Goal: Information Seeking & Learning: Learn about a topic

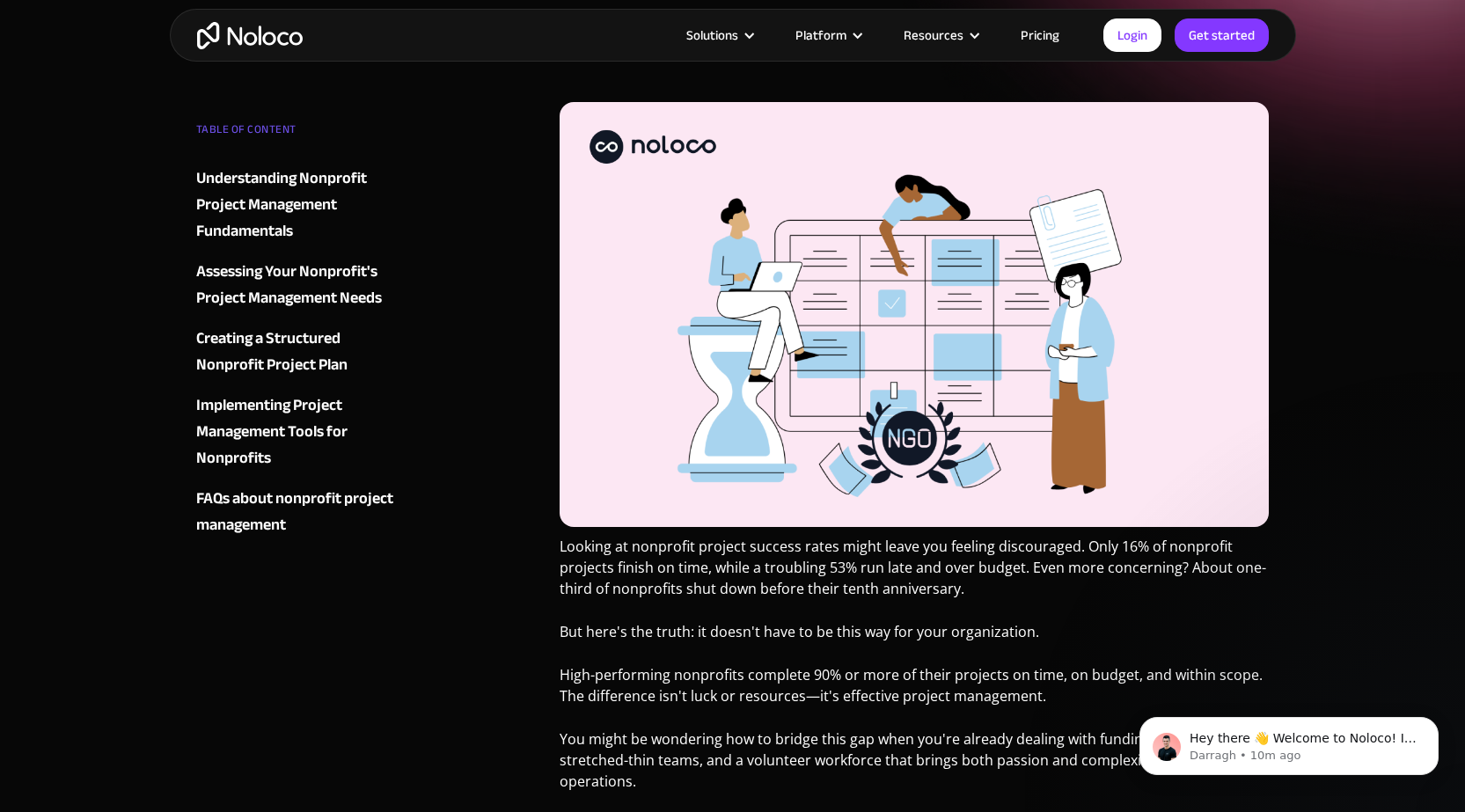
scroll to position [175, 0]
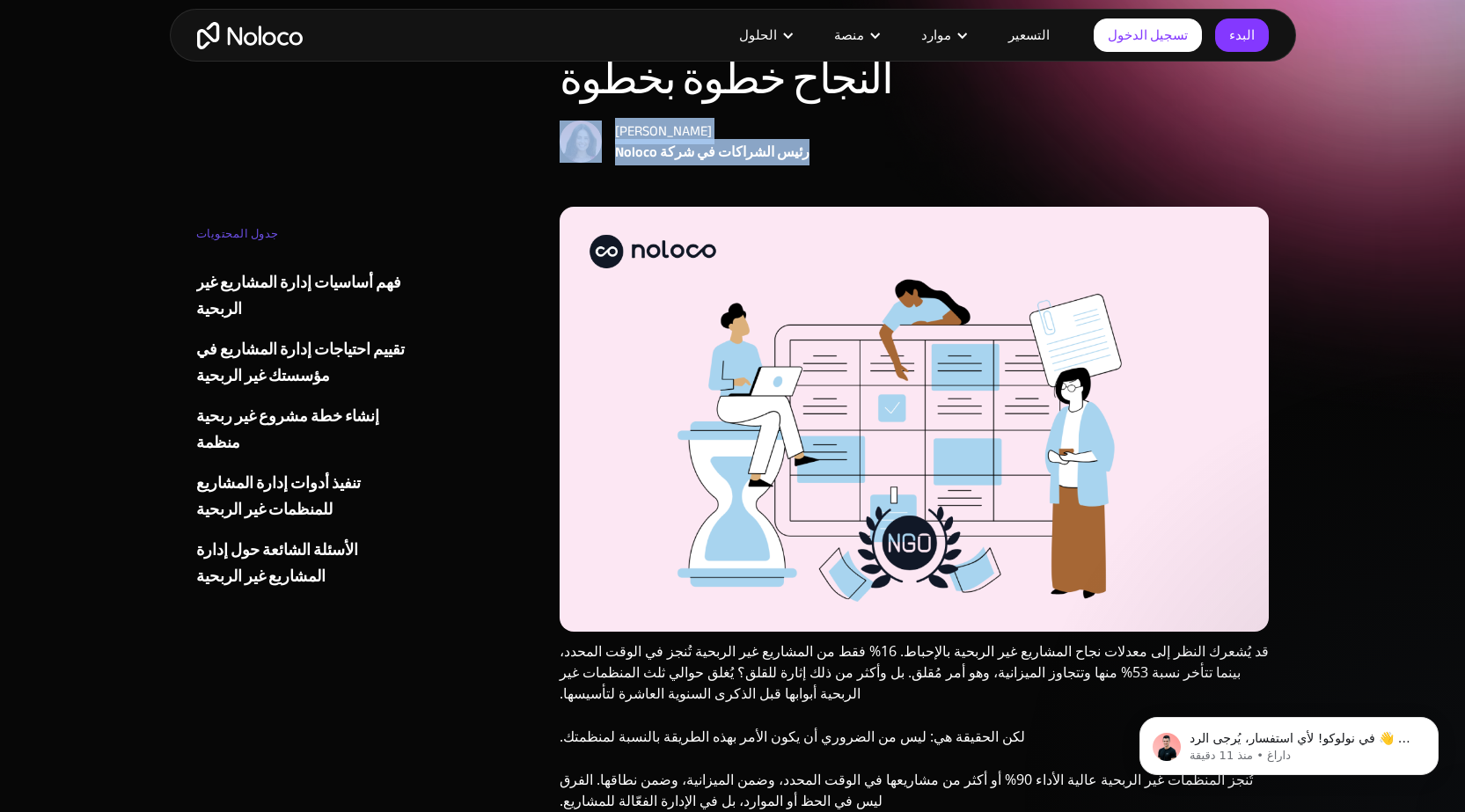
drag, startPoint x: 786, startPoint y: 148, endPoint x: 579, endPoint y: 148, distance: 207.0
click at [579, 148] on div "[PERSON_NAME] رئيس الشراكات في شركة Noloco" at bounding box center [914, 141] width 710 height 42
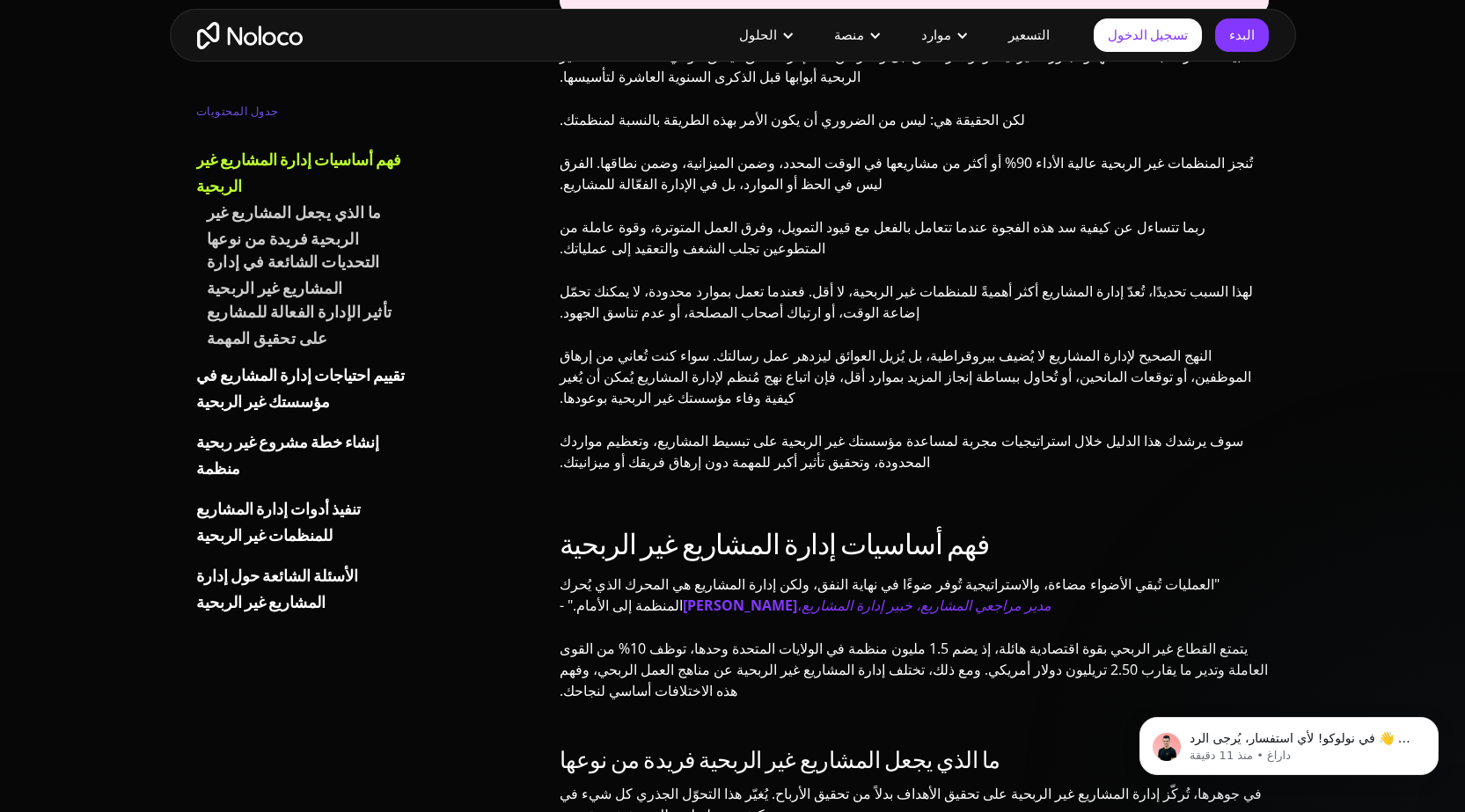
scroll to position [967, 0]
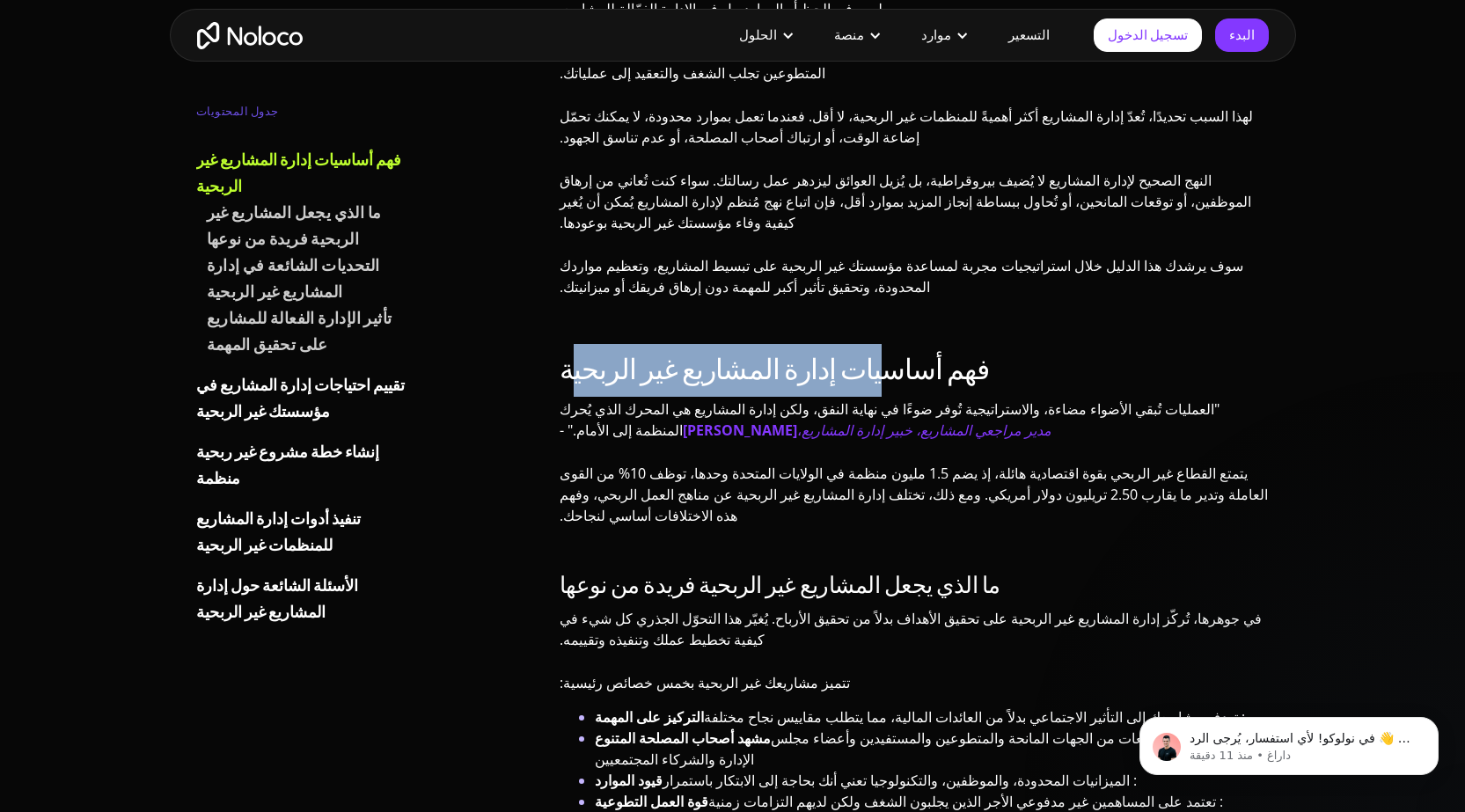
drag, startPoint x: 823, startPoint y: 301, endPoint x: 569, endPoint y: 304, distance: 254.0
click at [569, 344] on font "فهم أساسيات إدارة المشاريع غير الربحية" at bounding box center [774, 371] width 430 height 53
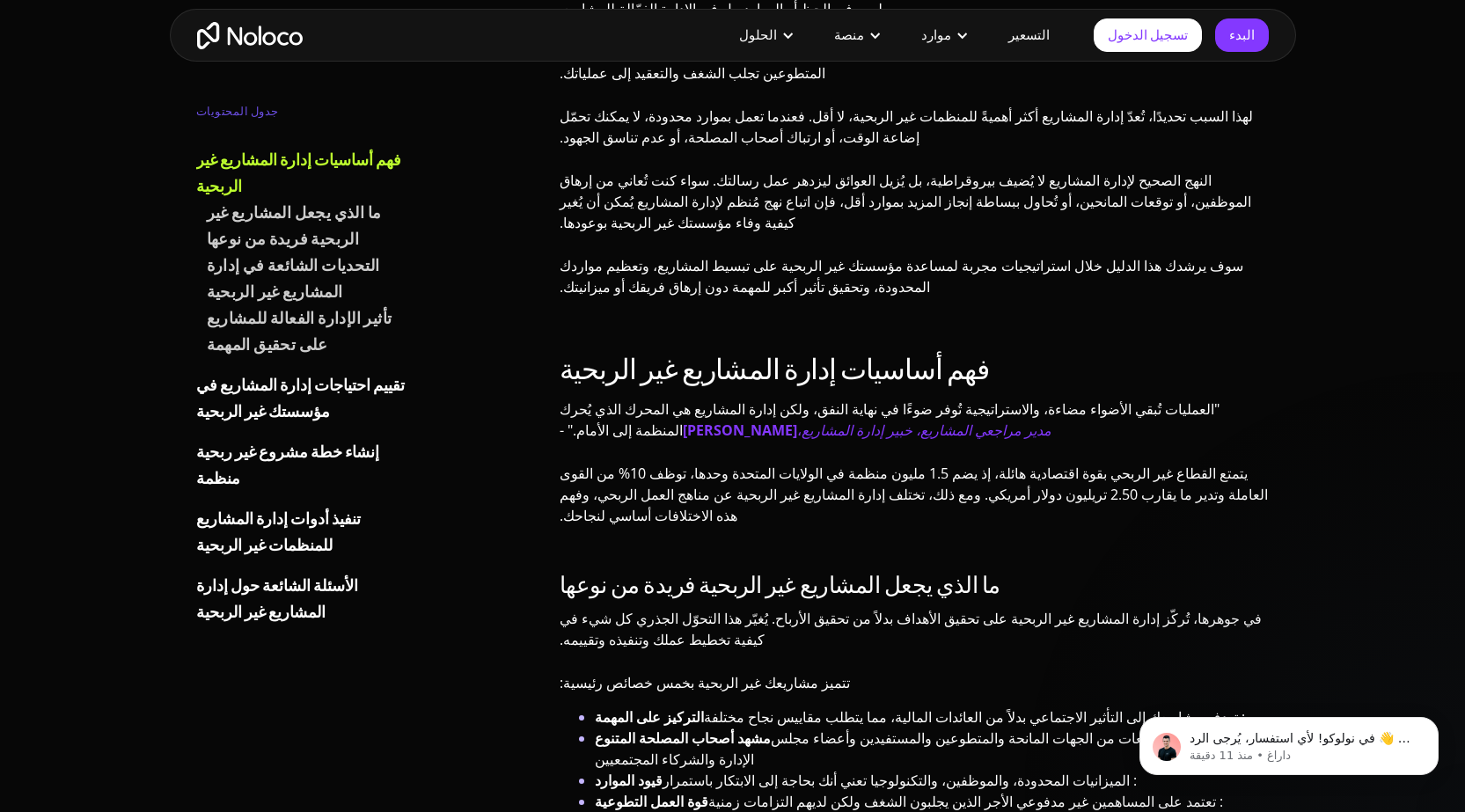
click at [941, 353] on h2 "فهم أساسيات إدارة المشاريع غير الربحية" at bounding box center [914, 371] width 710 height 35
drag, startPoint x: 869, startPoint y: 509, endPoint x: 698, endPoint y: 496, distance: 171.5
click at [698, 564] on font "ما الذي يجعل المشاريع غير الربحية فريدة من نوعها" at bounding box center [779, 585] width 441 height 43
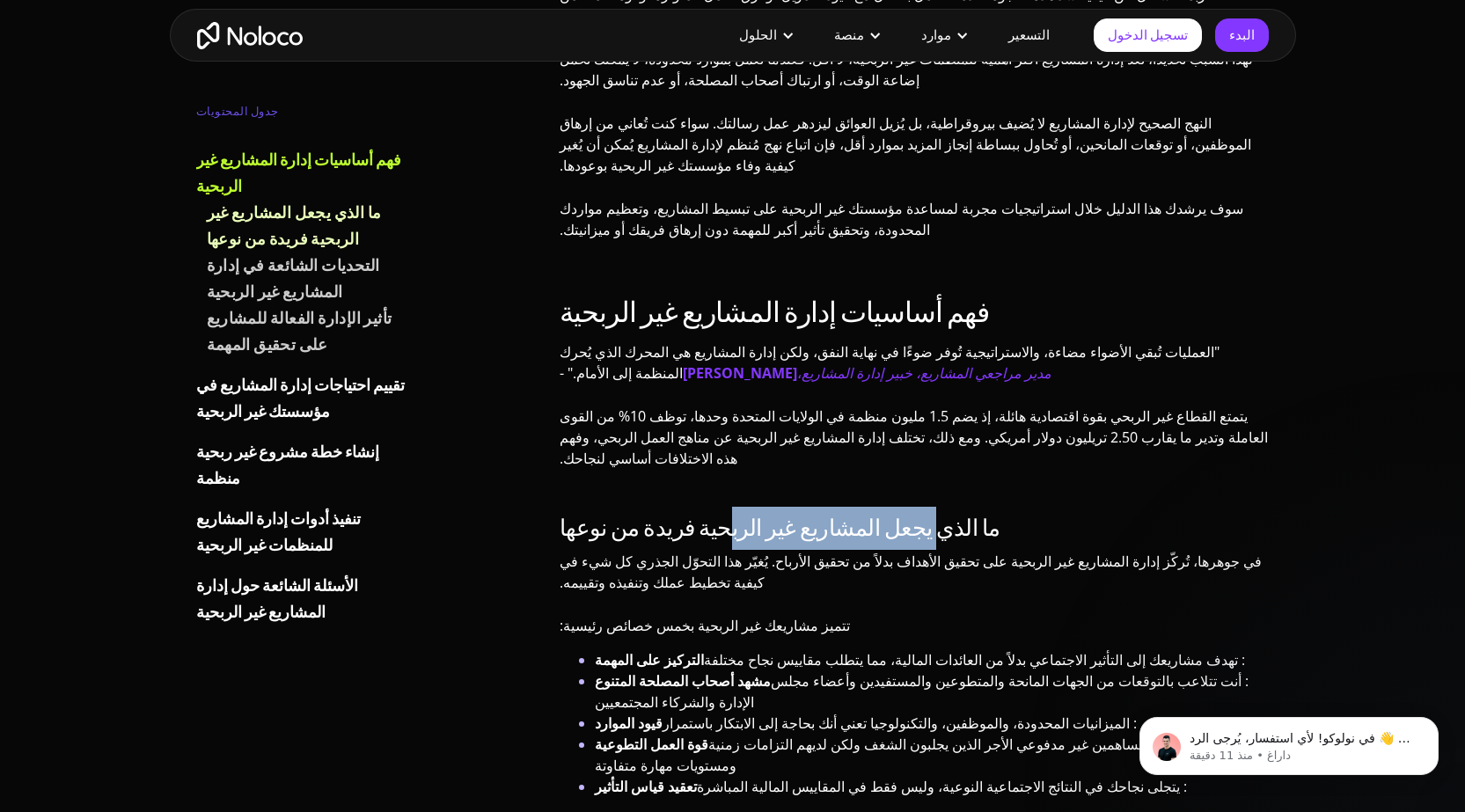
scroll to position [1055, 0]
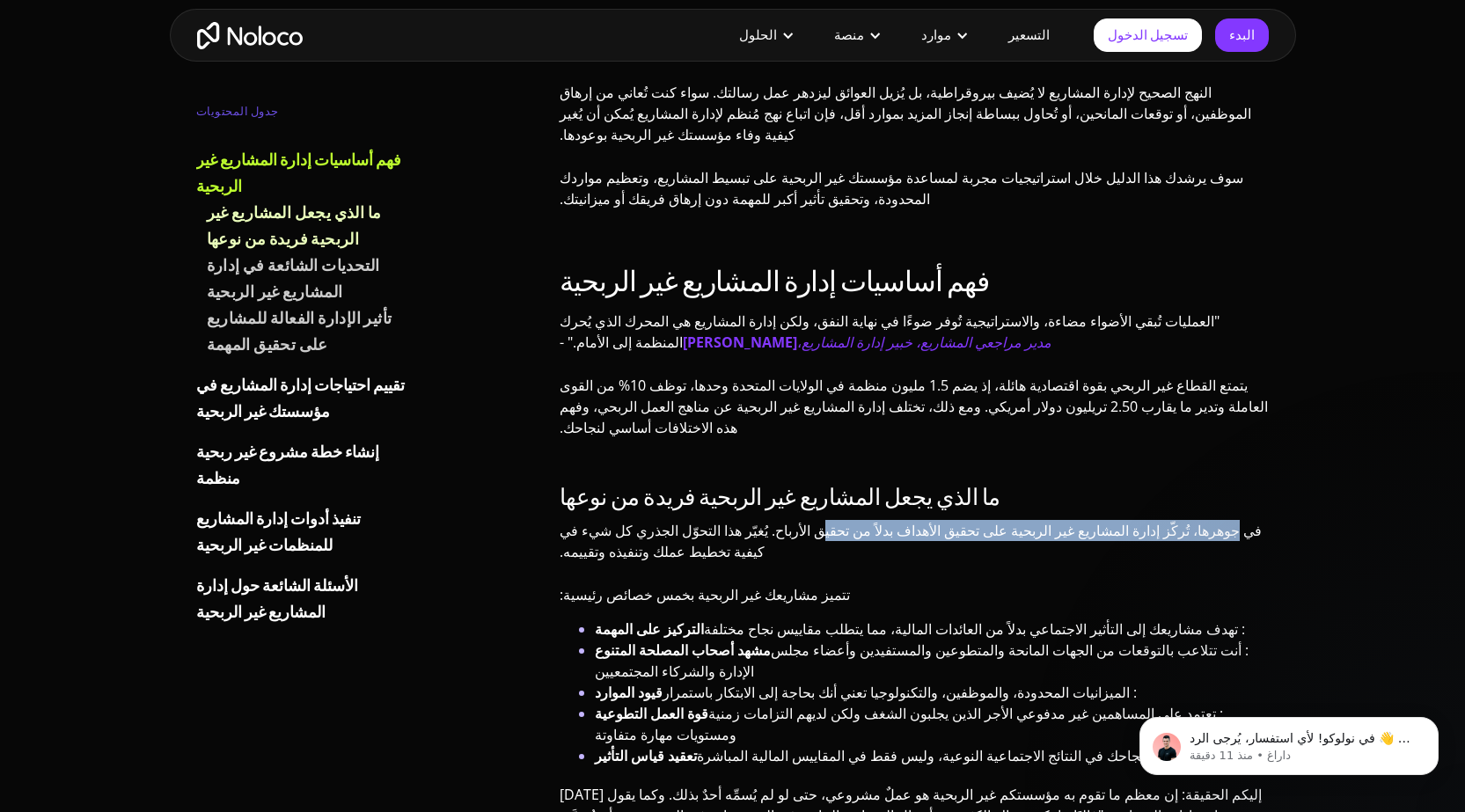
drag, startPoint x: 1235, startPoint y: 453, endPoint x: 894, endPoint y: 453, distance: 341.0
click at [894, 520] on font "في جوهرها، تُركّز إدارة المشاريع غير الربحية على تحقيق الأهداف بدلاً من تحقيق ا…" at bounding box center [910, 540] width 702 height 40
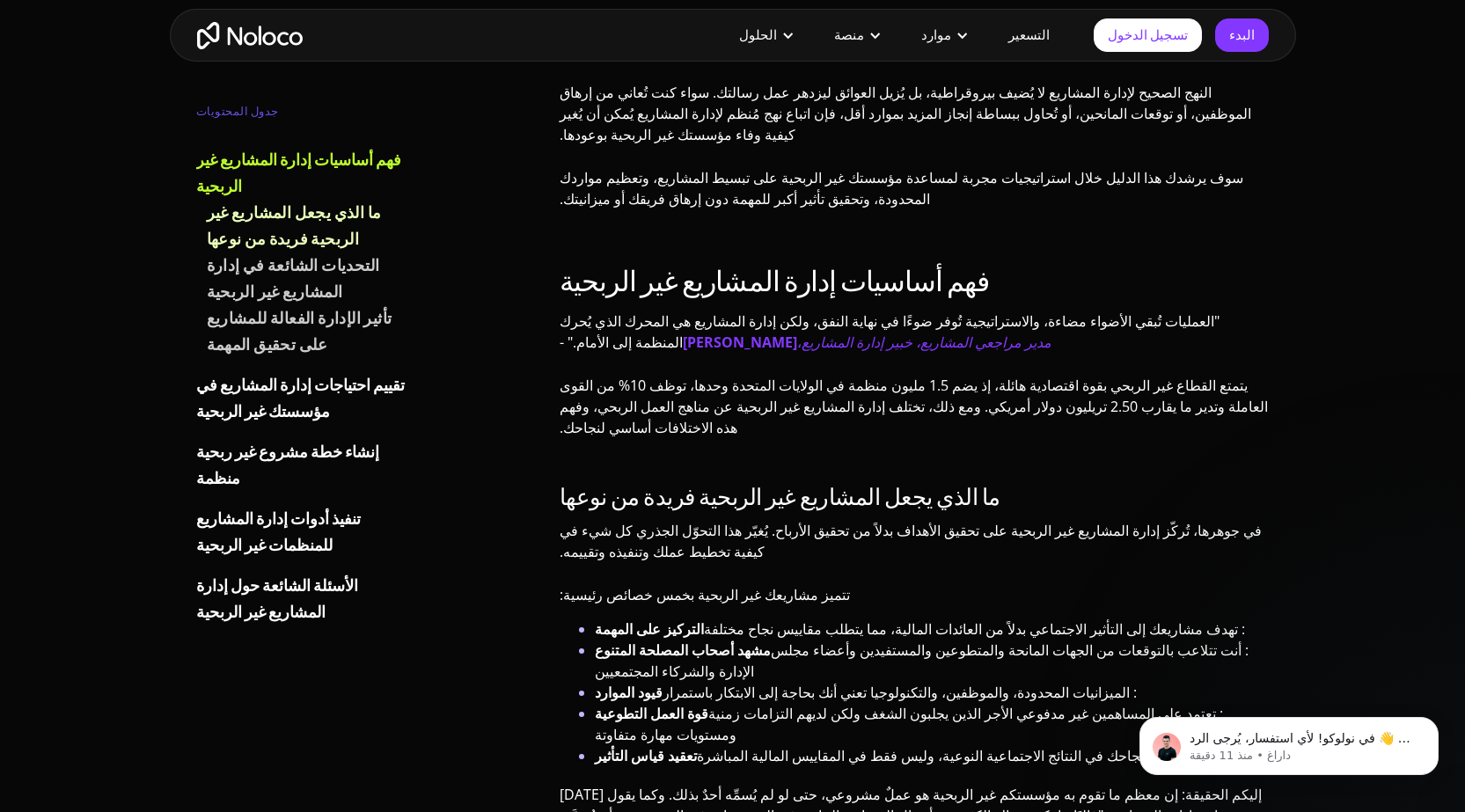
click at [931, 497] on div "ما الذي يجعل المشاريع غير الربحية فريدة من نوعها في جوهرها، تُركّز إدارة المشار…" at bounding box center [914, 672] width 710 height 375
drag, startPoint x: 665, startPoint y: 517, endPoint x: 600, endPoint y: 518, distance: 65.0
click at [601, 584] on font "تتميز مشاريعك غير الربحية بخمس خصائص رئيسية:" at bounding box center [704, 594] width 290 height 20
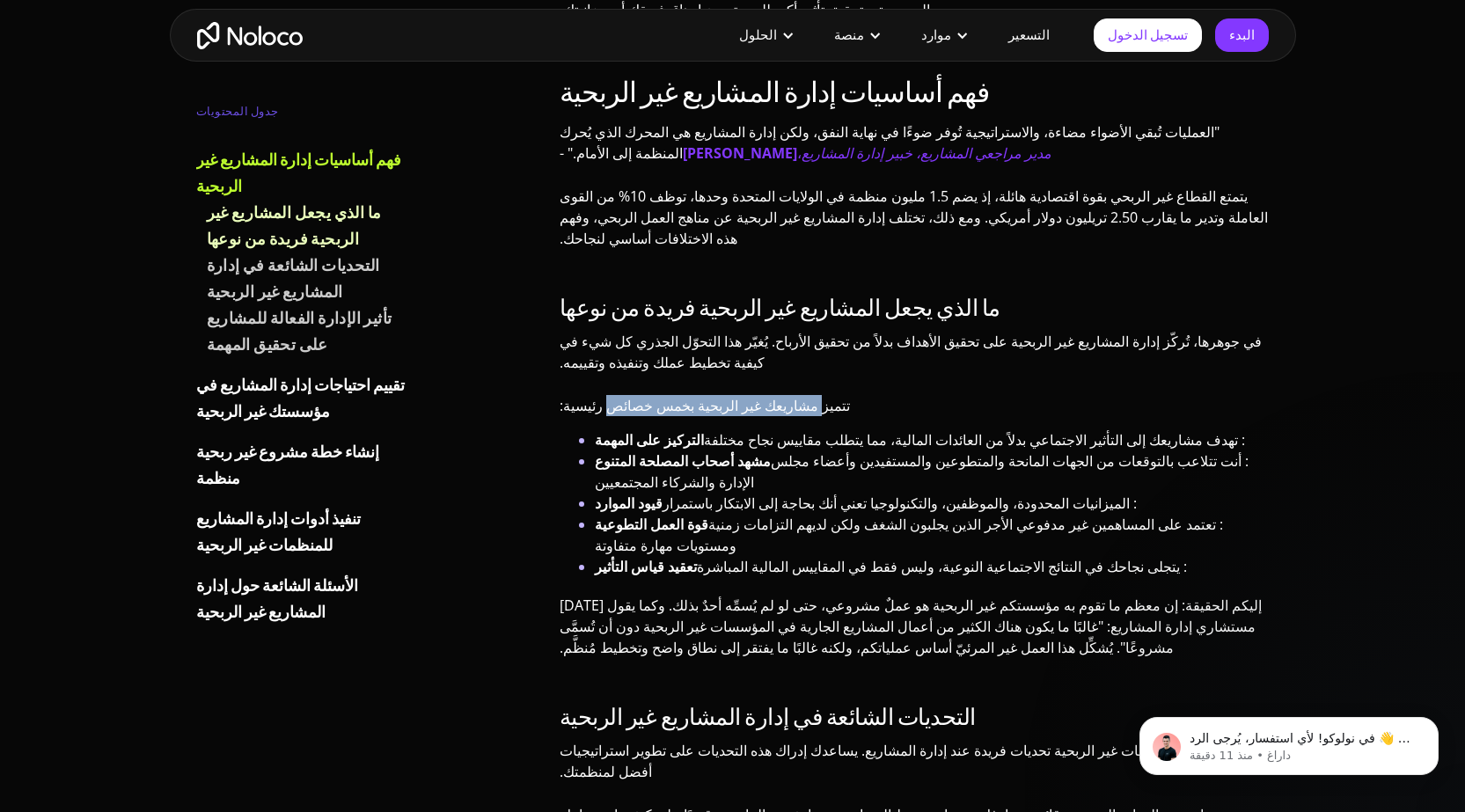
scroll to position [1319, 0]
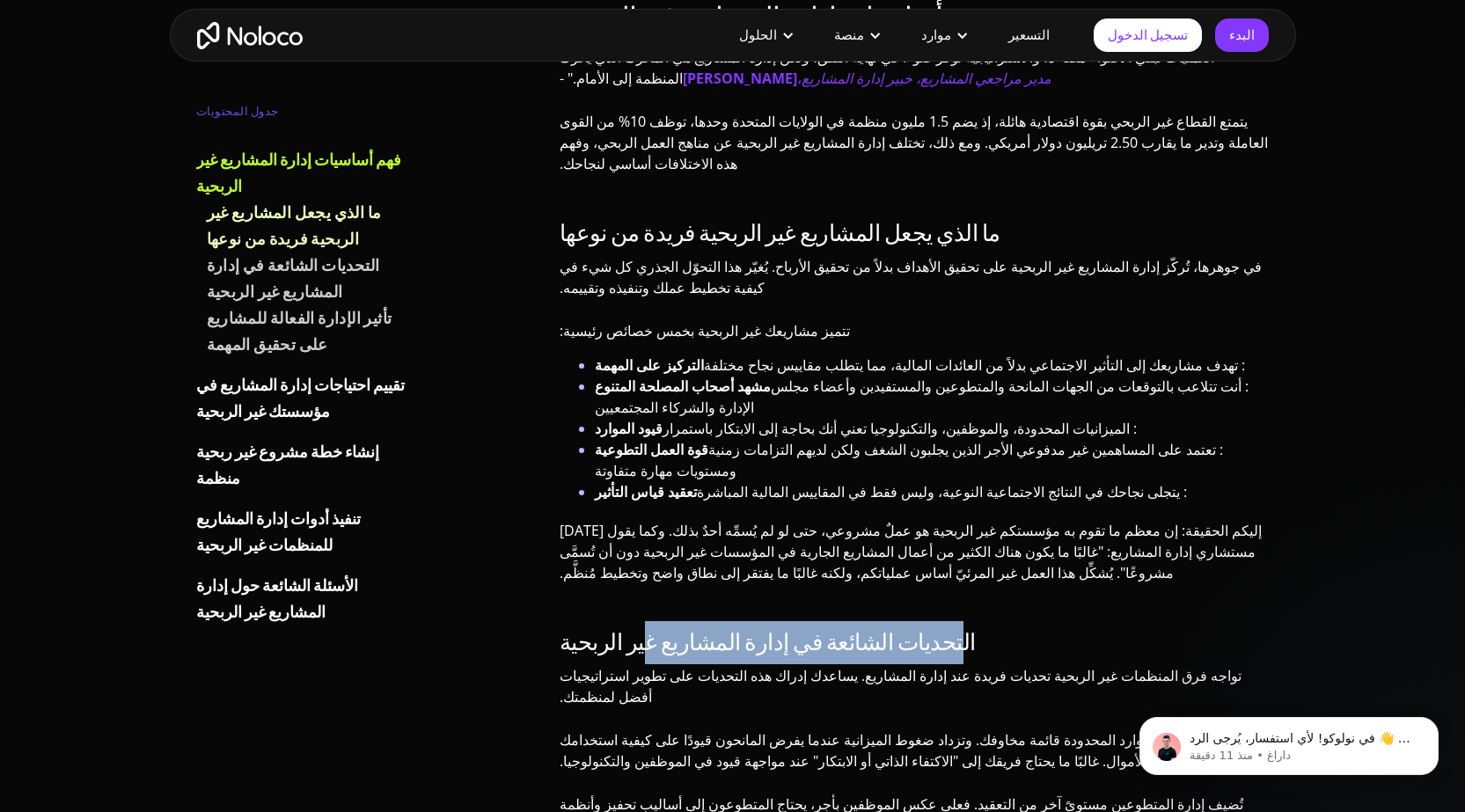
drag, startPoint x: 882, startPoint y: 523, endPoint x: 588, endPoint y: 523, distance: 294.0
click at [589, 621] on font "التحديات الشائعة في إدارة المشاريع غير الربحية" at bounding box center [767, 643] width 416 height 43
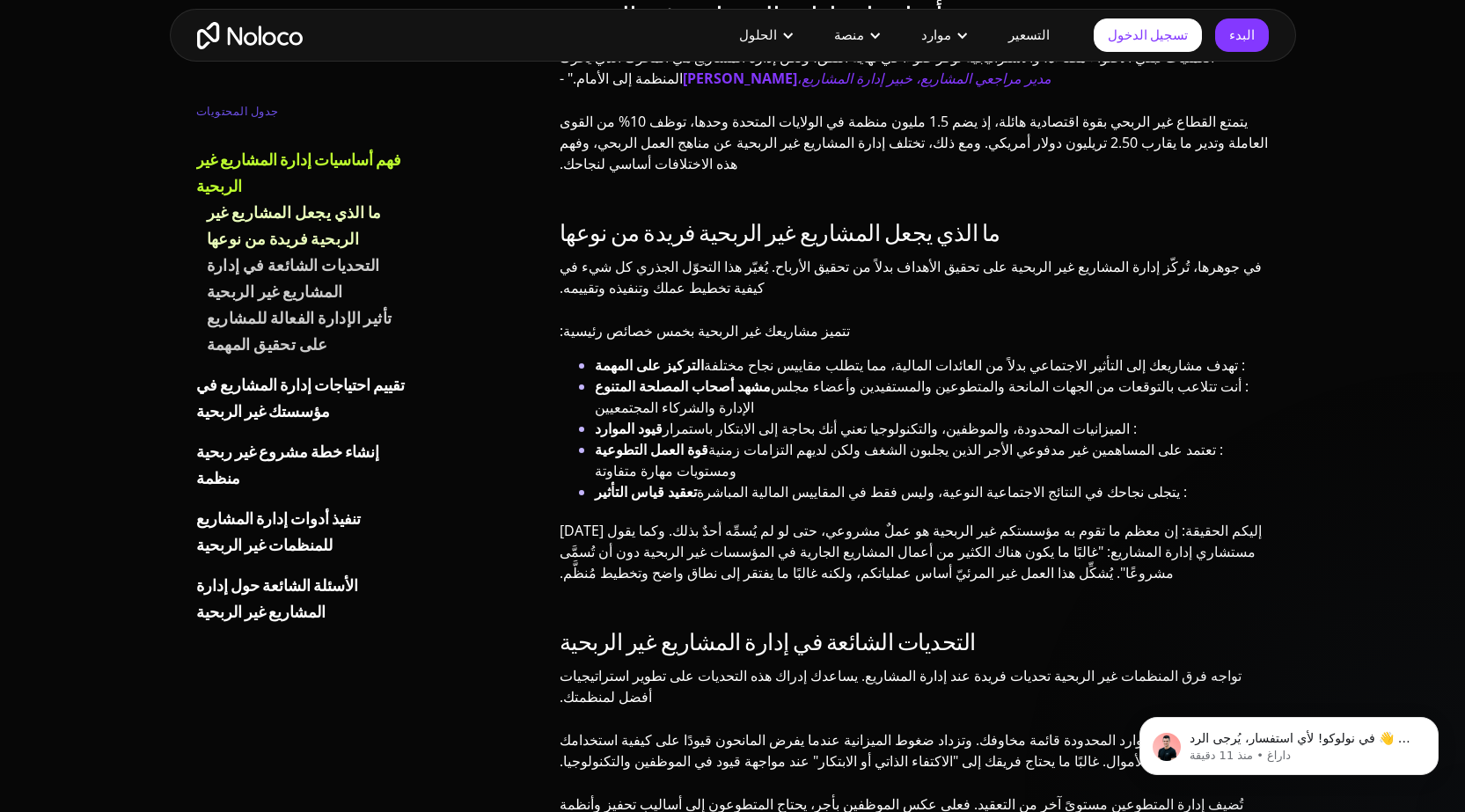
click at [798, 665] on font "تواجه فرق المنظمات غير الربحية تحديات فريدة عند إدارة المشاريع. يساعدك إدراك هذ…" at bounding box center [899, 685] width 681 height 40
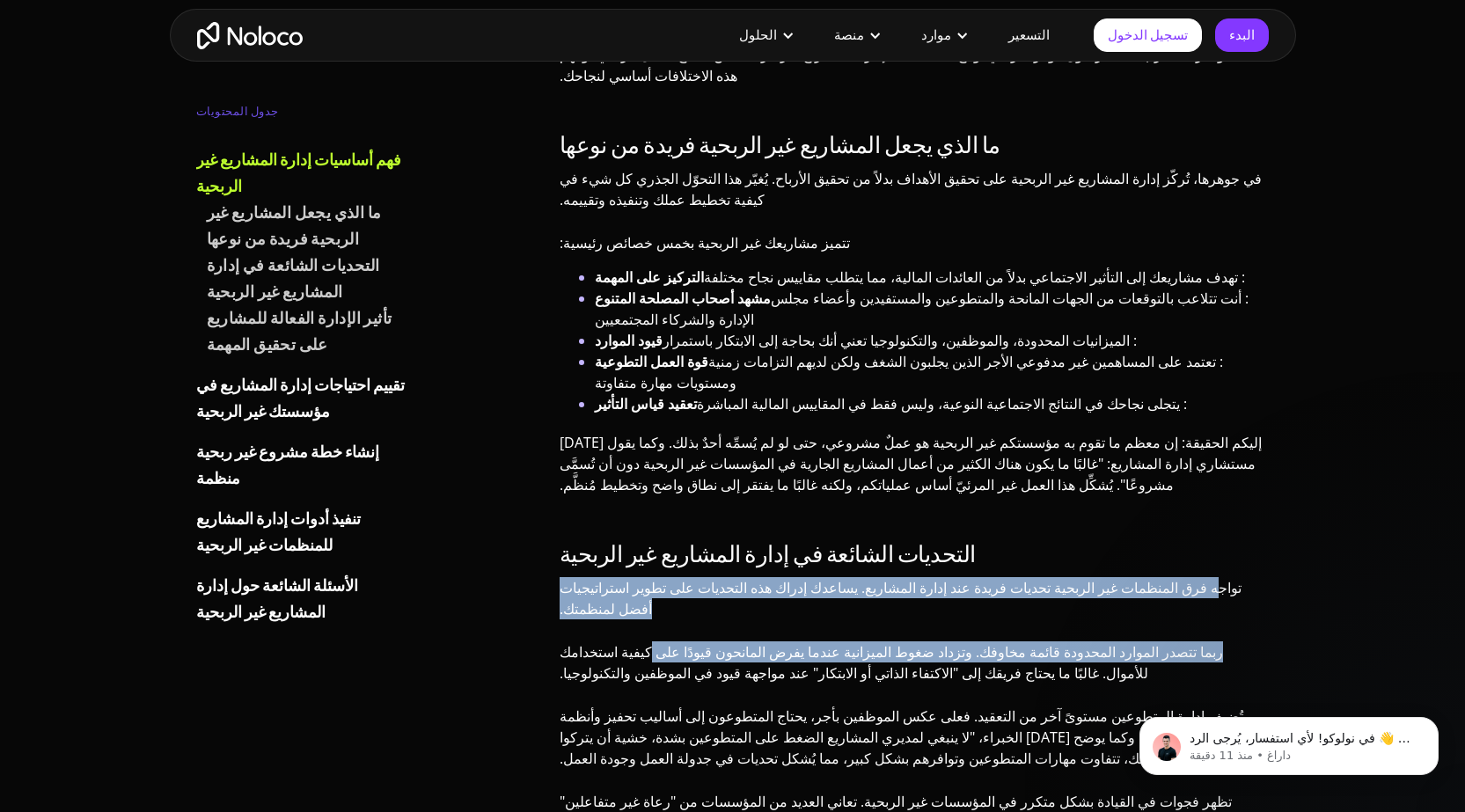
drag, startPoint x: 1157, startPoint y: 466, endPoint x: 782, endPoint y: 500, distance: 376.5
click at [782, 542] on div "التحديات الشائعة في إدارة المشاريع غير الربحية تواجه فرق المنظمات غير الربحية ت…" at bounding box center [914, 747] width 710 height 411
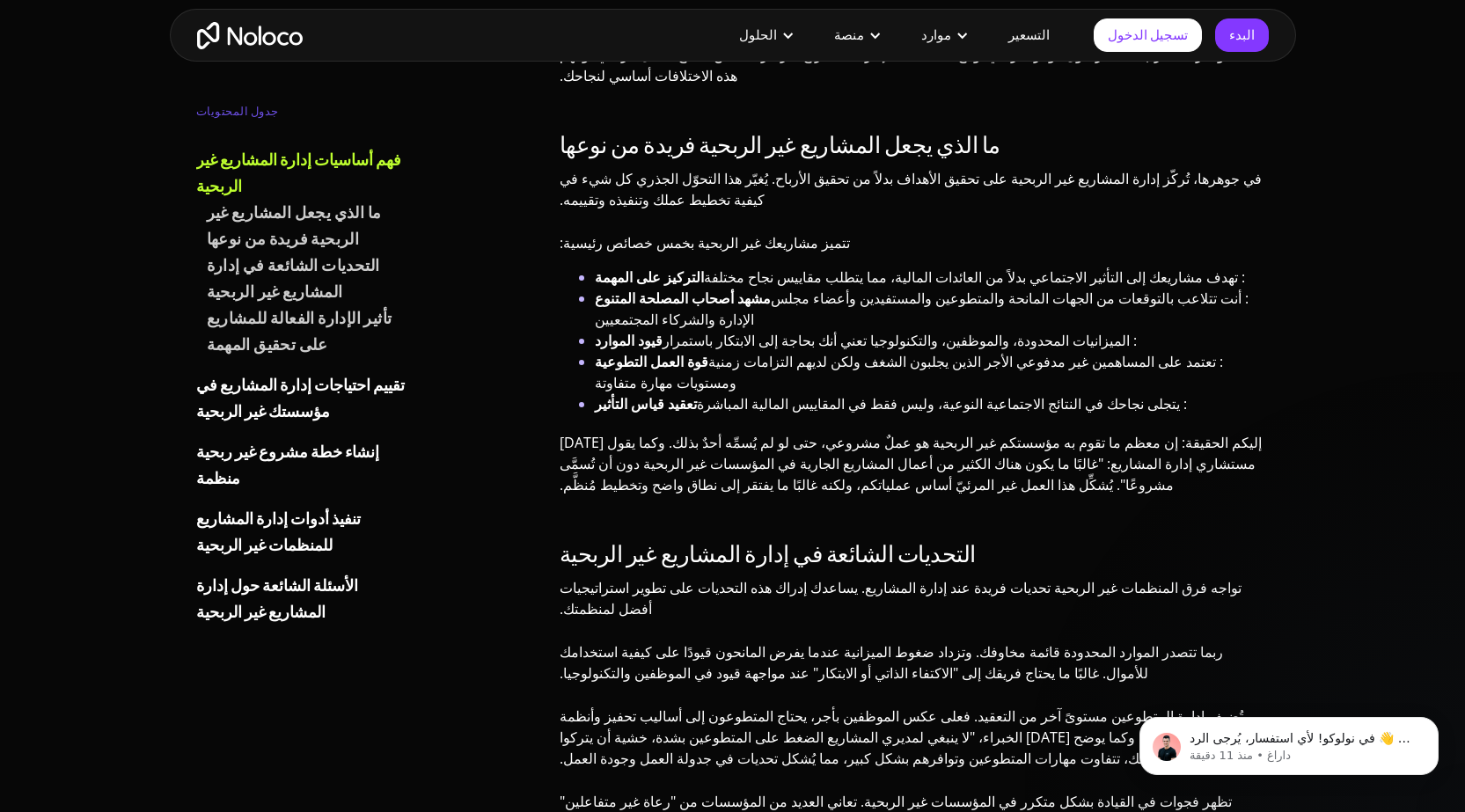
click at [828, 706] on font "تُضيف إدارة المتطوعين مستوىً آخر من التعقيد. فعلى عكس الموظفين بأجر، يحتاج المت…" at bounding box center [908, 736] width 698 height 61
drag, startPoint x: 1164, startPoint y: 464, endPoint x: 998, endPoint y: 462, distance: 166.0
click at [998, 577] on font "تواجه فرق المنظمات غير الربحية تحديات فريدة عند إدارة المشاريع. يساعدك إدراك هذ…" at bounding box center [899, 597] width 681 height 40
click at [1016, 642] on font "ربما تتصدر الموارد المحدودة قائمة مخاوفك. وتزداد ضغوط الميزانية عندما يفرض الما…" at bounding box center [890, 661] width 663 height 40
drag, startPoint x: 1108, startPoint y: 517, endPoint x: 748, endPoint y: 565, distance: 363.2
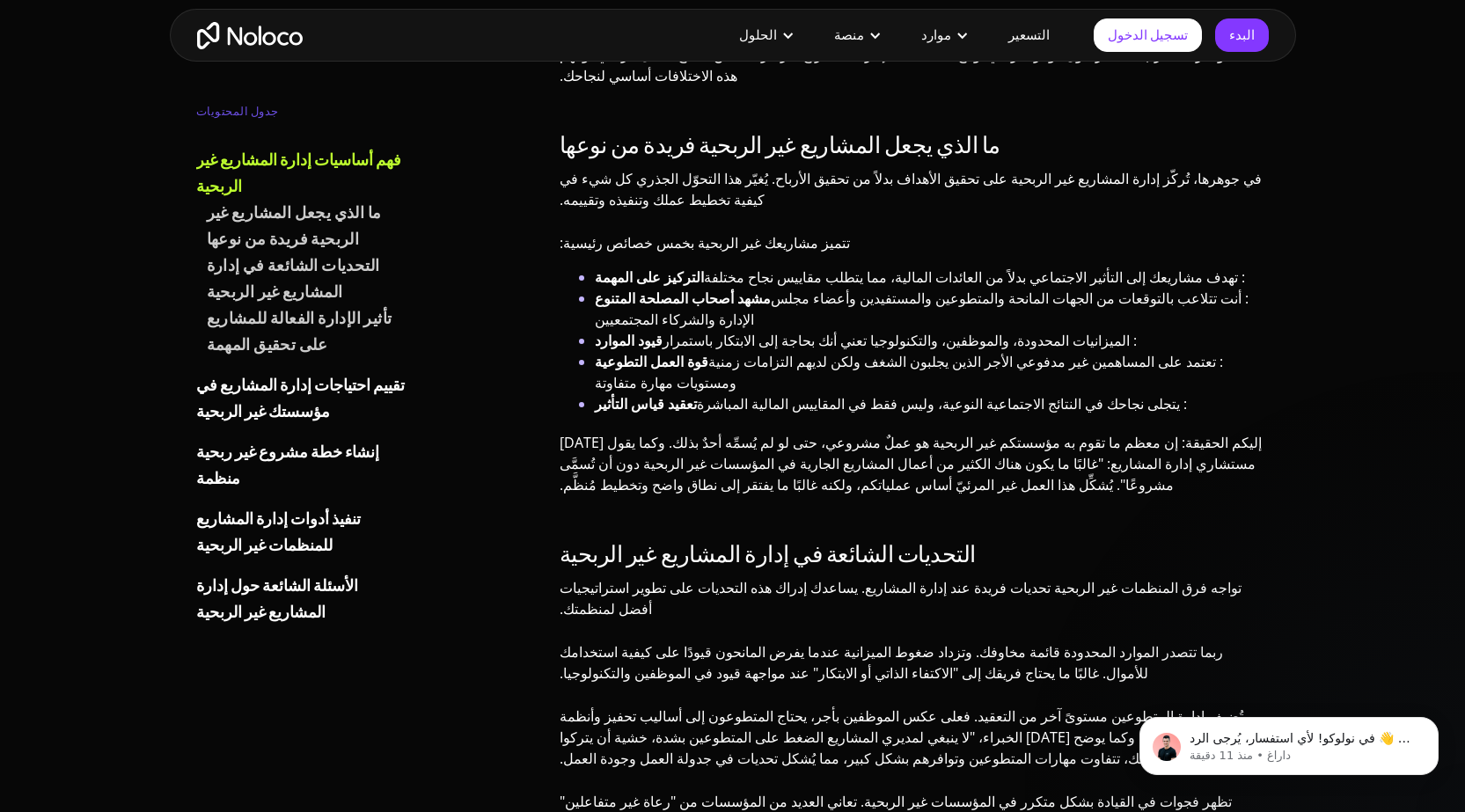
click at [767, 562] on div "التحديات الشائعة في إدارة المشاريع غير الربحية تواجه فرق المنظمات غير الربحية ت…" at bounding box center [914, 747] width 710 height 411
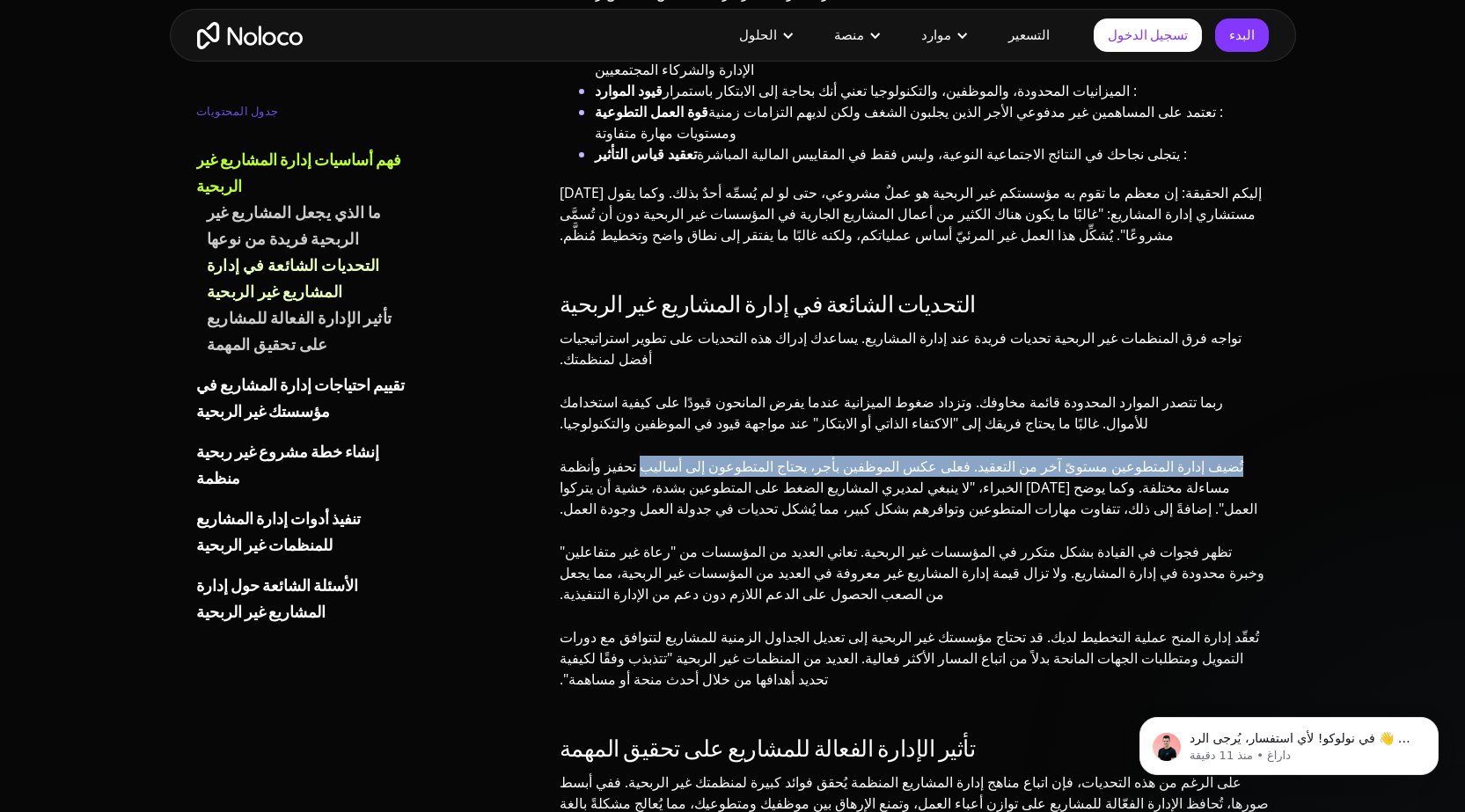
scroll to position [1758, 0]
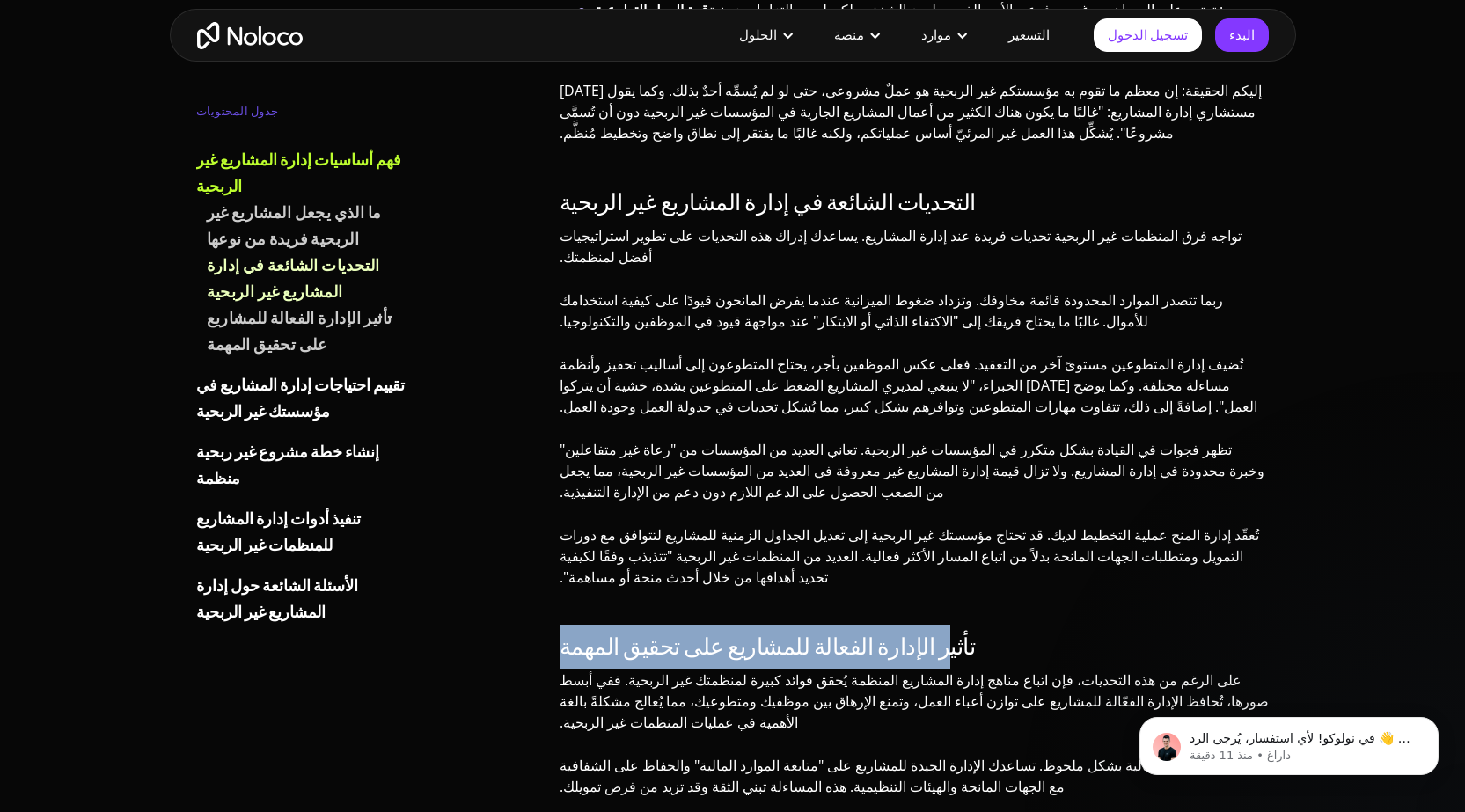
drag, startPoint x: 844, startPoint y: 458, endPoint x: 553, endPoint y: 485, distance: 292.2
click at [964, 440] on div "فهم أساسيات إدارة المشاريع غير الربحية "العمليات تُبقي الأضواء مضاءة، والاسترات…" at bounding box center [914, 271] width 710 height 1419
drag, startPoint x: 869, startPoint y: 444, endPoint x: 587, endPoint y: 463, distance: 282.6
click at [587, 625] on font "تأثير الإدارة الفعالة للمشاريع على تحقيق المهمة" at bounding box center [767, 646] width 416 height 43
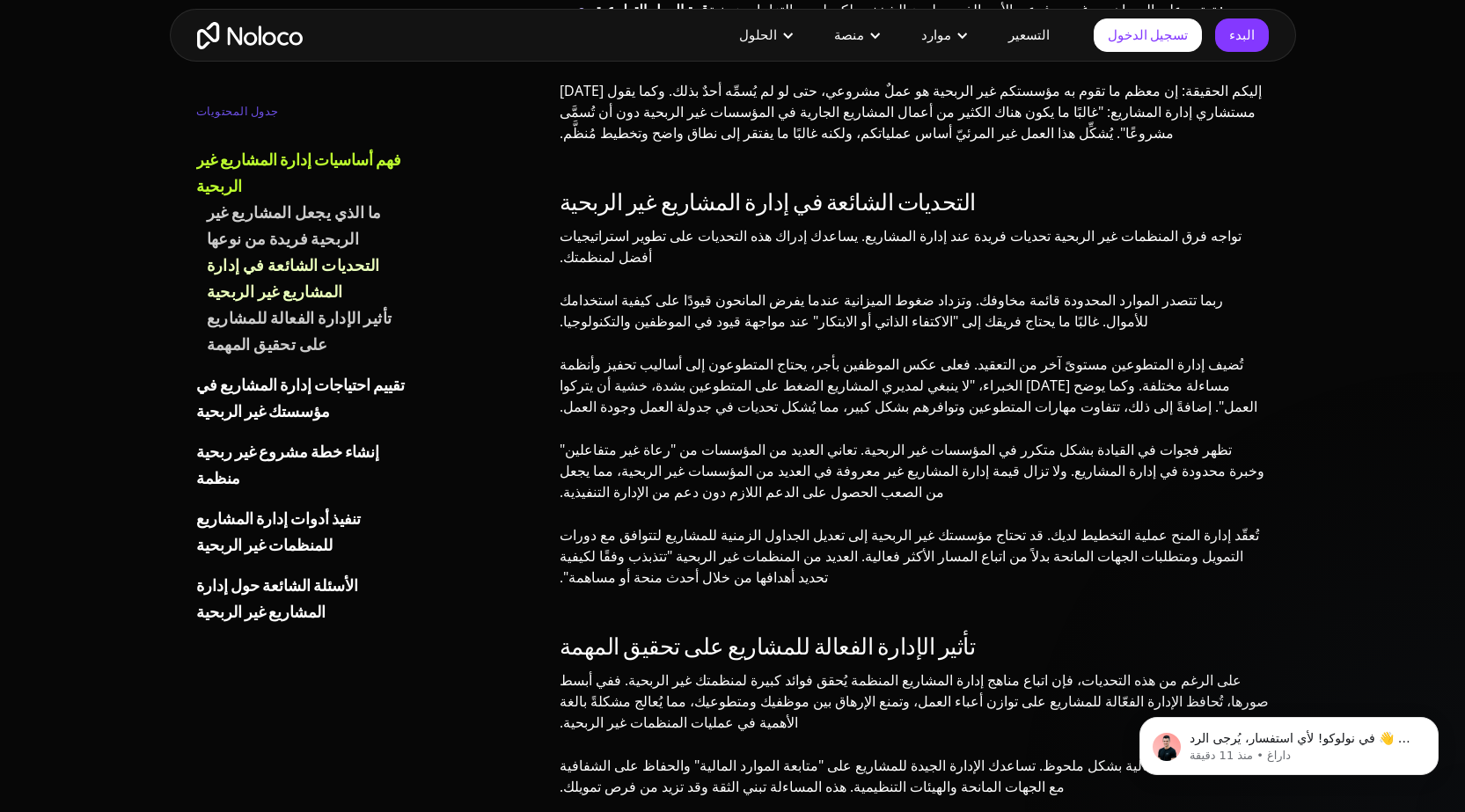
click at [896, 634] on h3 "تأثير الإدارة الفعالة للمشاريع على تحقيق المهمة" at bounding box center [914, 646] width 710 height 27
click at [885, 625] on font "تأثير الإدارة الفعالة للمشاريع على تحقيق المهمة" at bounding box center [767, 646] width 416 height 43
click at [794, 625] on font "تأثير الإدارة الفعالة للمشاريع على تحقيق المهمة" at bounding box center [767, 646] width 416 height 43
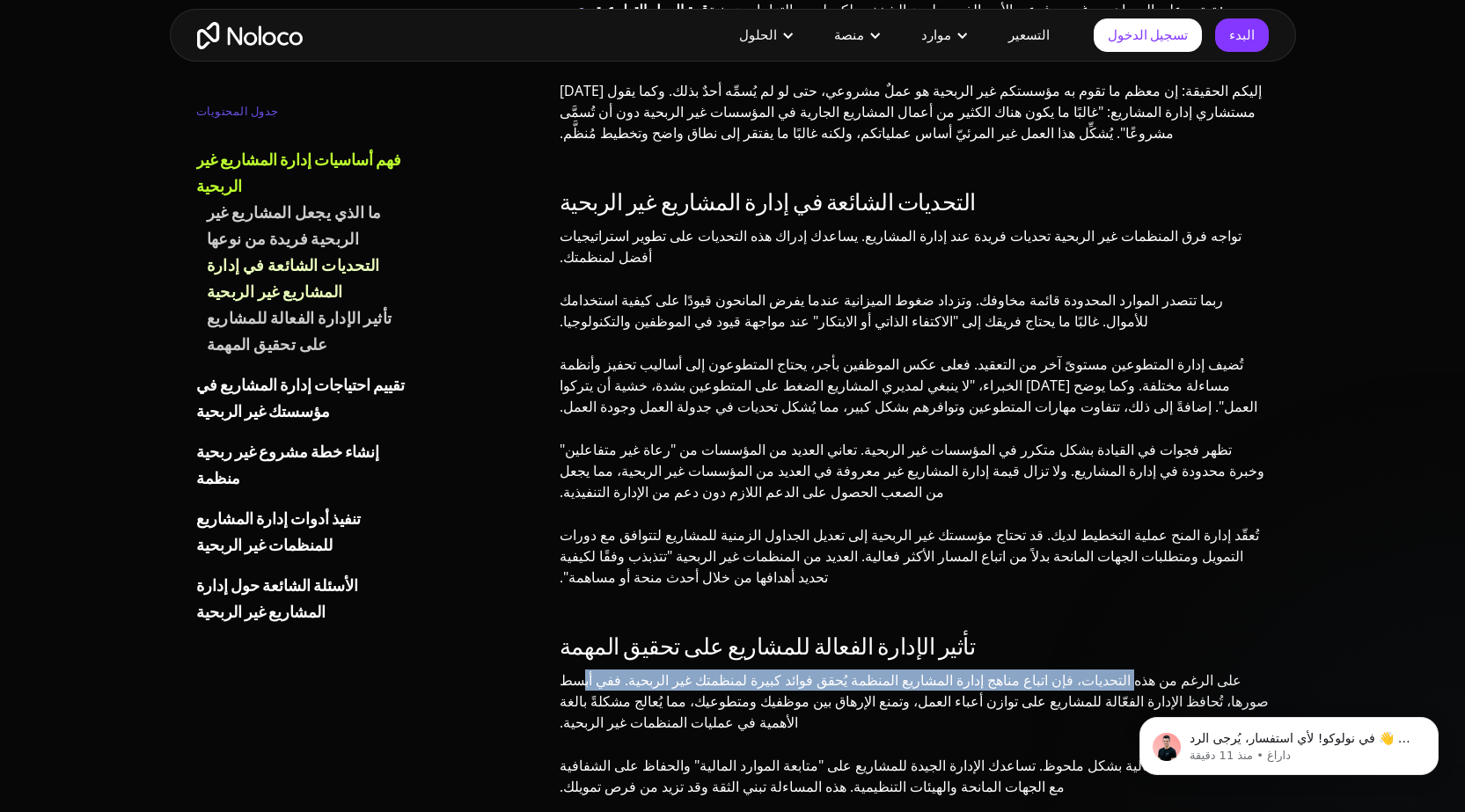
drag, startPoint x: 871, startPoint y: 485, endPoint x: 750, endPoint y: 485, distance: 121.0
click at [750, 670] on font "على الرغم من هذه التحديات، فإن اتباع مناهج إدارة المشاريع المنظمة يُحقق فوائد ك…" at bounding box center [913, 701] width 709 height 61
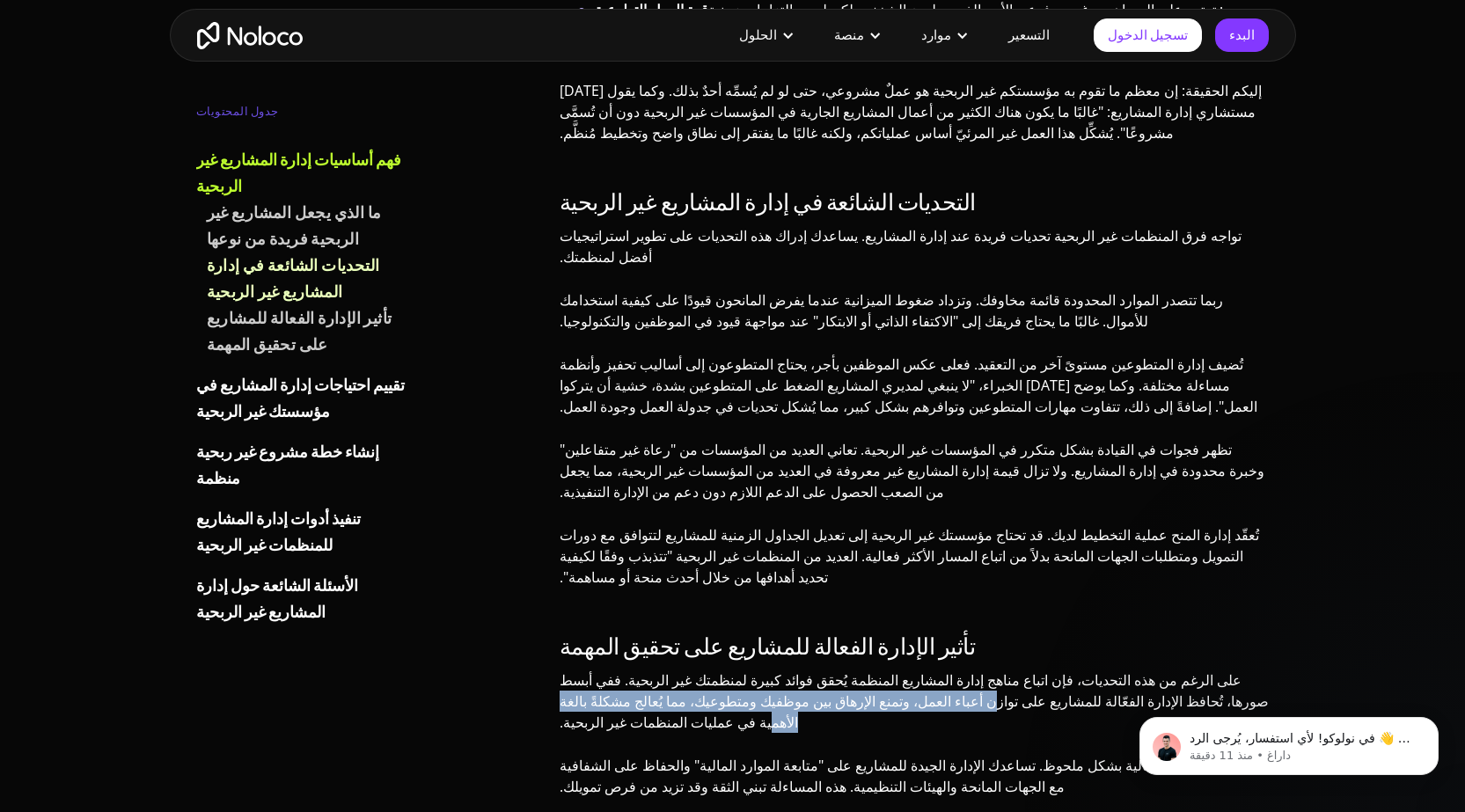
drag, startPoint x: 900, startPoint y: 516, endPoint x: 728, endPoint y: 516, distance: 172.0
click at [728, 670] on font "على الرغم من هذه التحديات، فإن اتباع مناهج إدارة المشاريع المنظمة يُحقق فوائد ك…" at bounding box center [913, 701] width 709 height 61
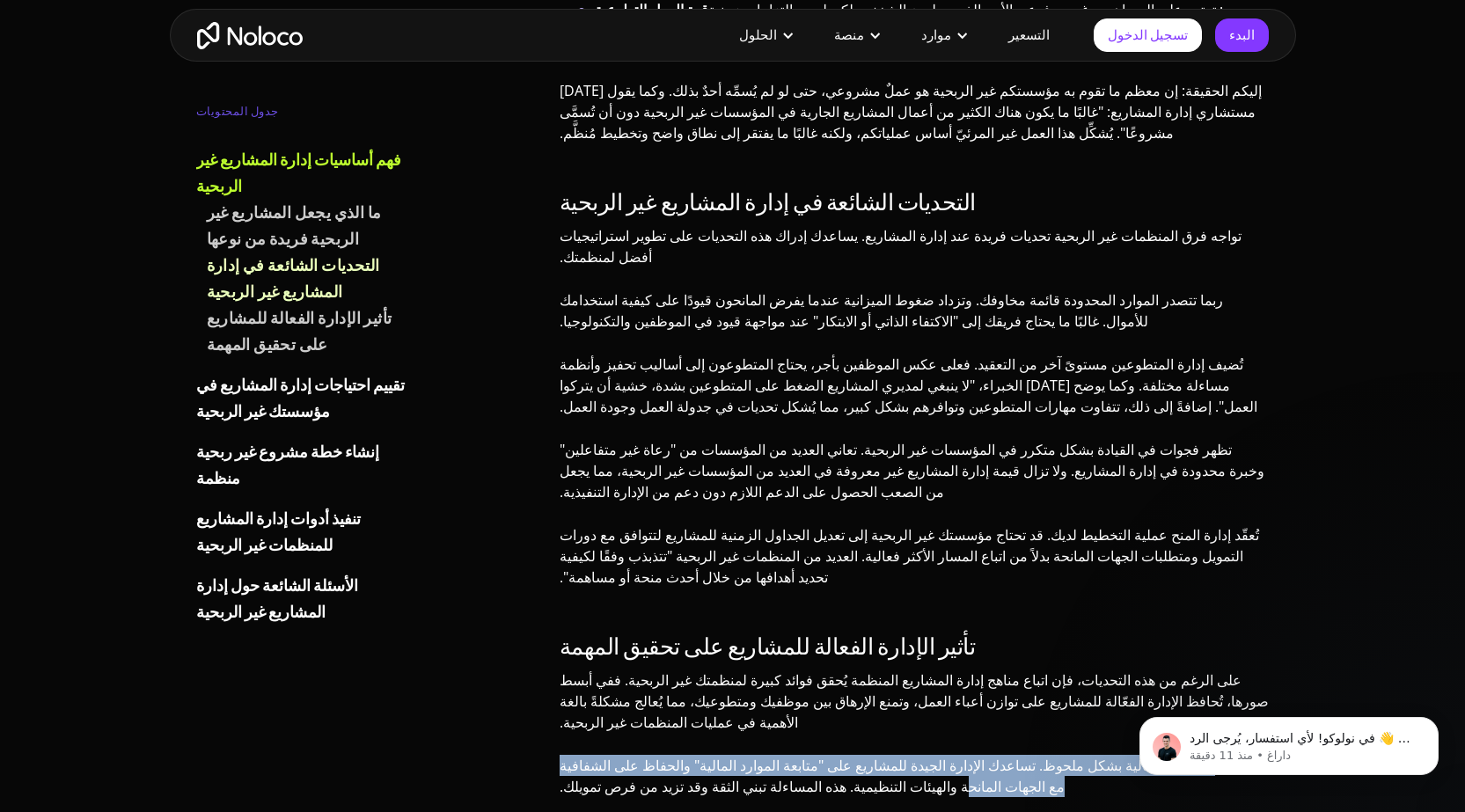
drag, startPoint x: 1071, startPoint y: 559, endPoint x: 650, endPoint y: 559, distance: 421.0
click at [650, 755] on font "ستتحسن إدارتك المالية بشكل ملحوظ. تساعدك الإدارة الجيدة للمشاريع على "متابعة ال…" at bounding box center [907, 775] width 697 height 40
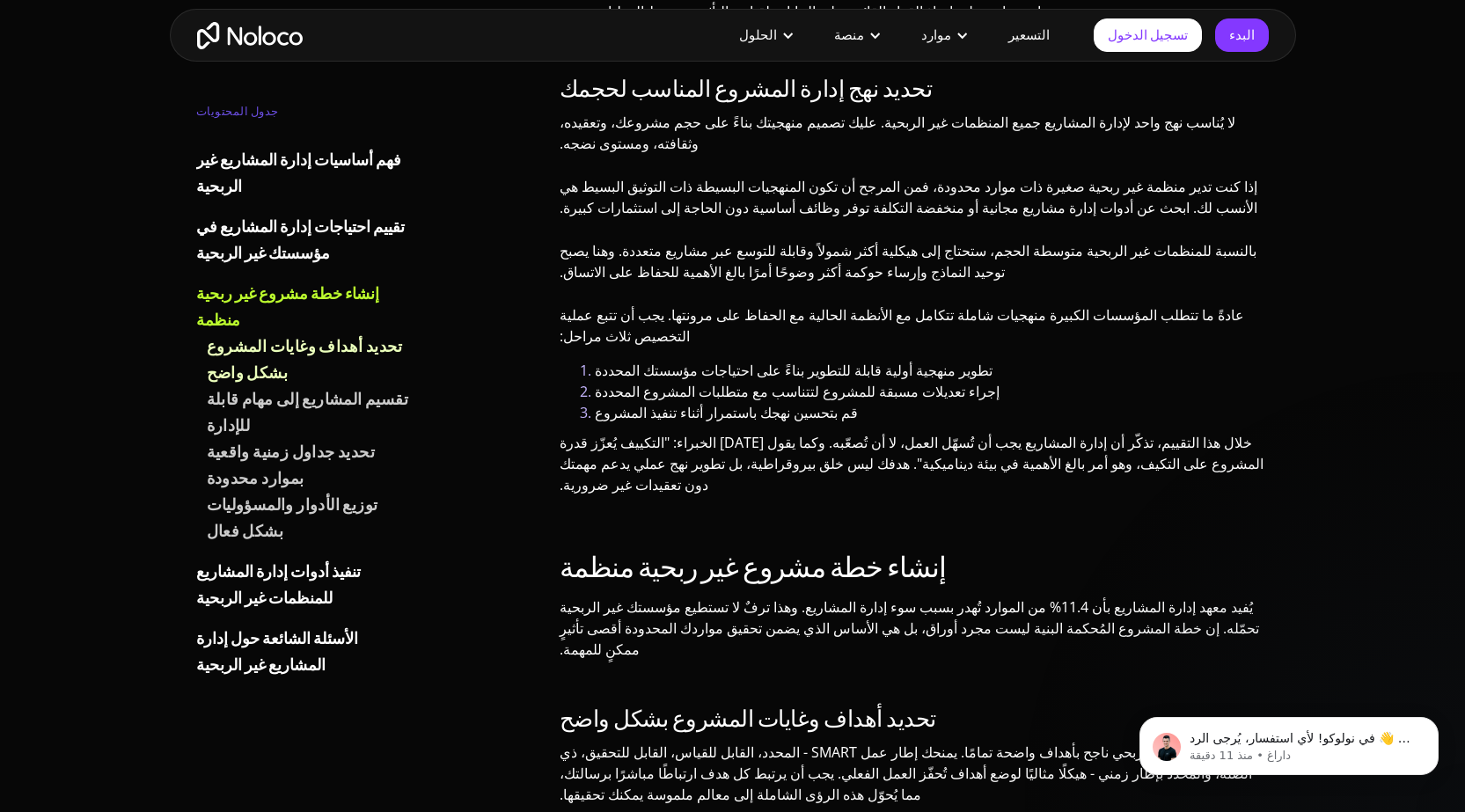
scroll to position [3517, 0]
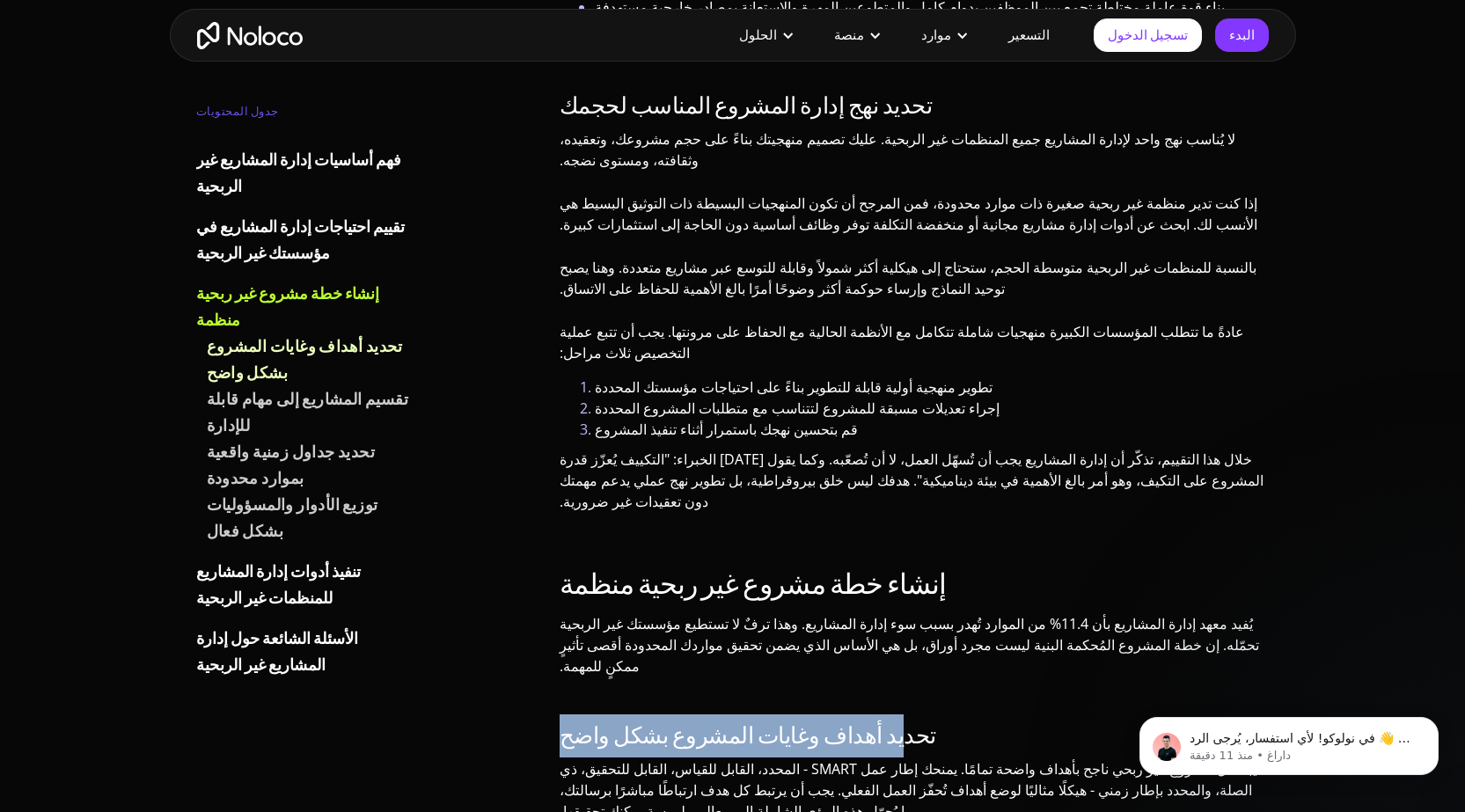
drag, startPoint x: 839, startPoint y: 396, endPoint x: 509, endPoint y: 427, distance: 331.5
click at [509, 427] on div "جدول المحتويات فهم أساسيات إدارة المشاريع غير الربحية ما الذي يجعل المشاريع غير…" at bounding box center [732, 772] width 1090 height 7813
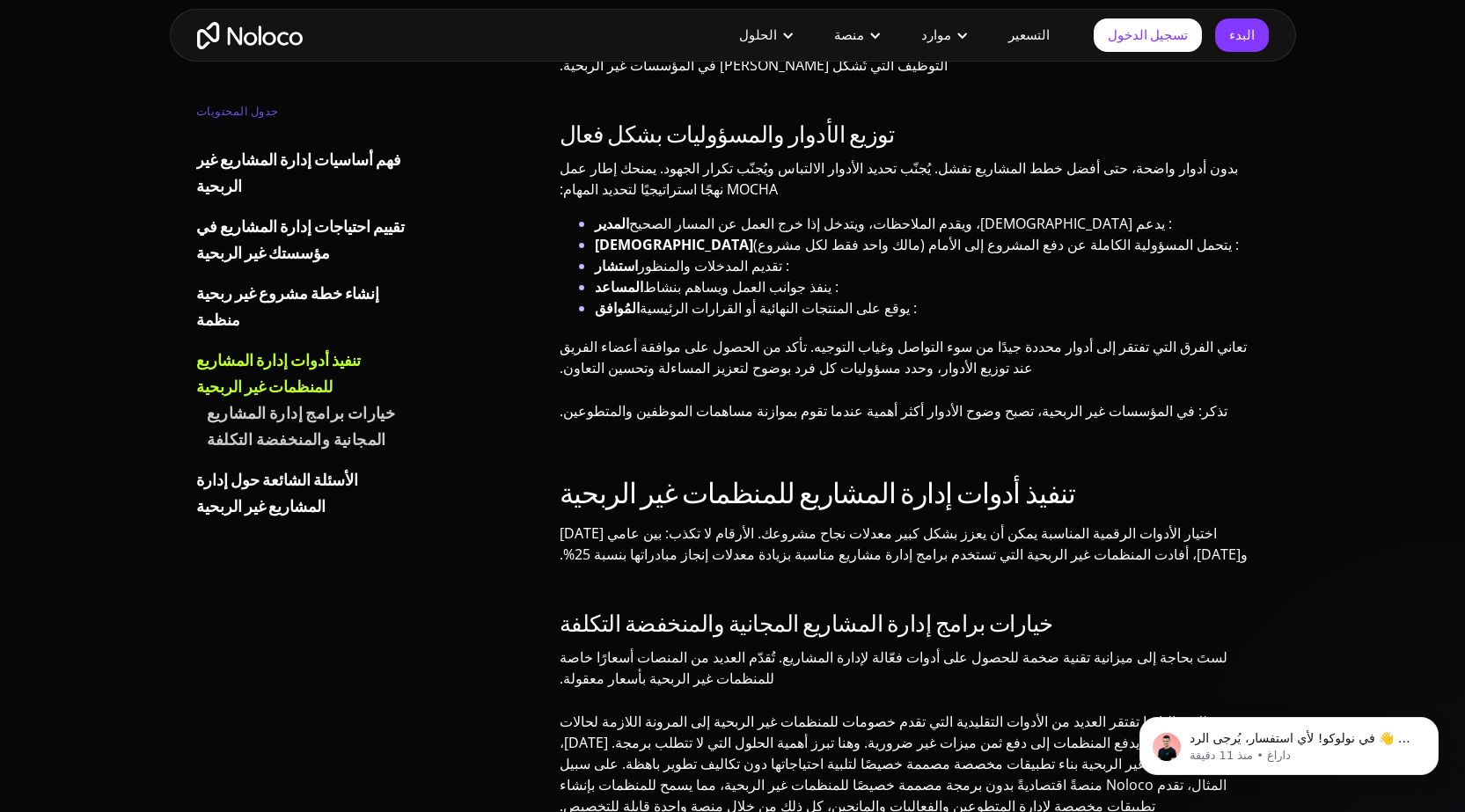
scroll to position [4572, 0]
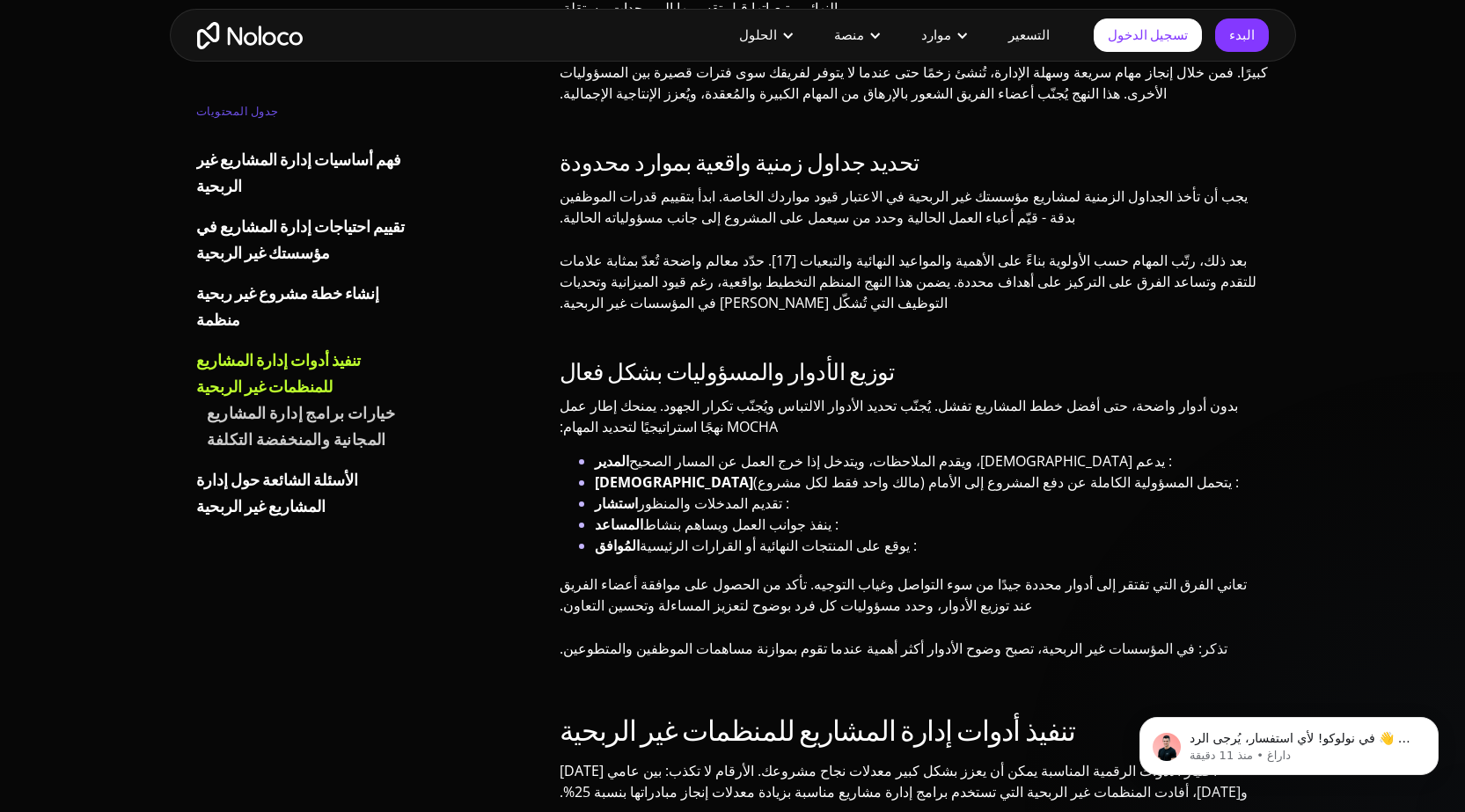
drag, startPoint x: 910, startPoint y: 460, endPoint x: 717, endPoint y: 462, distance: 193.0
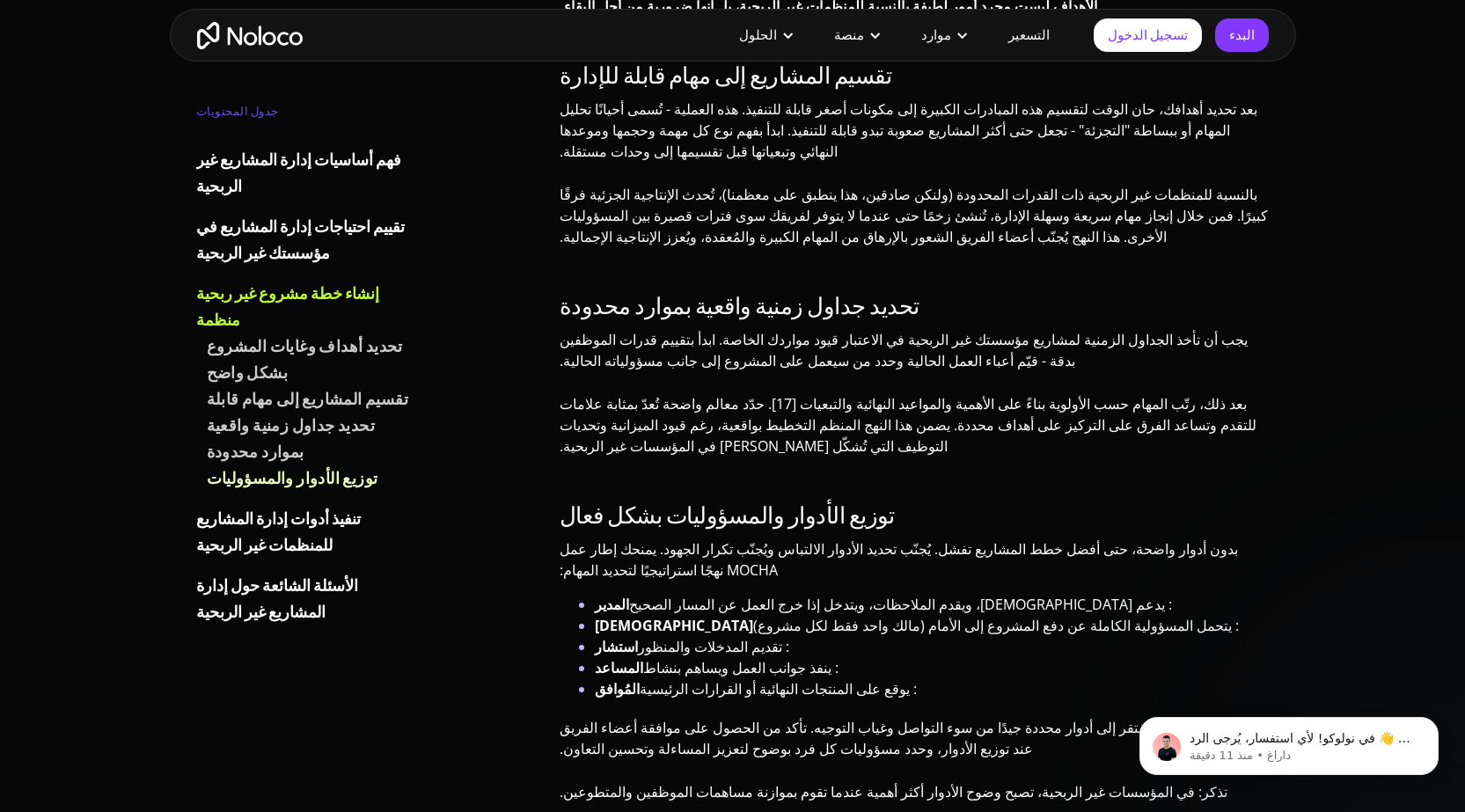
scroll to position [4396, 0]
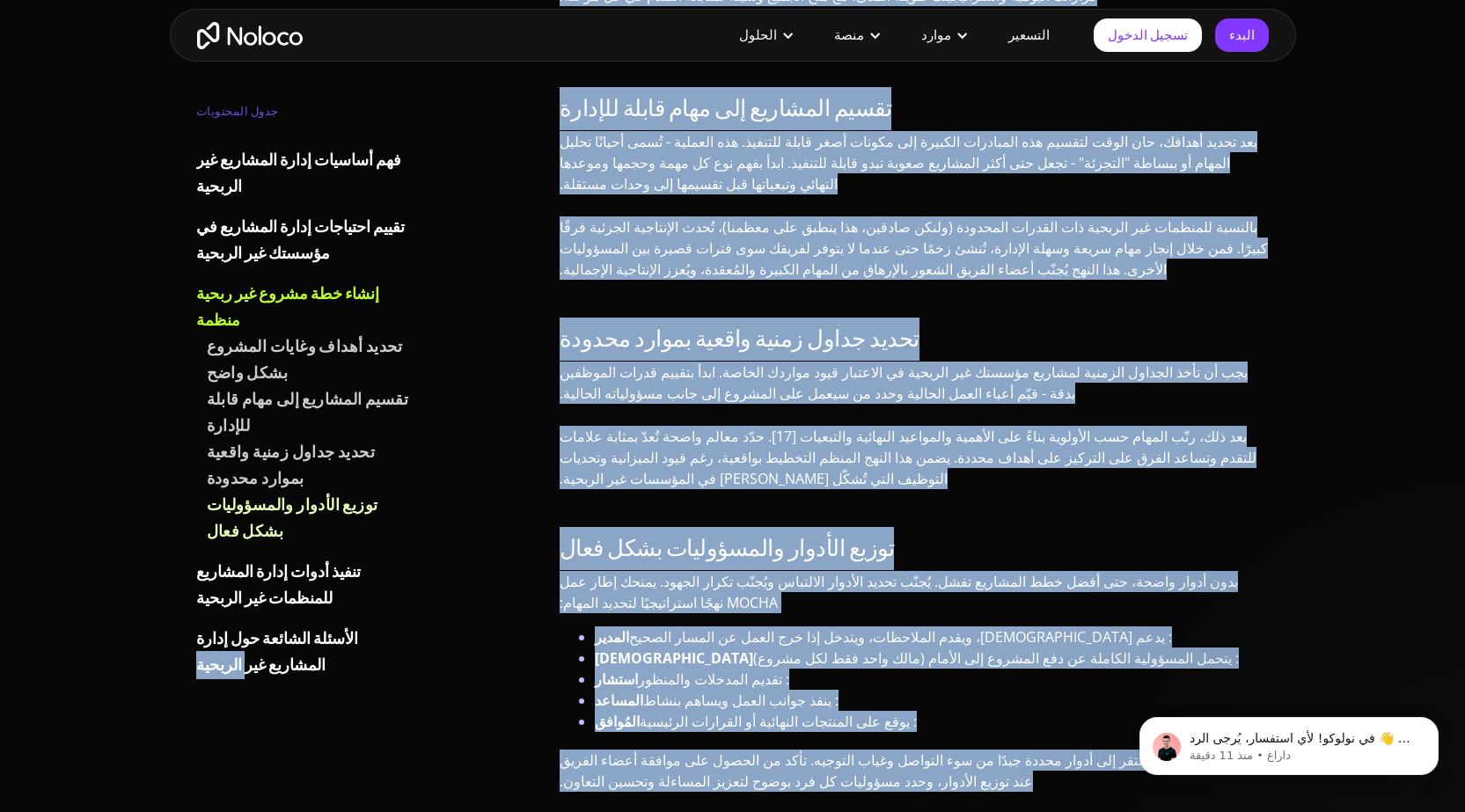
drag, startPoint x: 961, startPoint y: 513, endPoint x: 421, endPoint y: 516, distance: 540.0
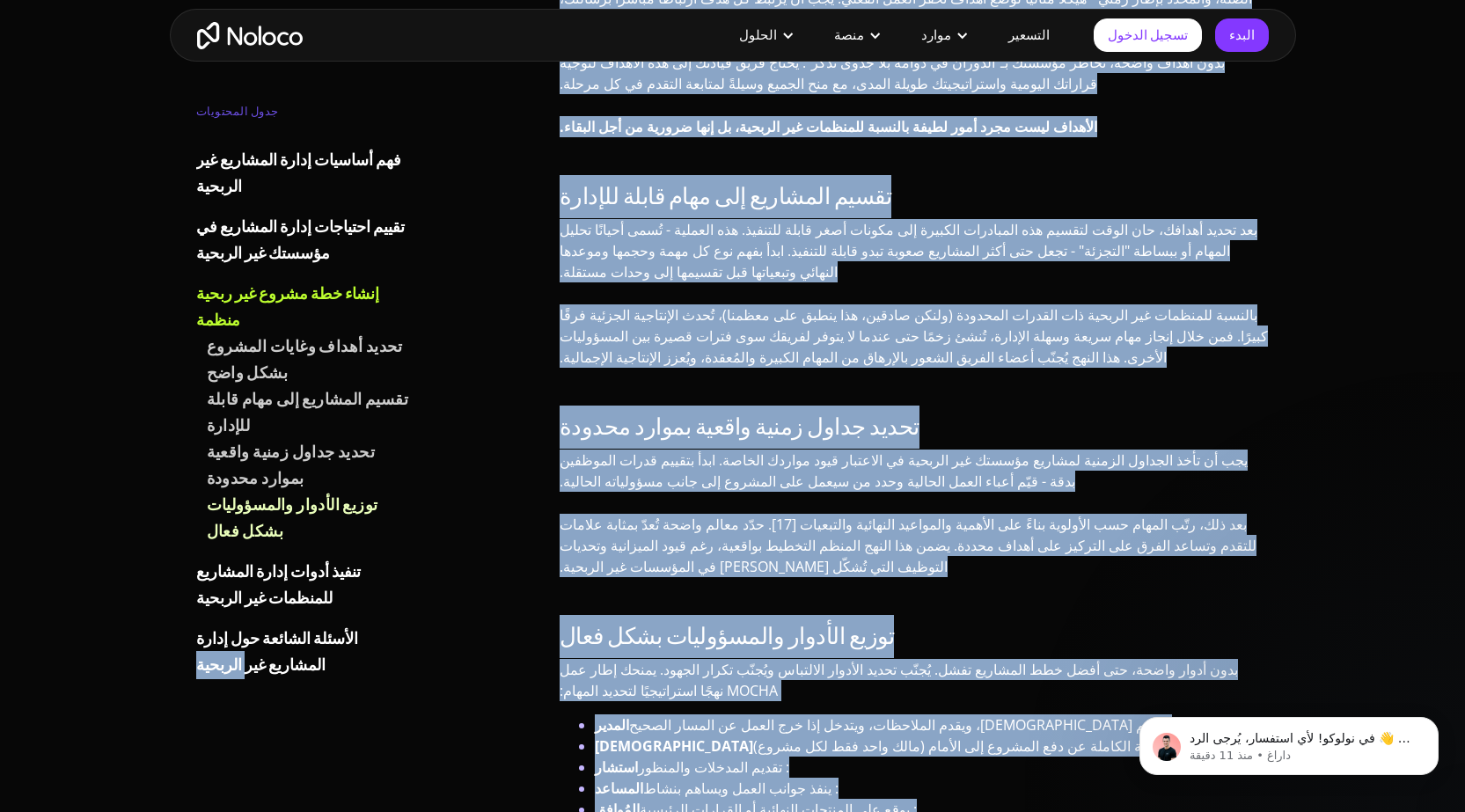
click at [731, 624] on div "توزيع الأدوار والمسؤوليات بشكل فعال بدون أدوار واضحة، حتى أفضل خطط المشاريع تفش…" at bounding box center [914, 779] width 710 height 312
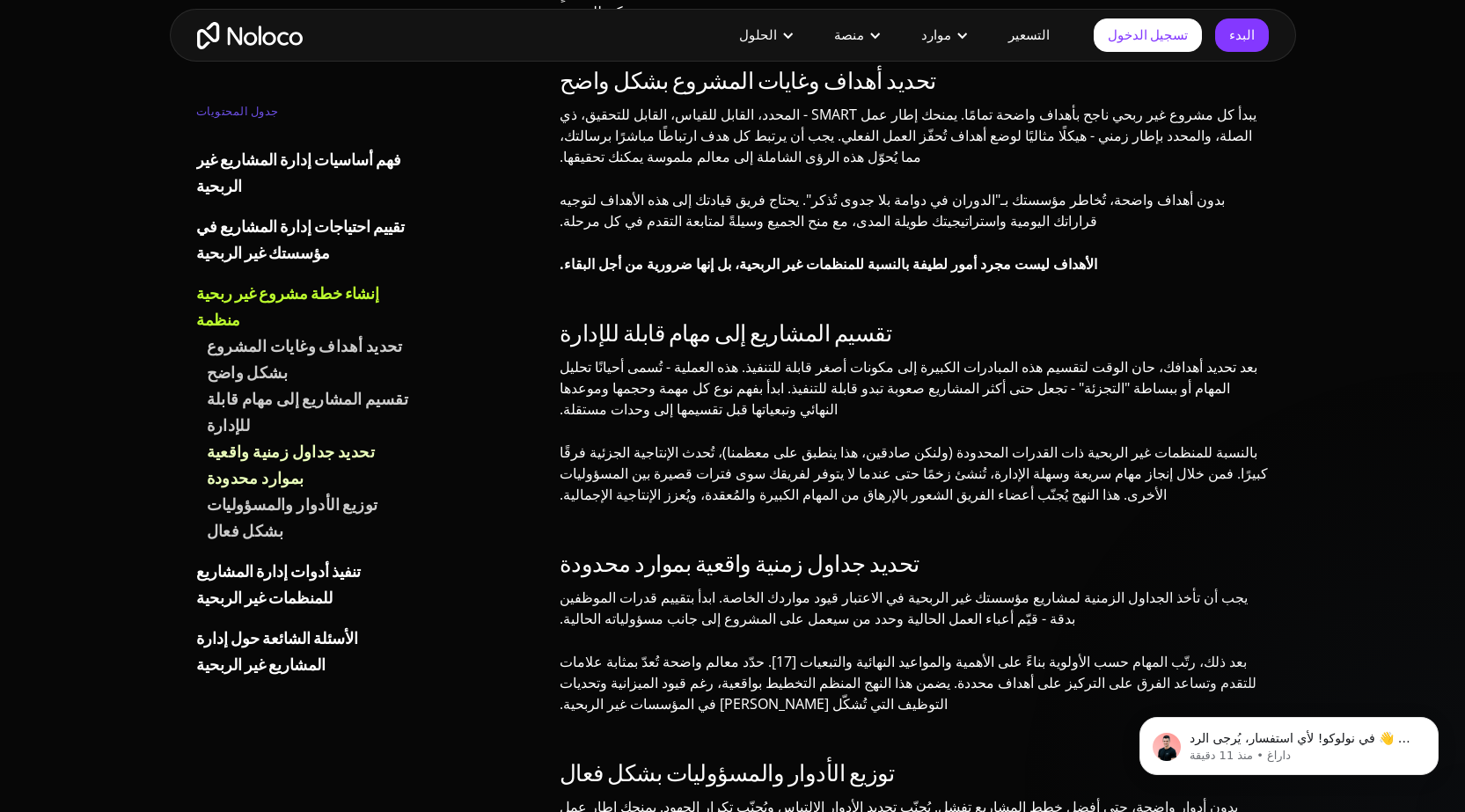
scroll to position [3957, 0]
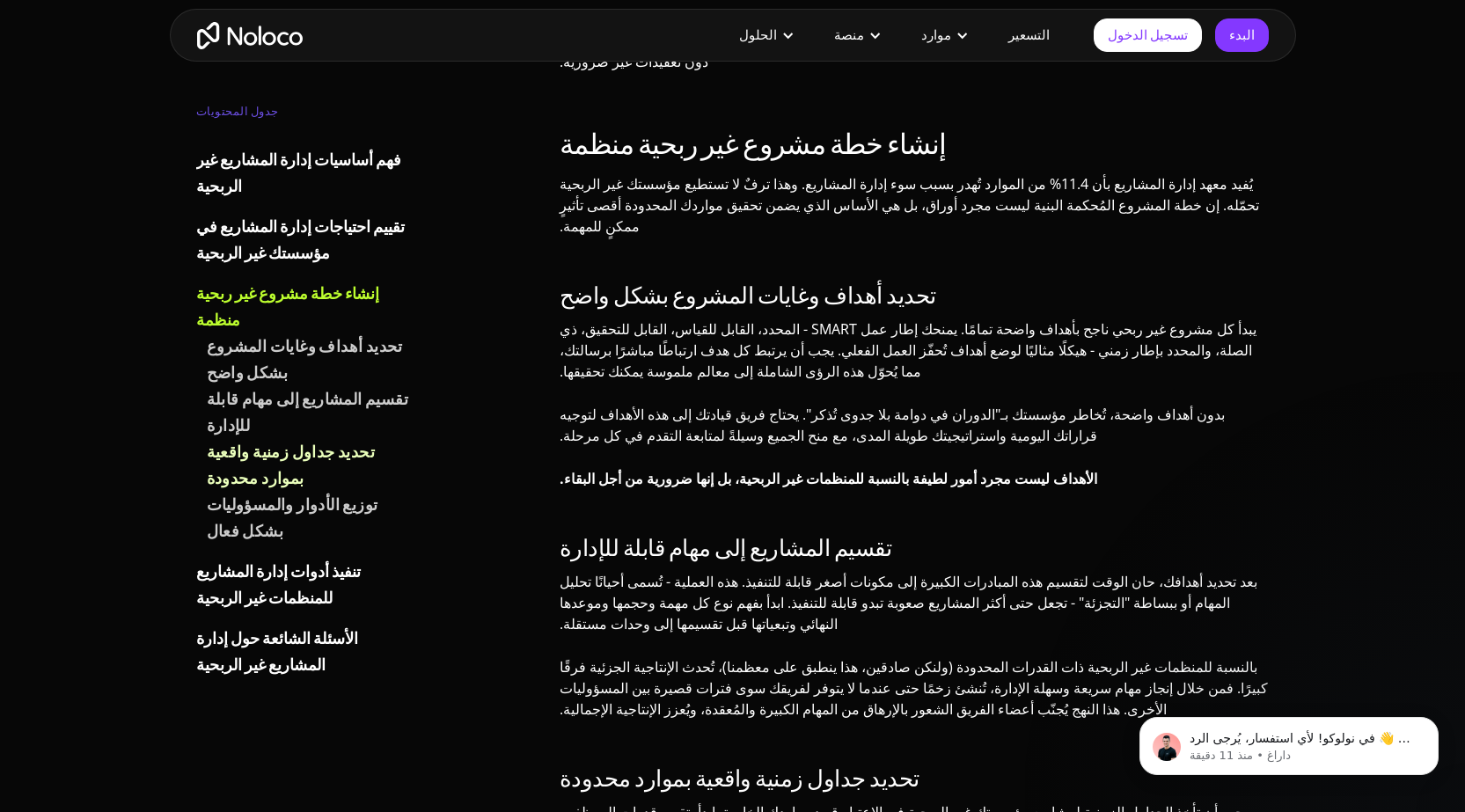
drag, startPoint x: 617, startPoint y: 589, endPoint x: 554, endPoint y: 589, distance: 63.0
drag, startPoint x: 1246, startPoint y: 225, endPoint x: 798, endPoint y: 227, distance: 448.0
click at [798, 572] on font "بعد تحديد أهدافك، حان الوقت لتقسيم هذه المبادرات الكبيرة إلى مكونات أصغر قابلة …" at bounding box center [908, 602] width 698 height 61
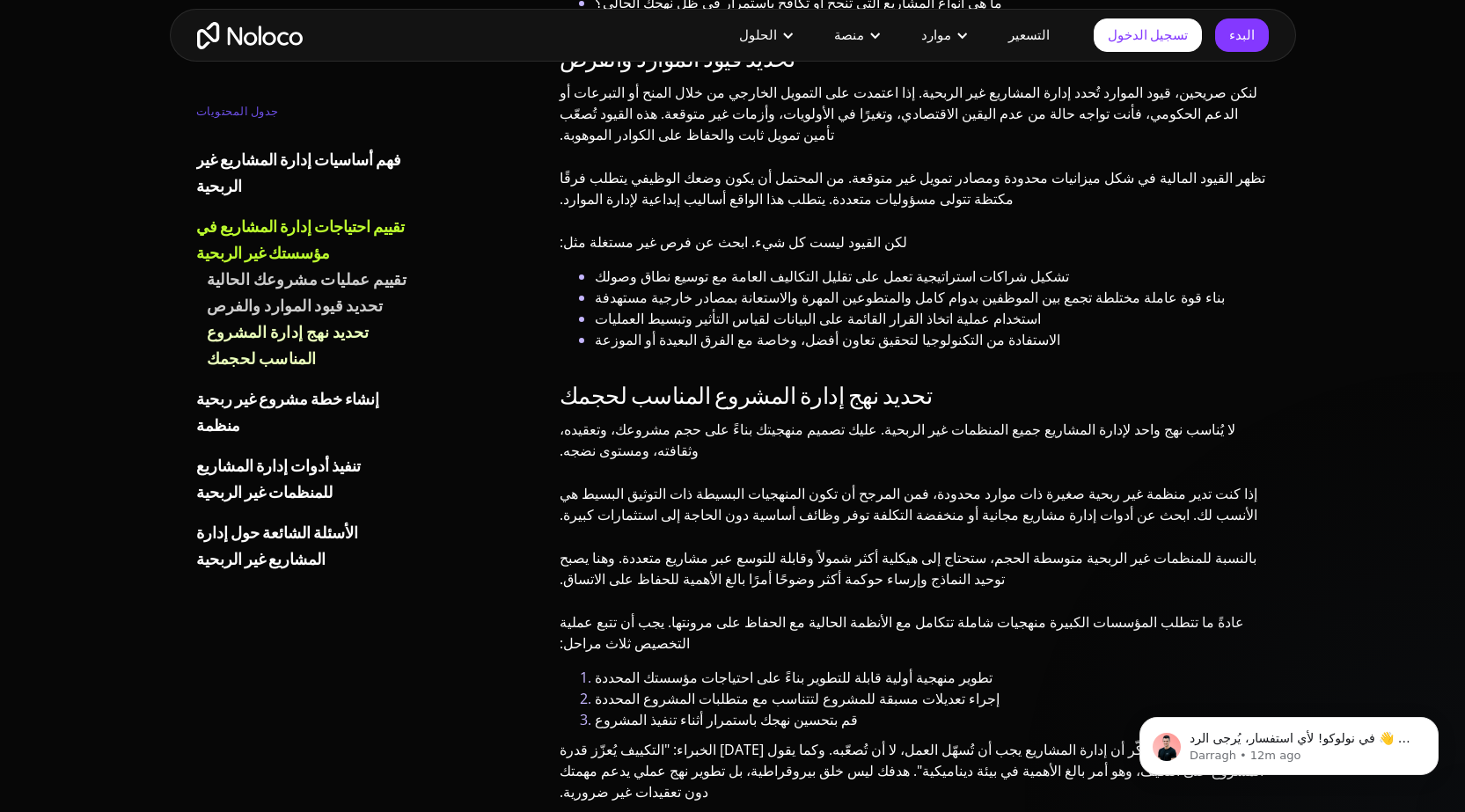
scroll to position [3165, 0]
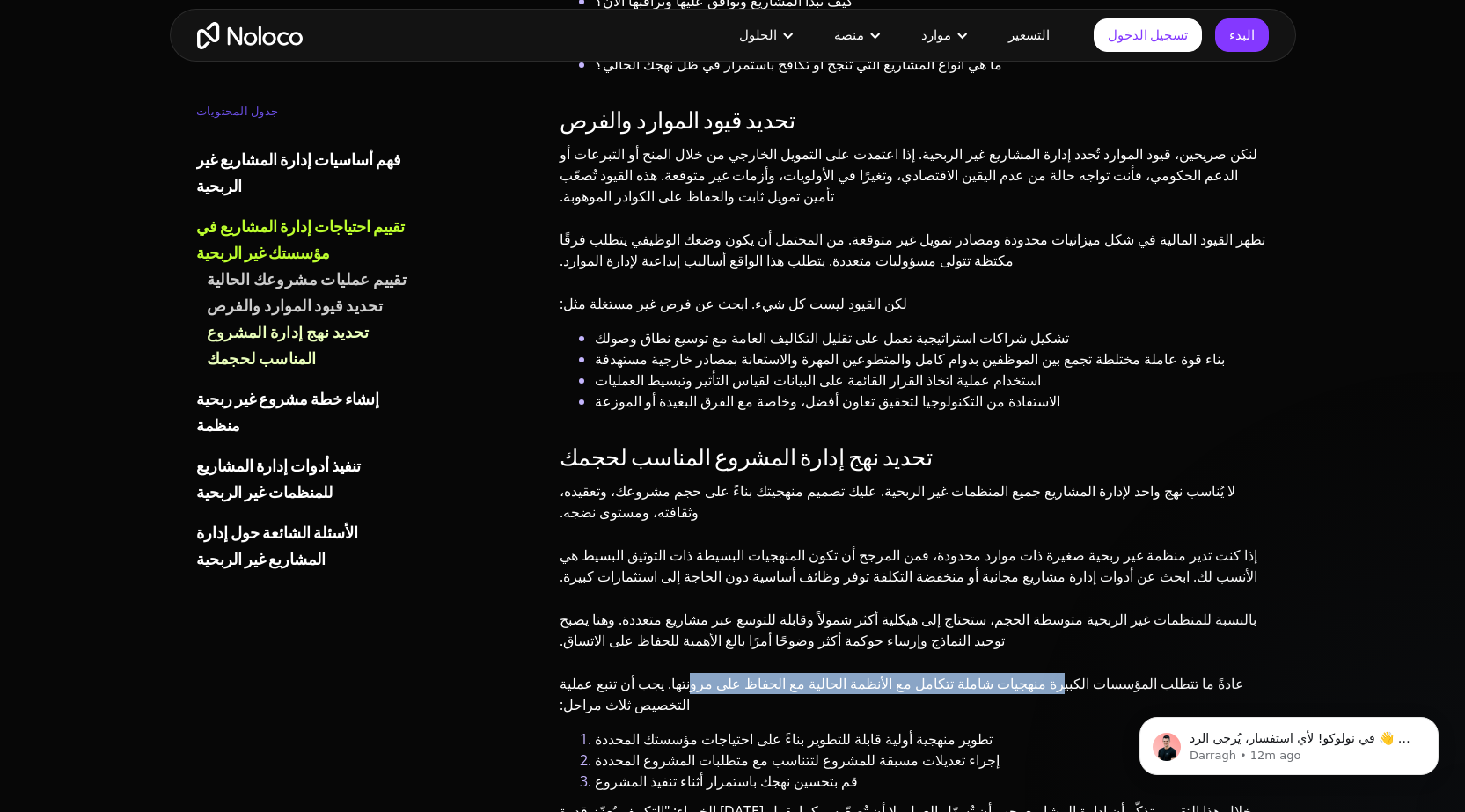
drag, startPoint x: 1070, startPoint y: 411, endPoint x: 779, endPoint y: 412, distance: 291.0
click at [779, 673] on font "عادةً ما تتطلب المؤسسات الكبيرة منهجيات شاملة تتكامل مع الأنظمة الحالية مع الحف…" at bounding box center [901, 693] width 684 height 40
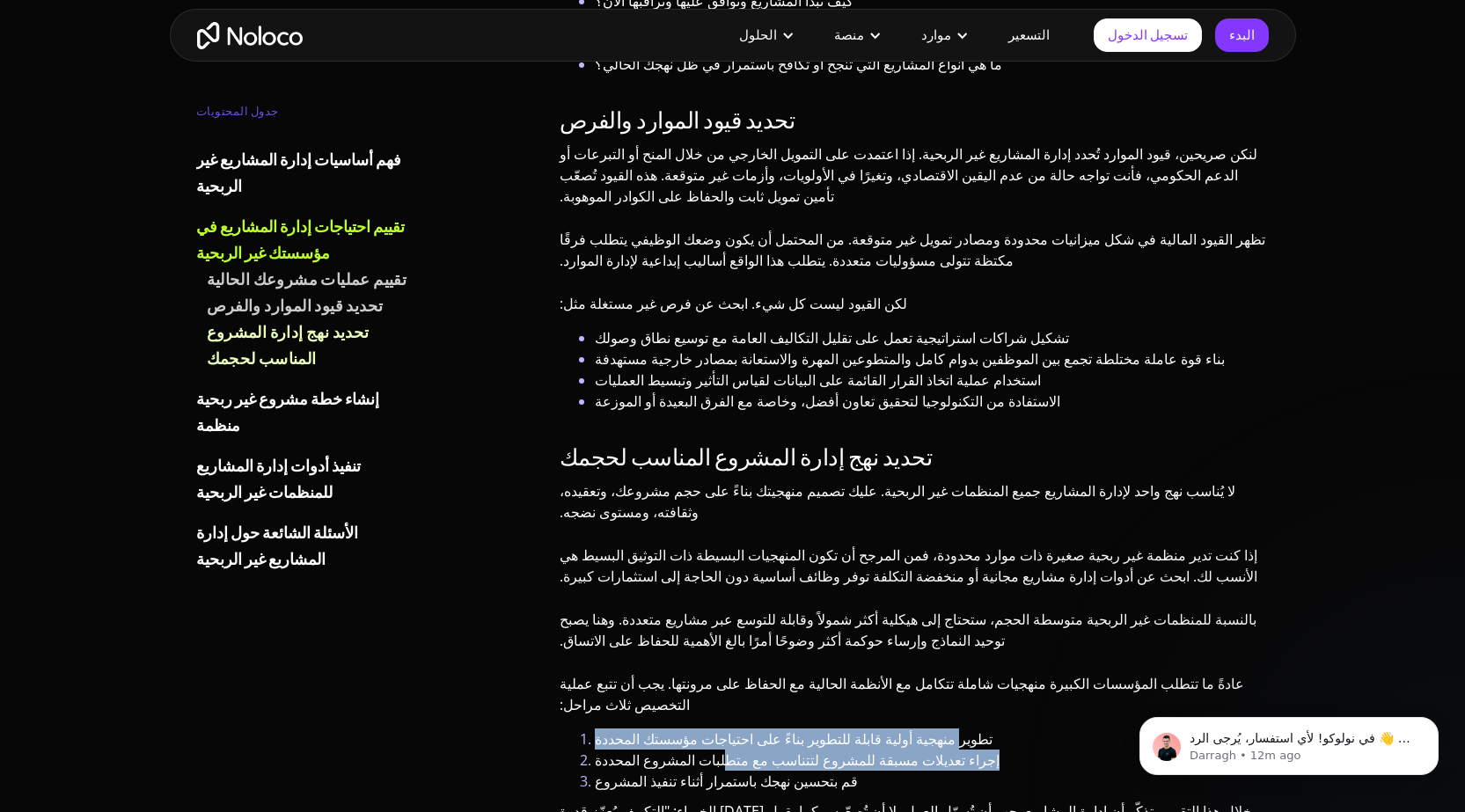
drag, startPoint x: 877, startPoint y: 445, endPoint x: 682, endPoint y: 458, distance: 195.4
click at [682, 728] on ol "تطوير منهجية أولية قابلة للتطوير بناءً على احتياجات مؤسستك المحددة إجراء تعديلا…" at bounding box center [914, 760] width 710 height 63
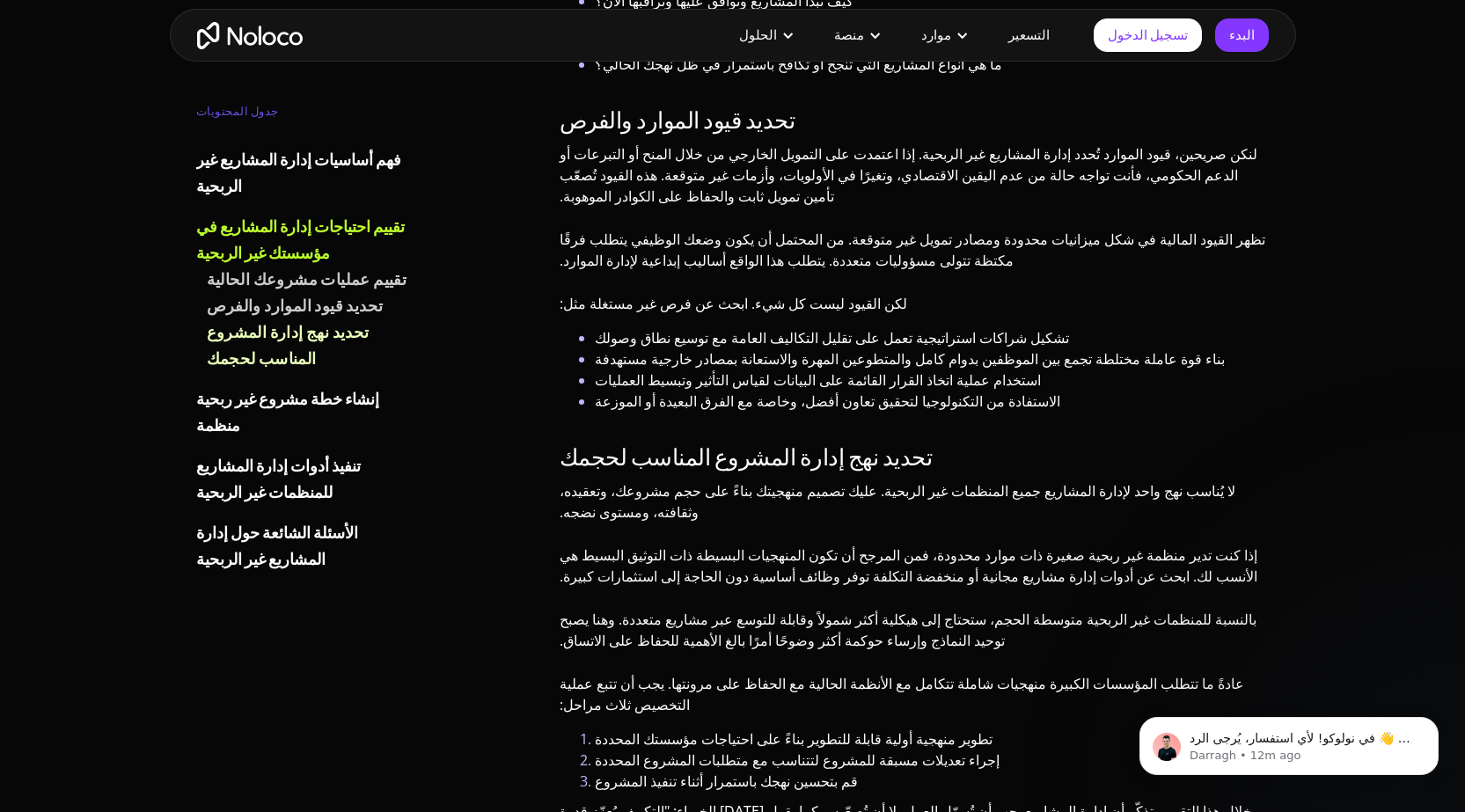
click at [745, 771] on font "قم بتحسين نهجك باستمرار أثناء تنفيذ المشروع" at bounding box center [726, 780] width 263 height 20
click at [611, 750] on font "إجراء تعديلات مسبقة للمشروع لتتناسب مع متطلبات المشروع المحددة" at bounding box center [797, 760] width 404 height 20
click at [763, 771] on font "قم بتحسين نهجك باستمرار أثناء تنفيذ المشروع" at bounding box center [726, 780] width 263 height 20
drag, startPoint x: 725, startPoint y: 493, endPoint x: 570, endPoint y: 493, distance: 155.0
click at [570, 728] on ol "تطوير منهجية أولية قابلة للتطوير بناءً على احتياجات مؤسستك المحددة إجراء تعديلا…" at bounding box center [914, 760] width 710 height 63
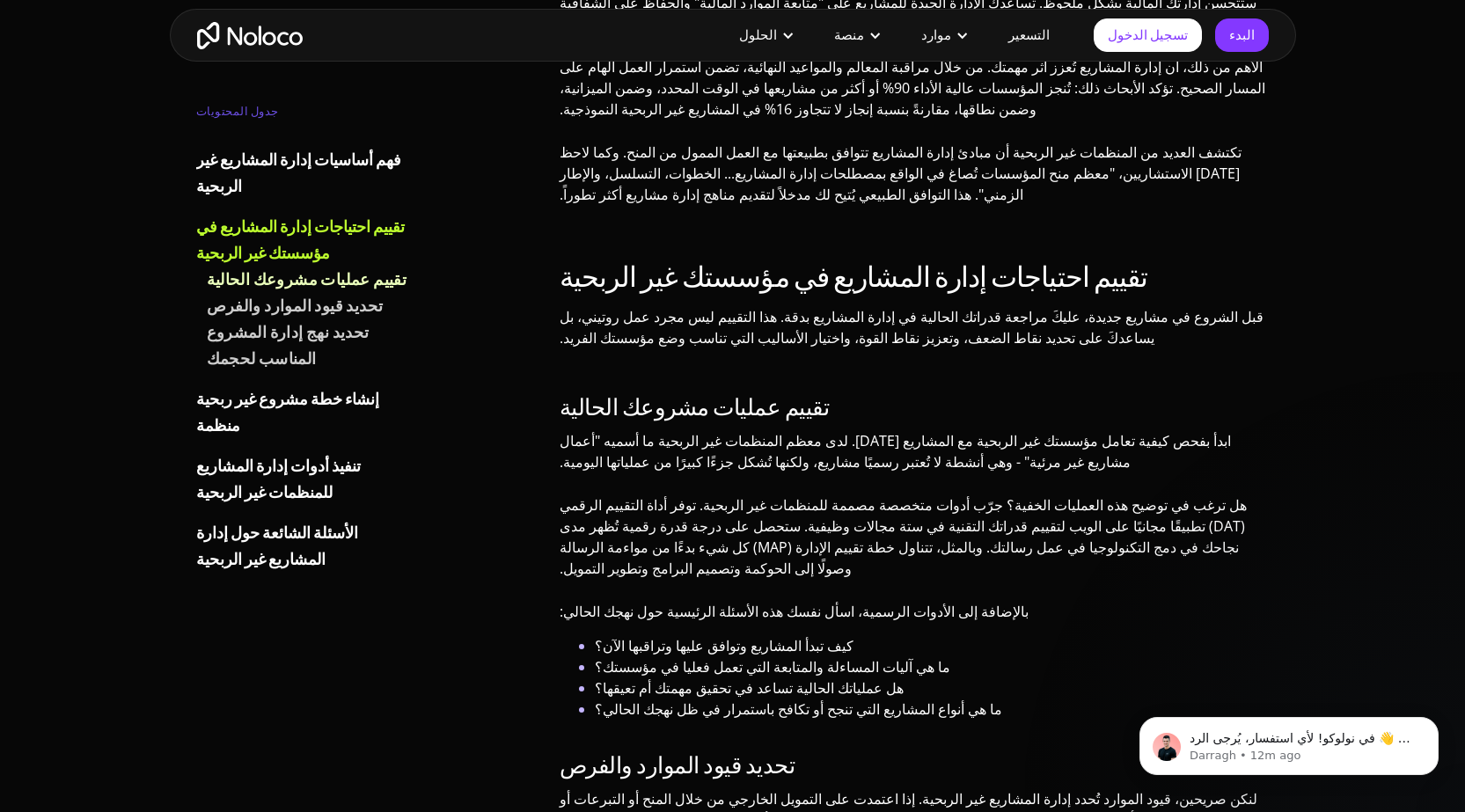
scroll to position [2462, 0]
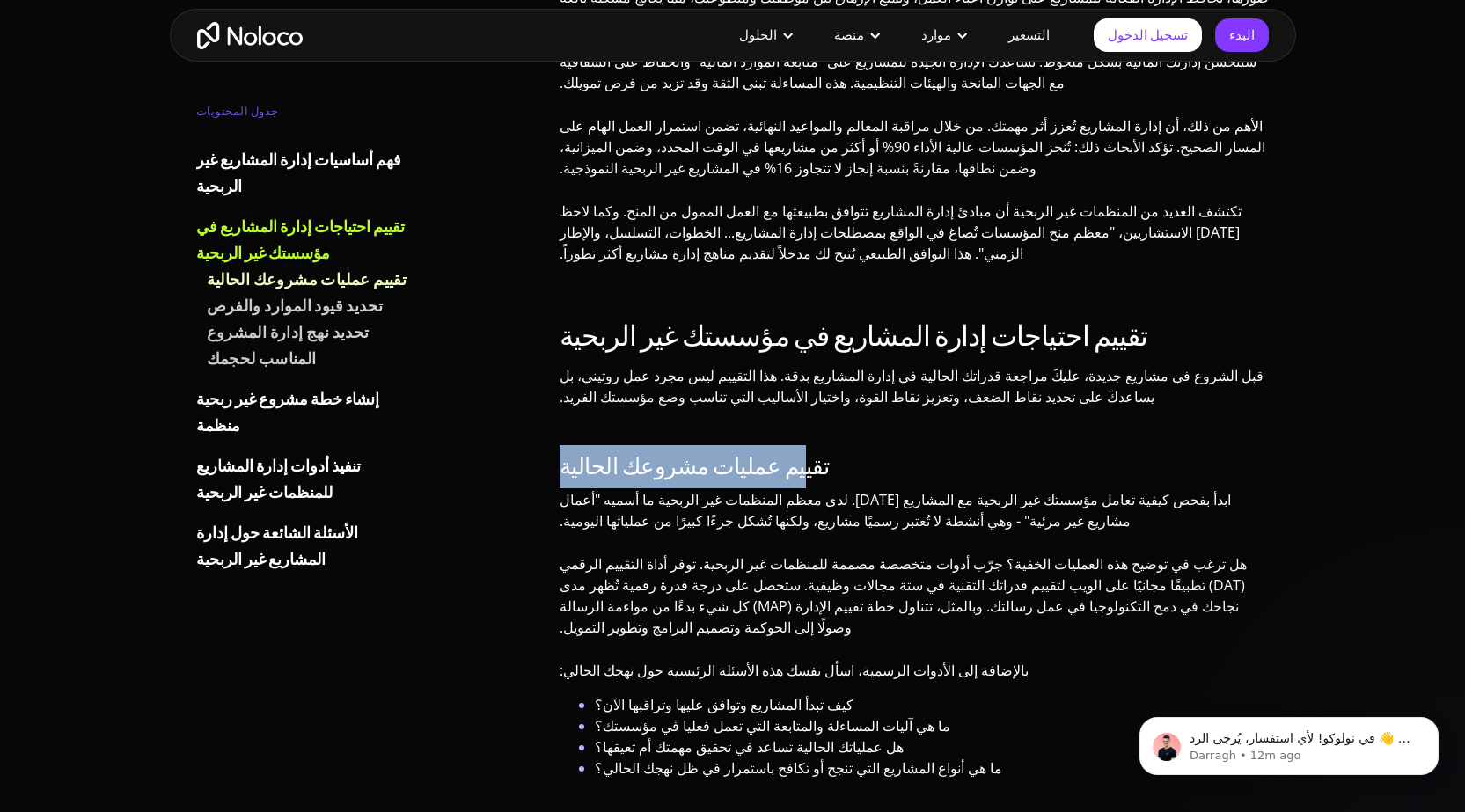
drag, startPoint x: 750, startPoint y: 264, endPoint x: 551, endPoint y: 264, distance: 199.0
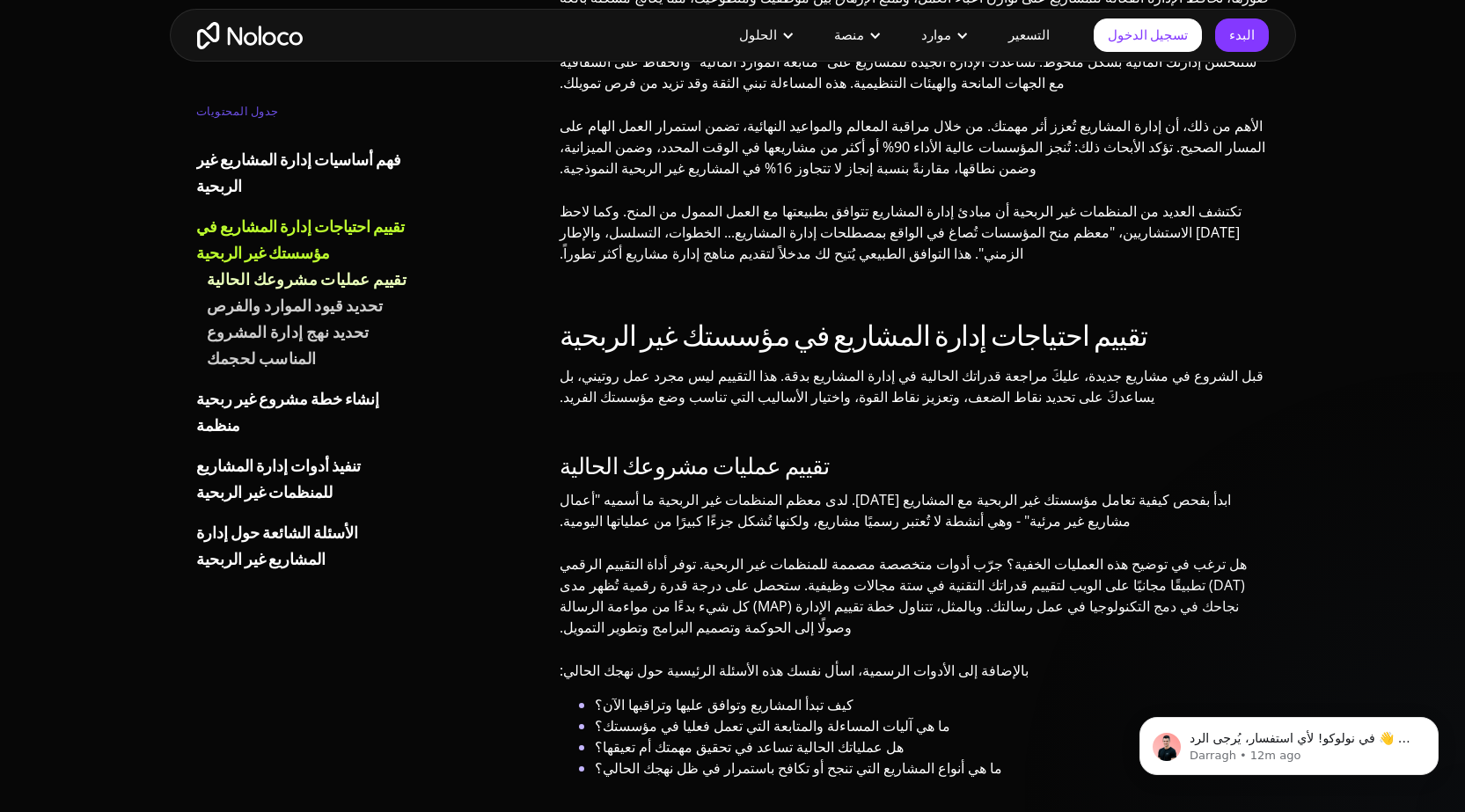
click at [664, 490] on font "ابدأ بفحص كيفية تعامل مؤسستك غير الربحية مع المشاريع [DATE]. لدى معظم المنظمات …" at bounding box center [894, 509] width 671 height 40
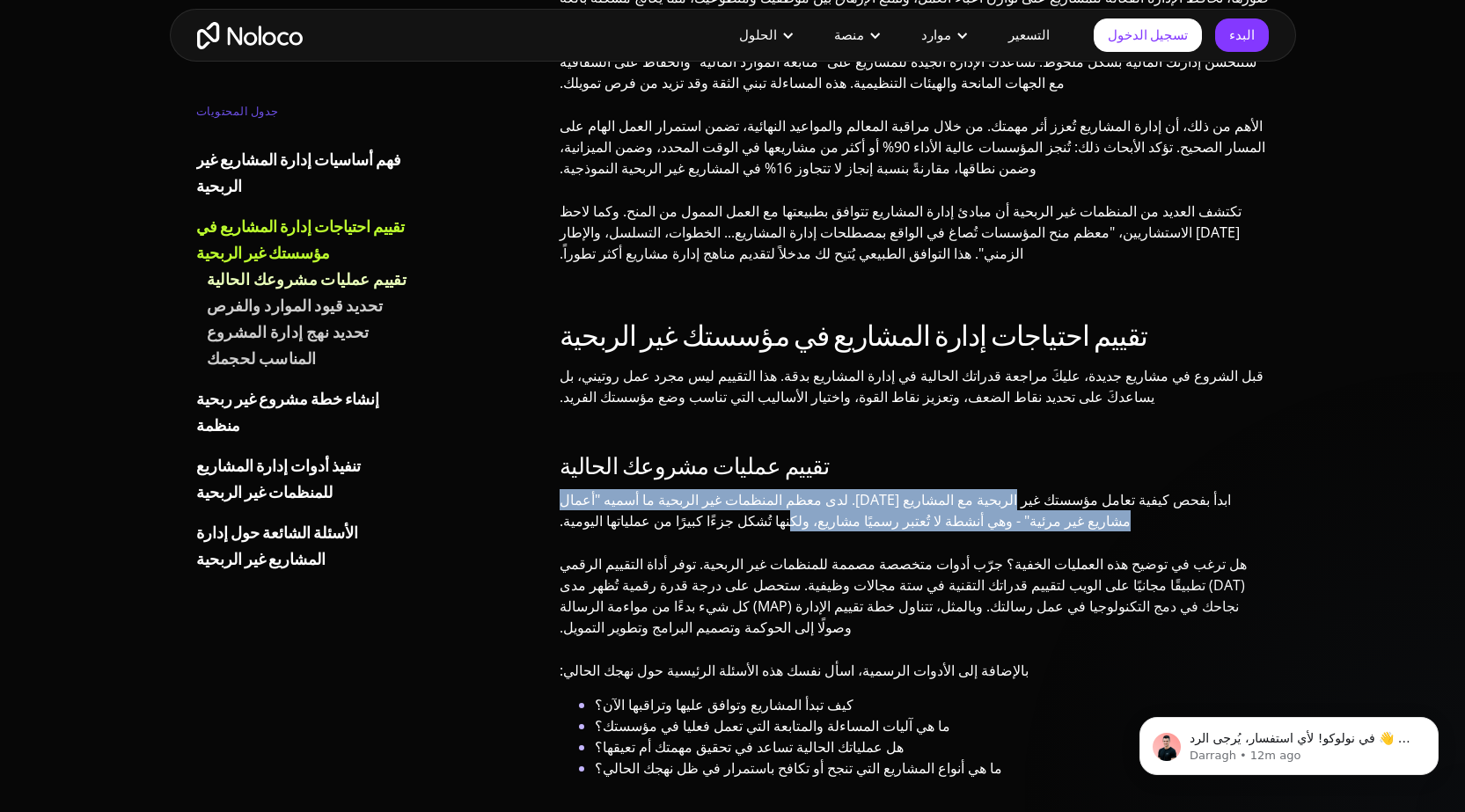
drag, startPoint x: 1086, startPoint y: 289, endPoint x: 737, endPoint y: 305, distance: 349.4
click at [737, 490] on font "ابدأ بفحص كيفية تعامل مؤسستك غير الربحية مع المشاريع [DATE]. لدى معظم المنظمات …" at bounding box center [894, 509] width 671 height 40
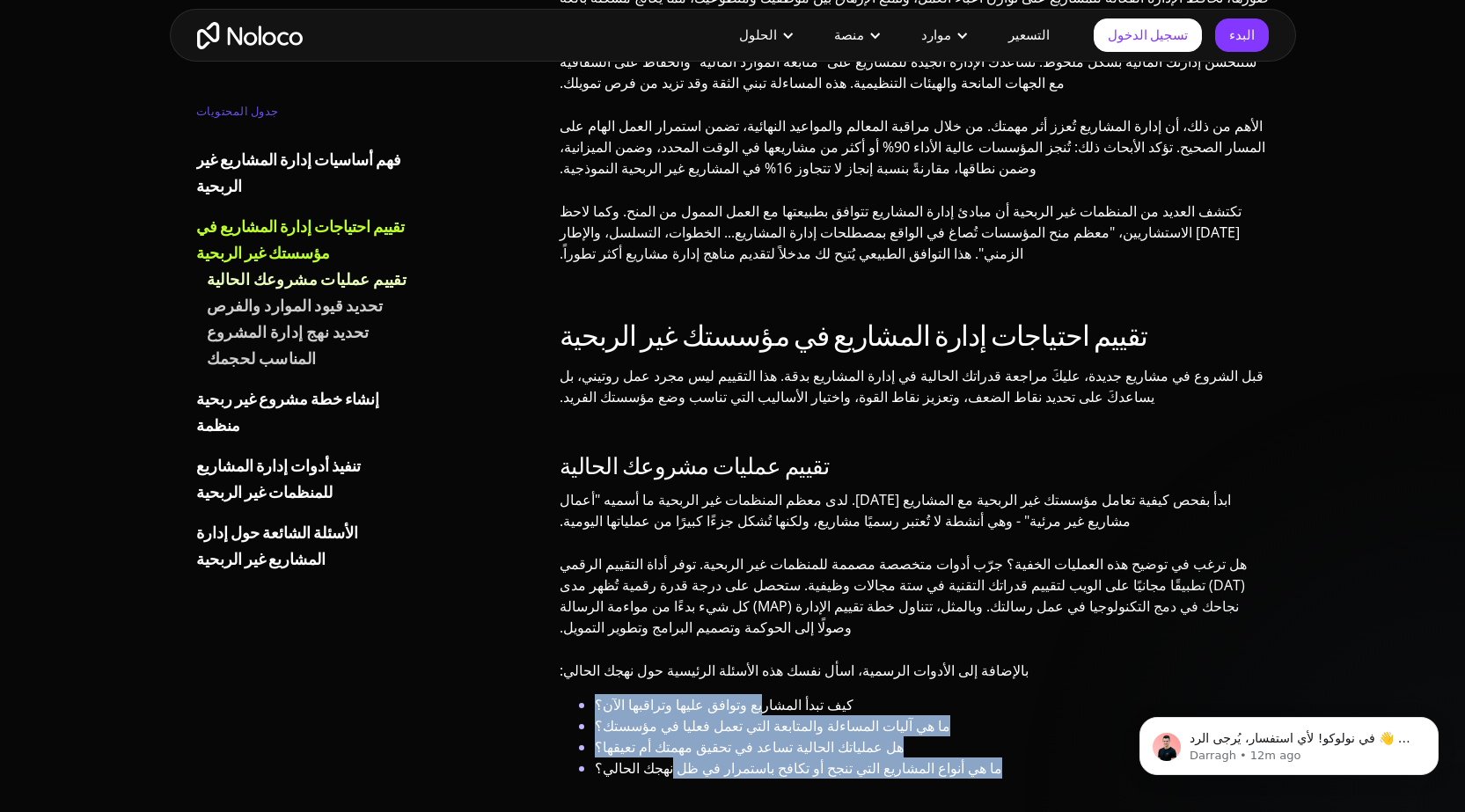
drag, startPoint x: 732, startPoint y: 479, endPoint x: 657, endPoint y: 525, distance: 88.0
click at [657, 694] on ul "كيف تبدأ المشاريع وتوافق عليها وتراقبها الآن؟ ما هي آليات المساءلة والمتابعة ال…" at bounding box center [914, 736] width 710 height 85
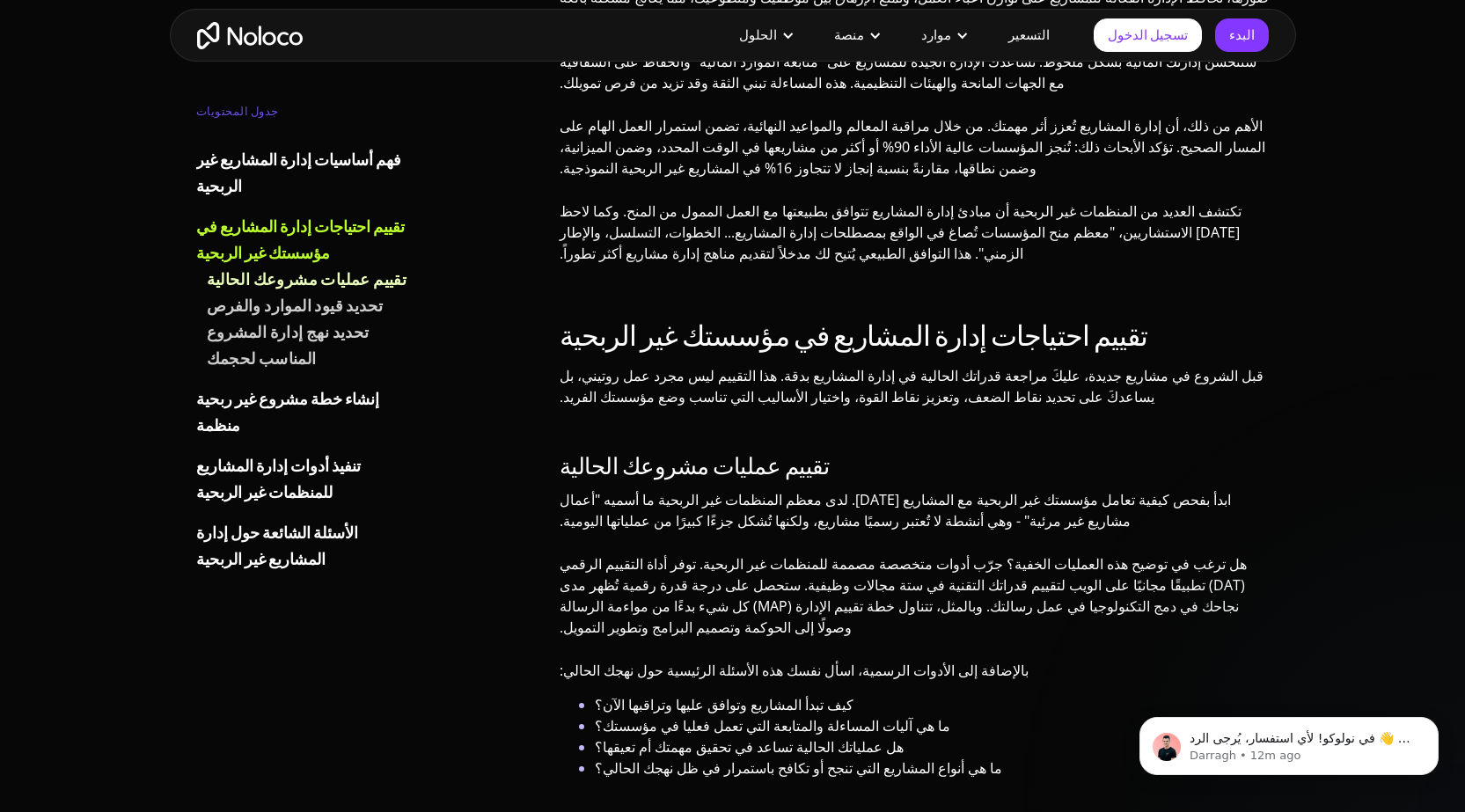
drag, startPoint x: 1111, startPoint y: 633, endPoint x: 634, endPoint y: 633, distance: 477.0
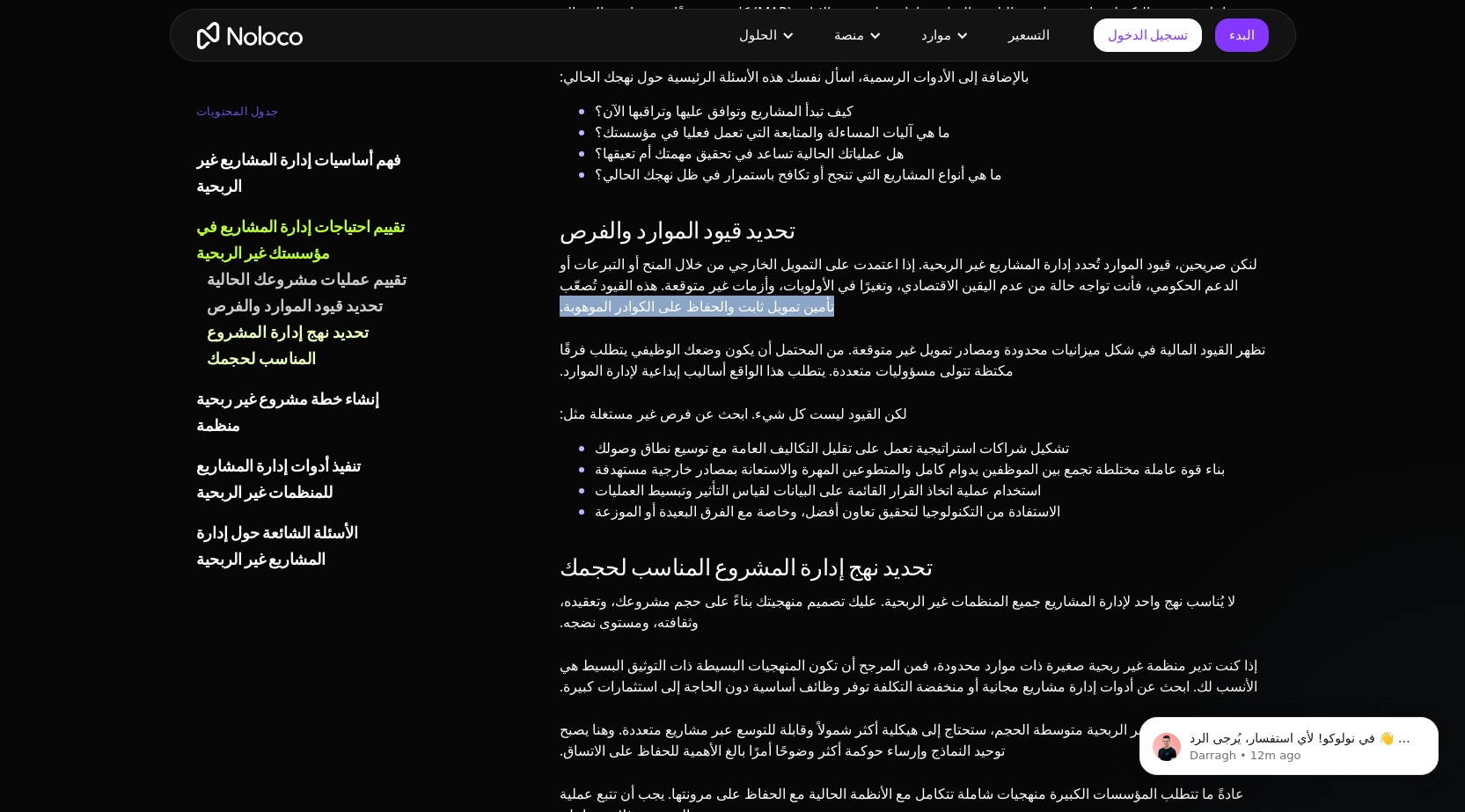
scroll to position [3165, 0]
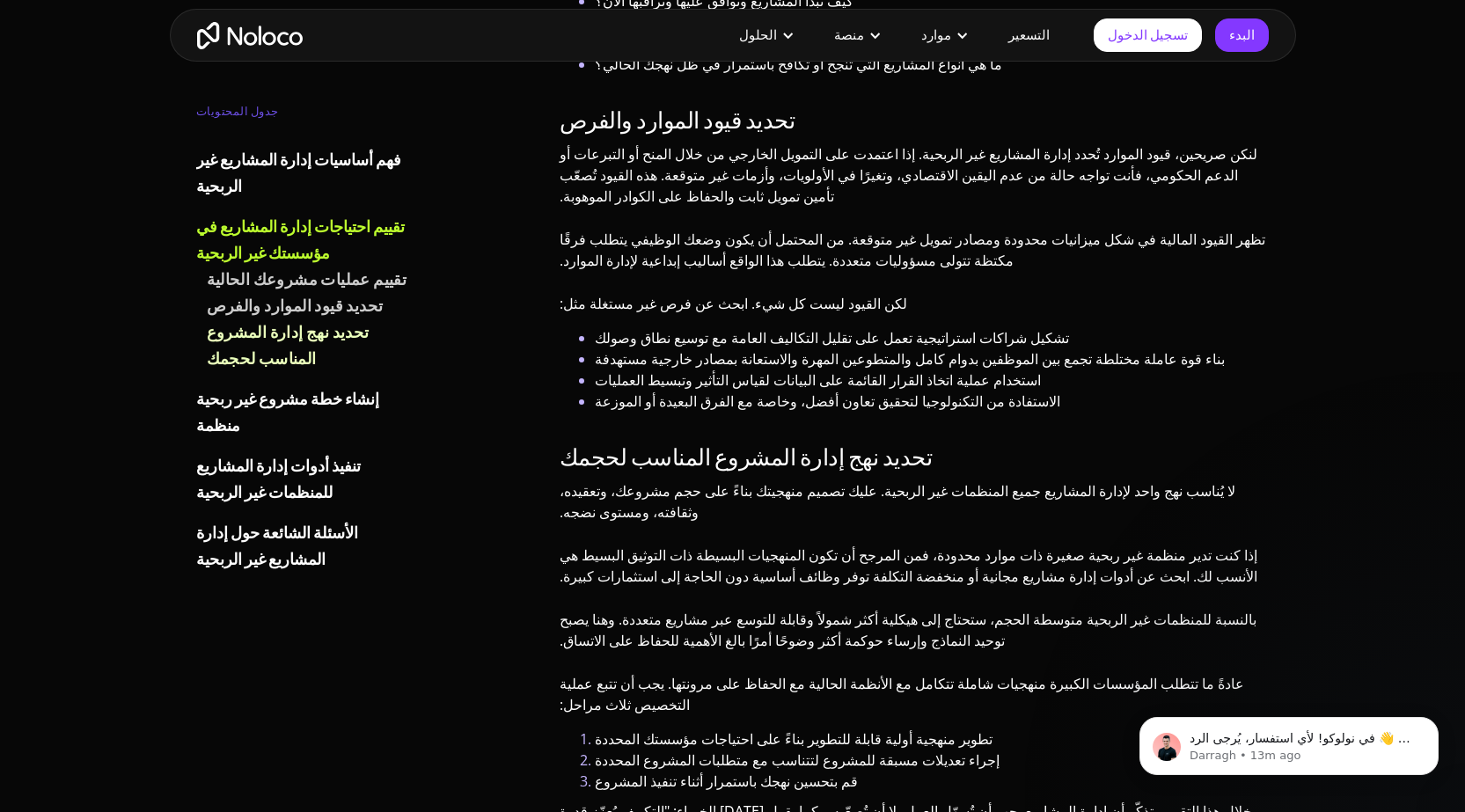
drag, startPoint x: 802, startPoint y: 623, endPoint x: 481, endPoint y: 638, distance: 321.4
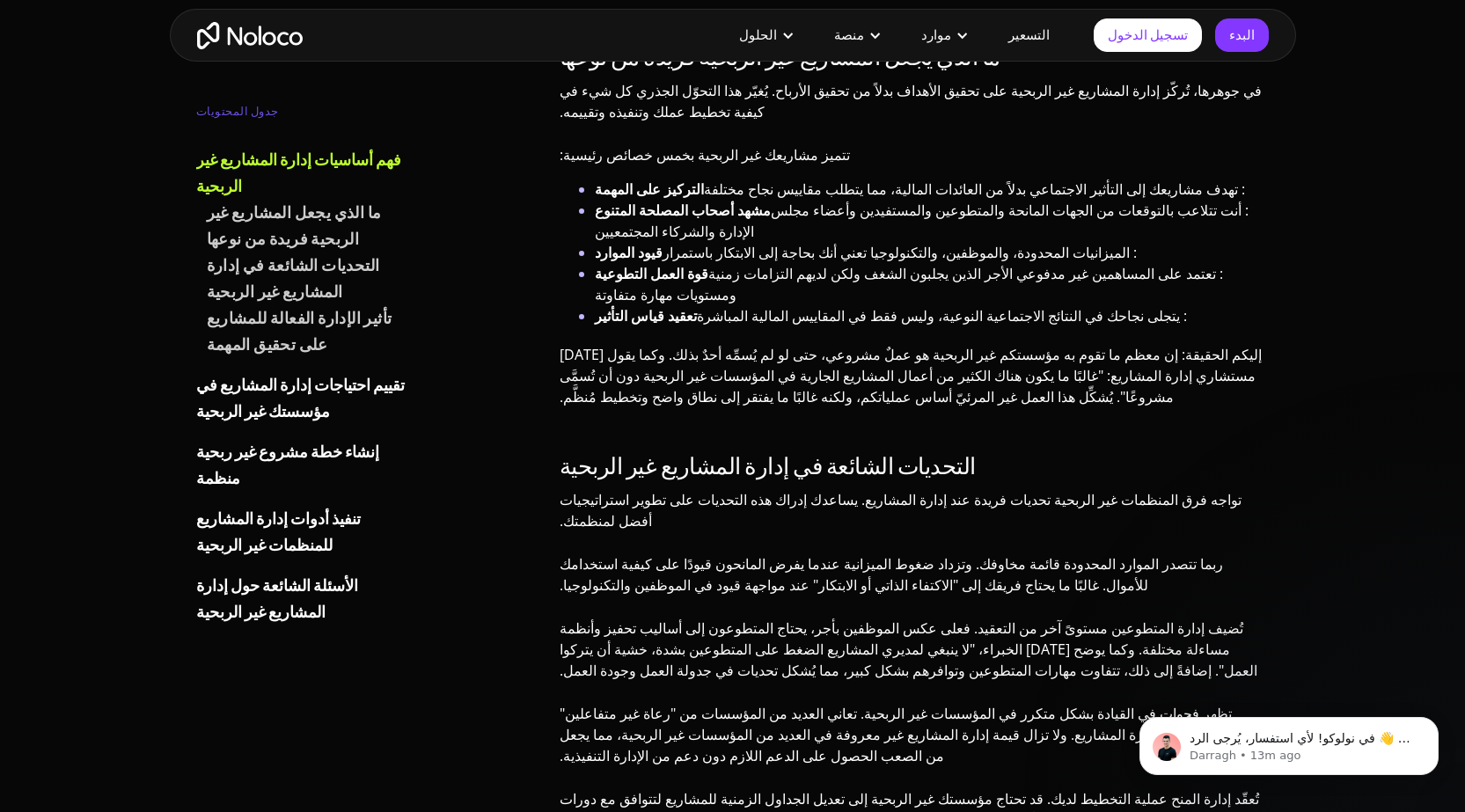
scroll to position [879, 0]
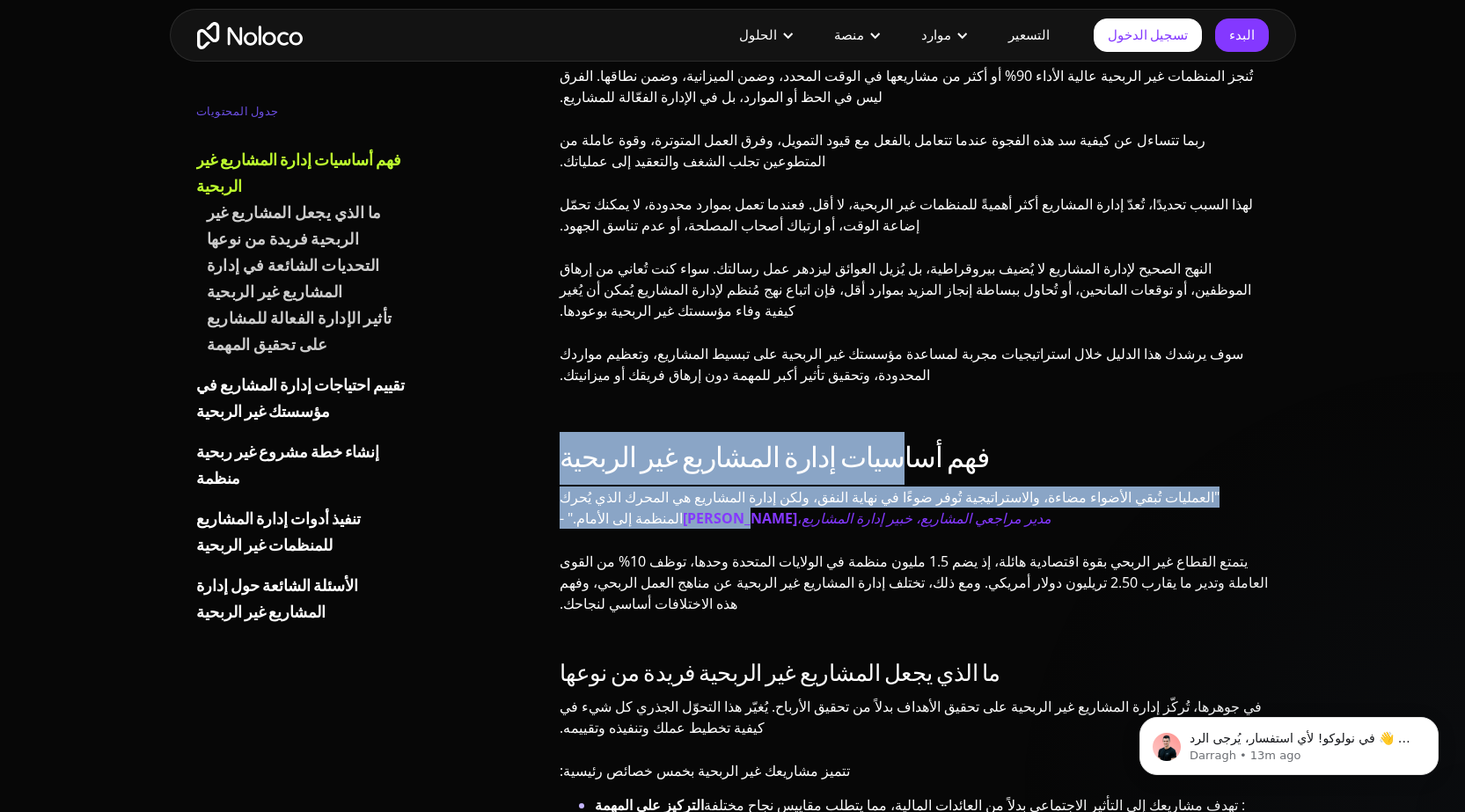
drag, startPoint x: 846, startPoint y: 388, endPoint x: 544, endPoint y: 418, distance: 303.5
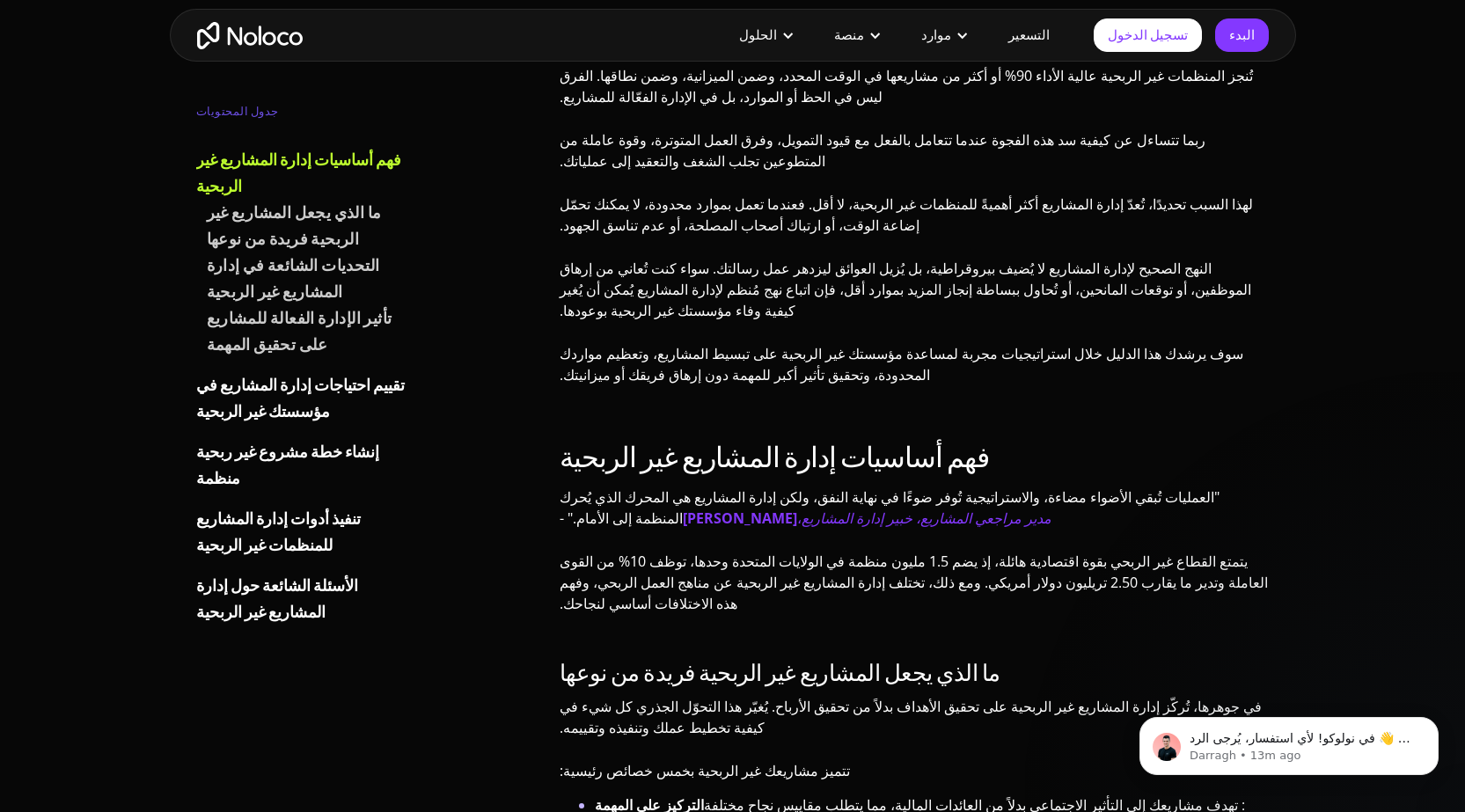
click at [951, 551] on font "يتمتع القطاع غير الربحي بقوة اقتصادية هائلة، إذ يضم 1.5 مليون منظمة في الولايات…" at bounding box center [913, 581] width 708 height 61
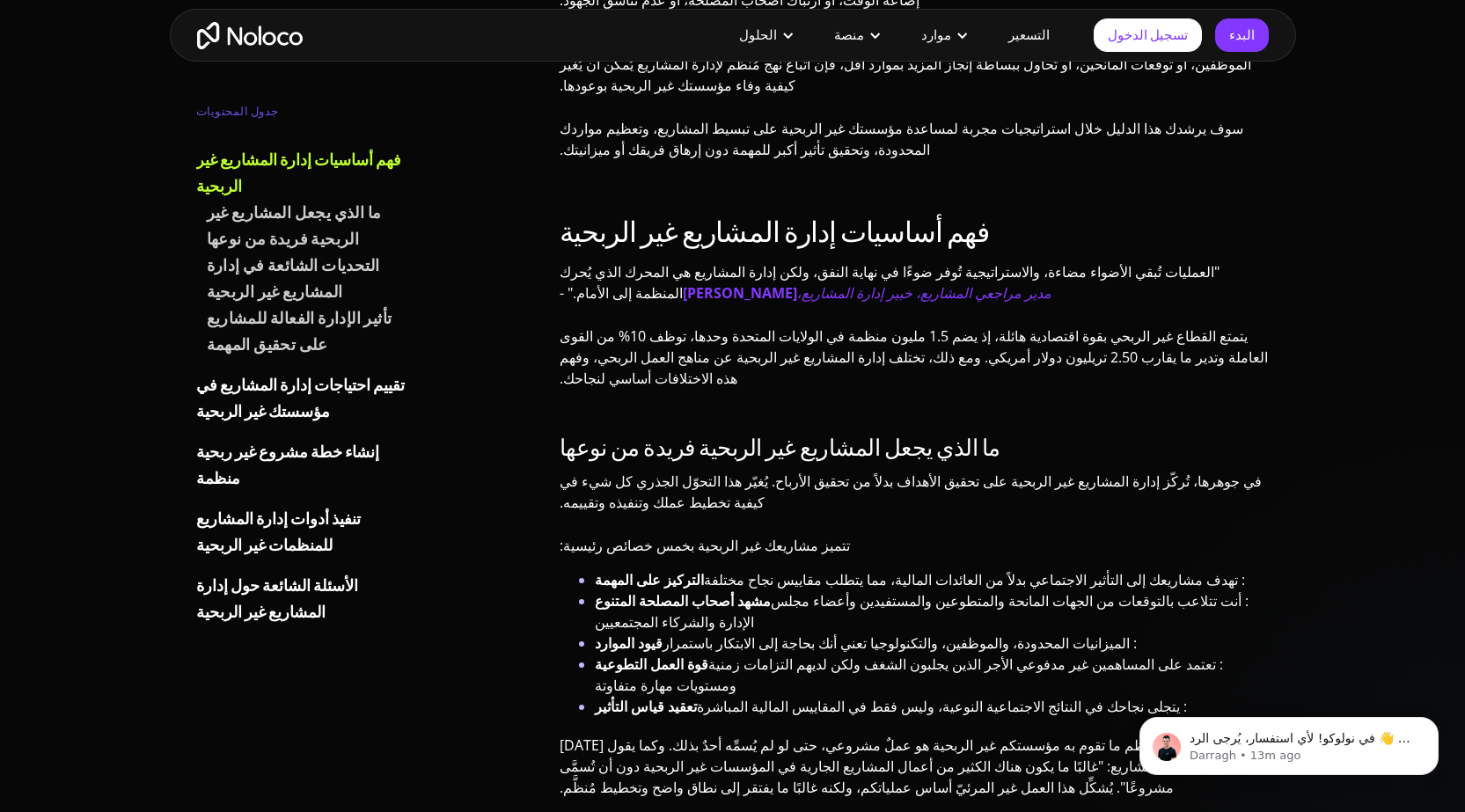
scroll to position [1319, 0]
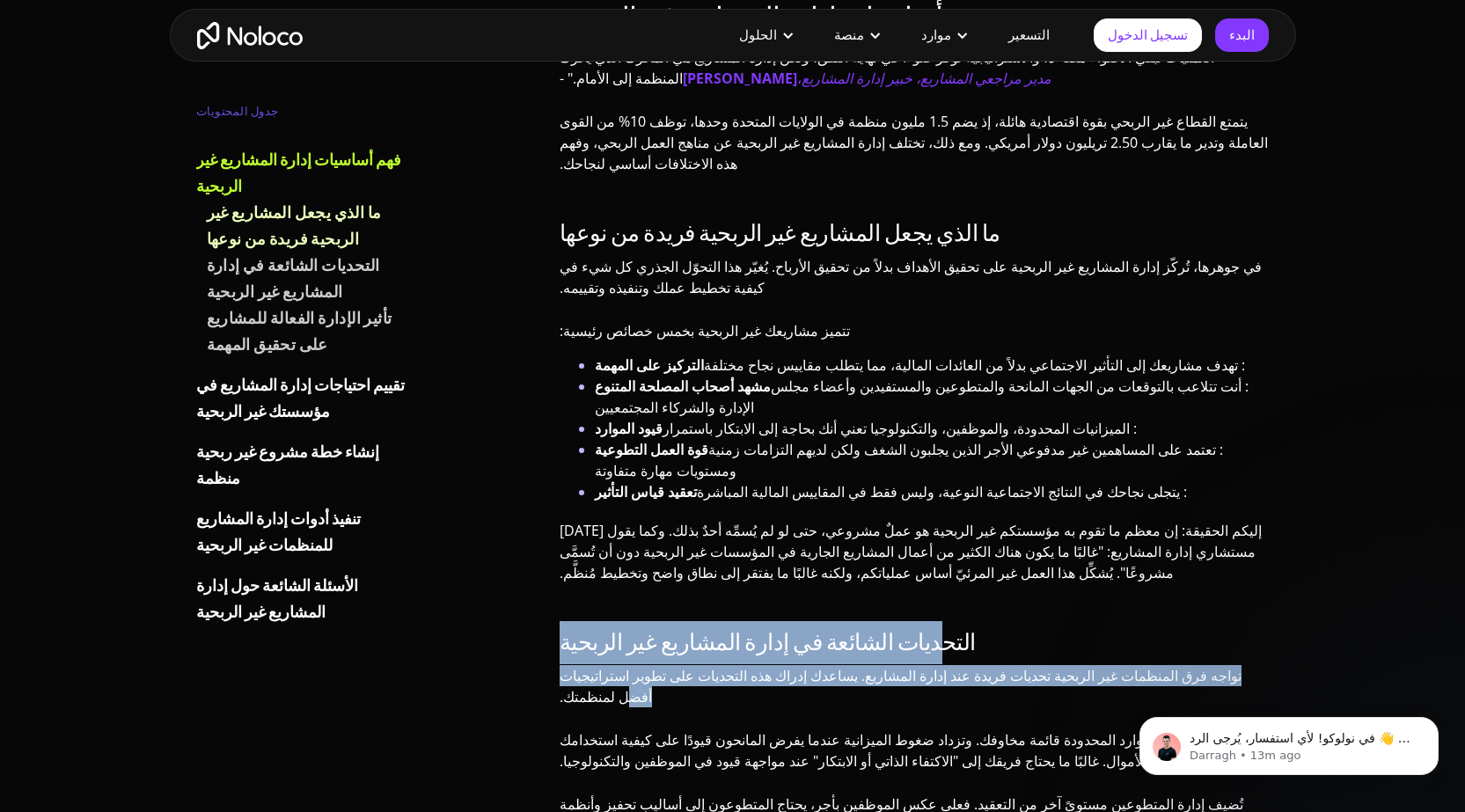
drag, startPoint x: 867, startPoint y: 514, endPoint x: 613, endPoint y: 542, distance: 255.5
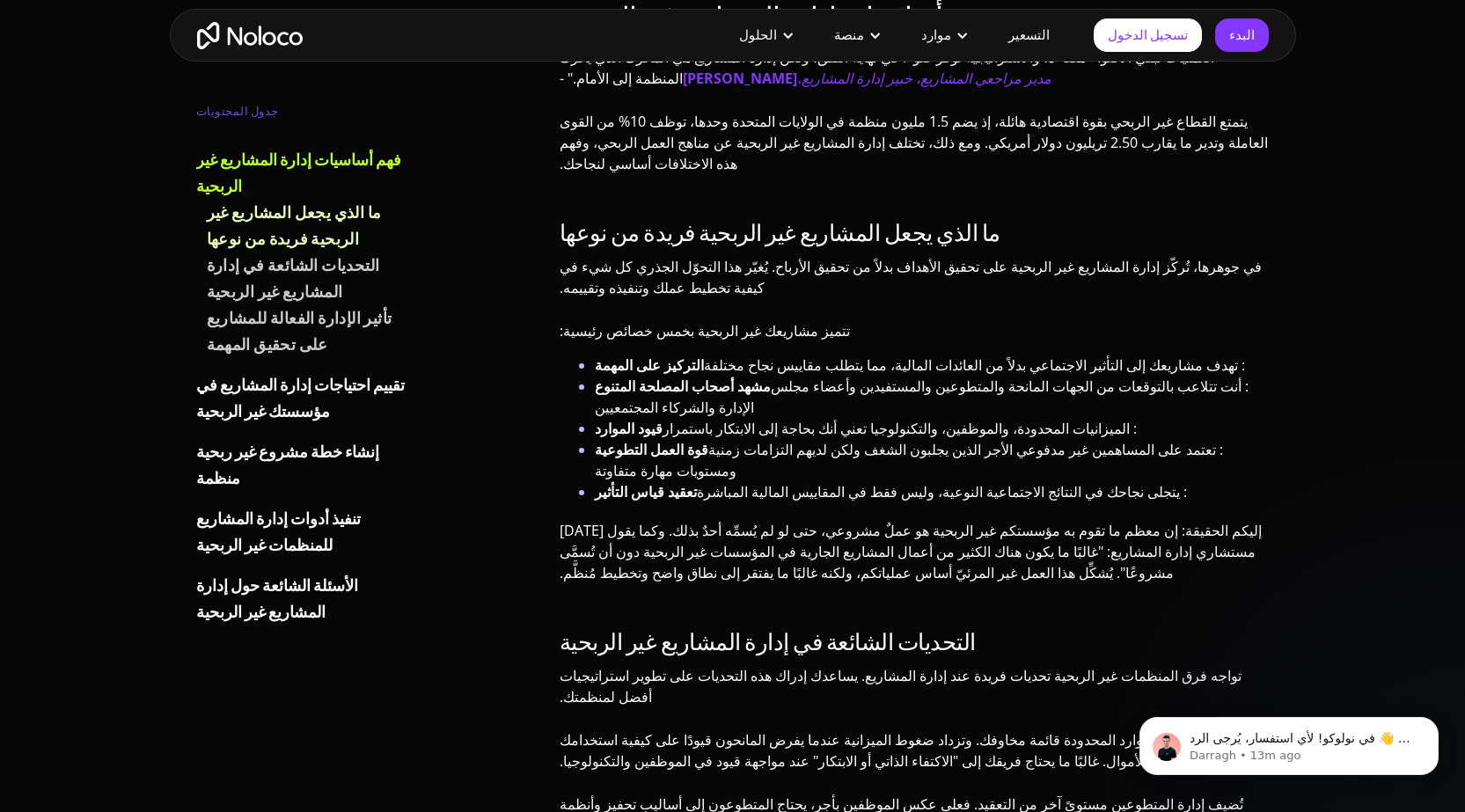
click at [762, 730] on font "ربما تتصدر الموارد المحدودة قائمة مخاوفك. وتزداد ضغوط الميزانية عندما يفرض الما…" at bounding box center [890, 750] width 663 height 40
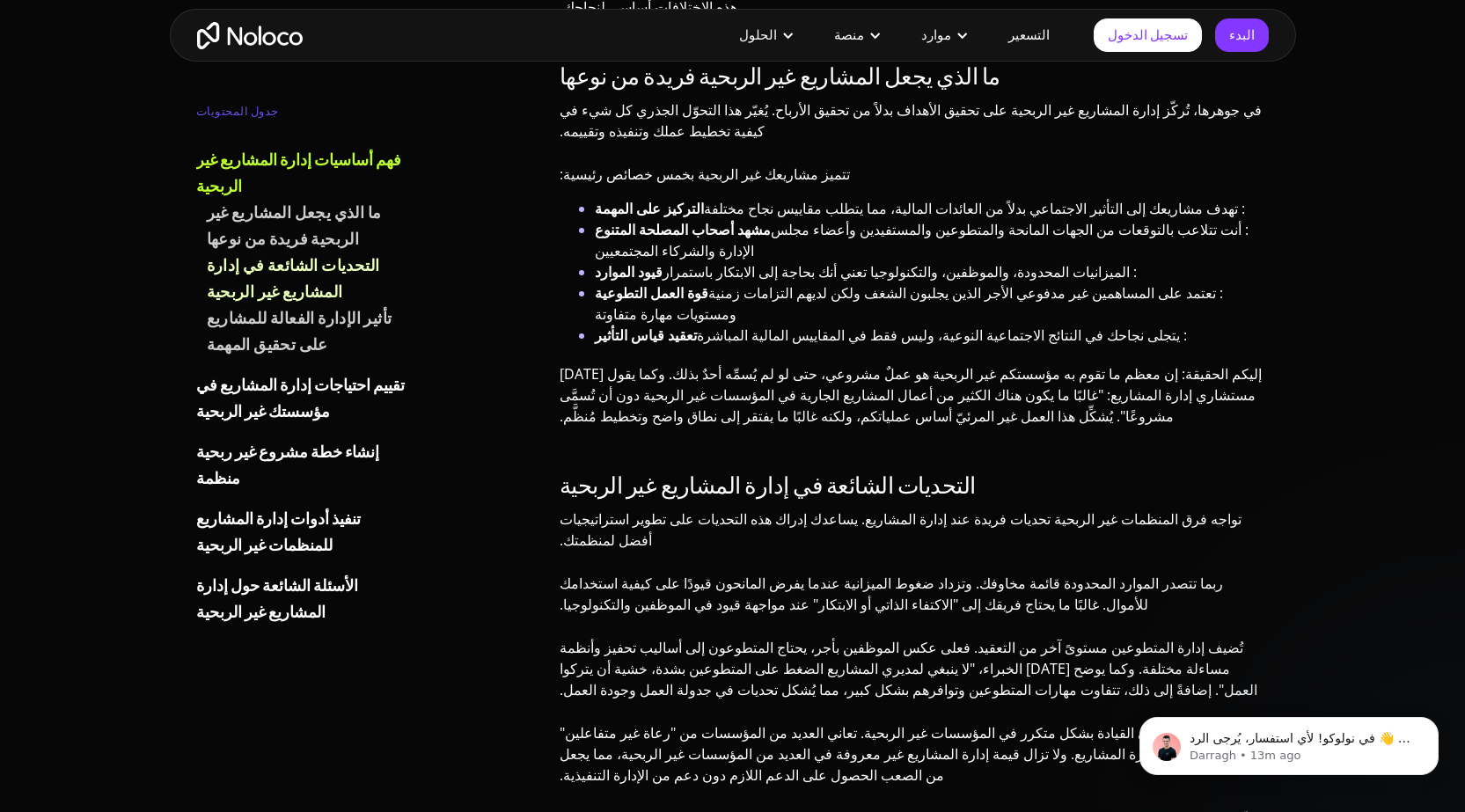
scroll to position [1495, 0]
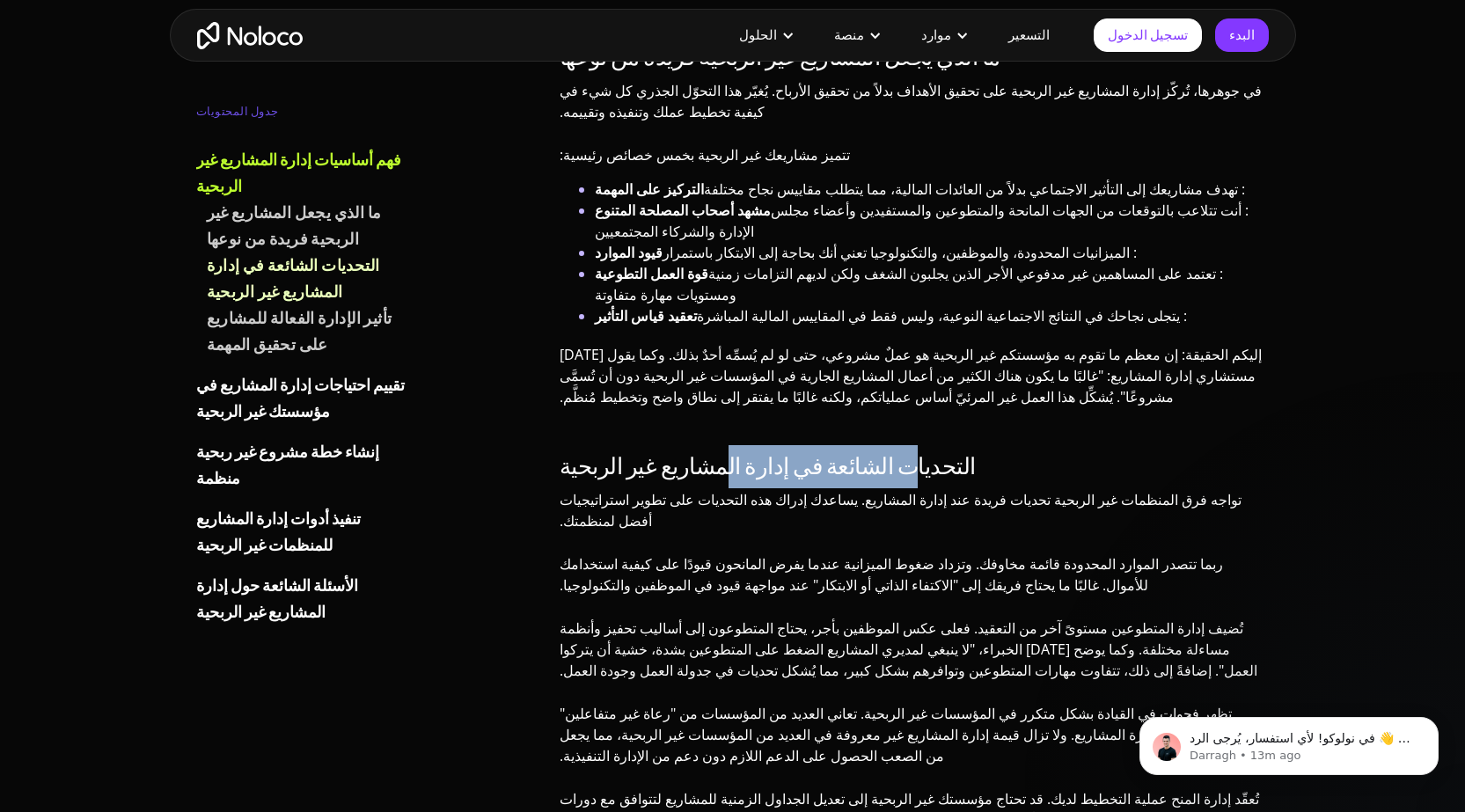
drag, startPoint x: 847, startPoint y: 335, endPoint x: 701, endPoint y: 347, distance: 146.5
click at [701, 444] on font "التحديات الشائعة في إدارة المشاريع غير الربحية" at bounding box center [767, 466] width 416 height 43
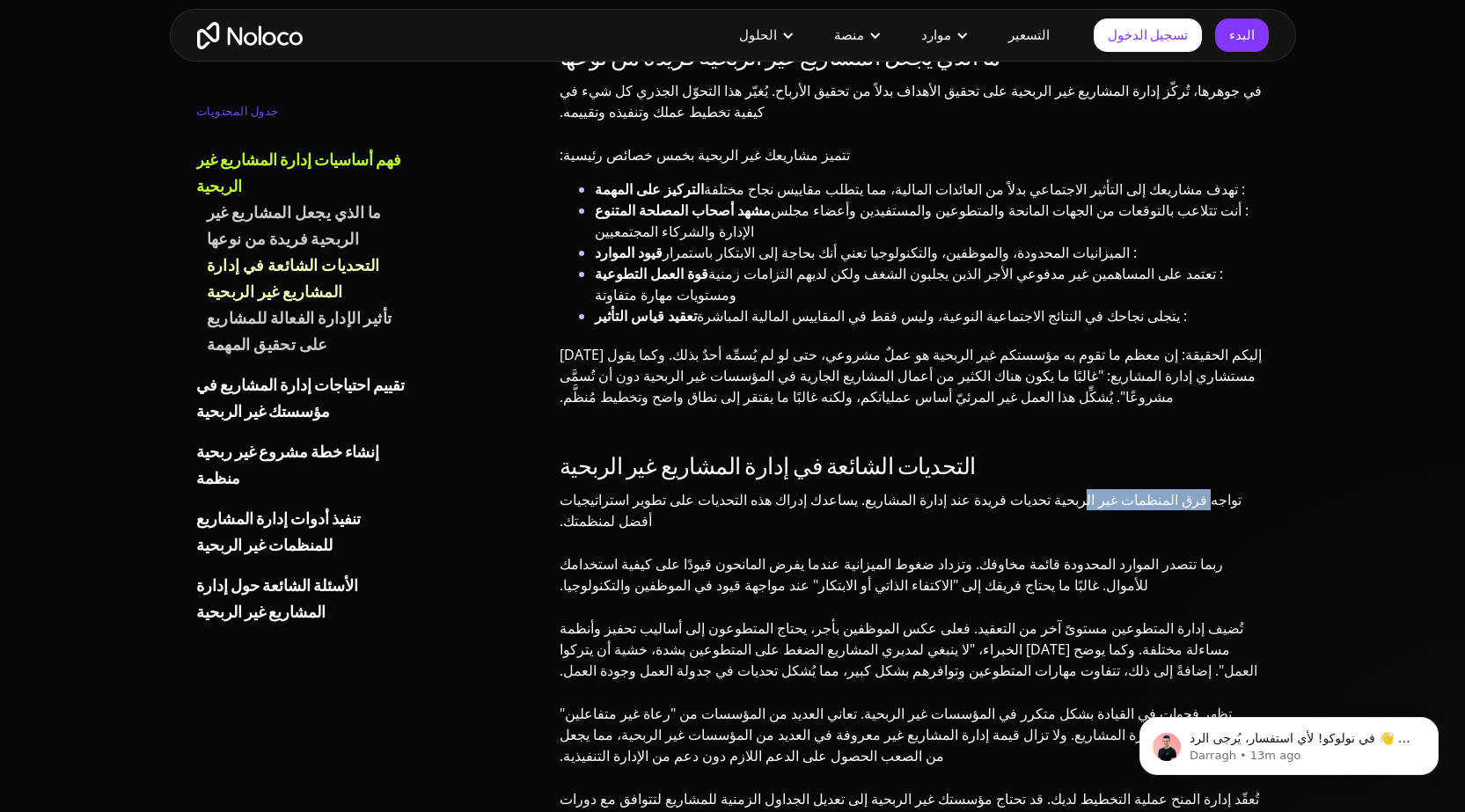
drag, startPoint x: 1153, startPoint y: 371, endPoint x: 788, endPoint y: 410, distance: 367.1
click at [836, 453] on div "التحديات الشائعة في إدارة المشاريع غير الربحية تواجه فرق المنظمات غير الربحية ت…" at bounding box center [914, 658] width 710 height 411
click at [918, 463] on div "التحديات الشائعة في إدارة المشاريع غير الربحية تواجه فرق المنظمات غير الربحية ت…" at bounding box center [914, 658] width 710 height 411
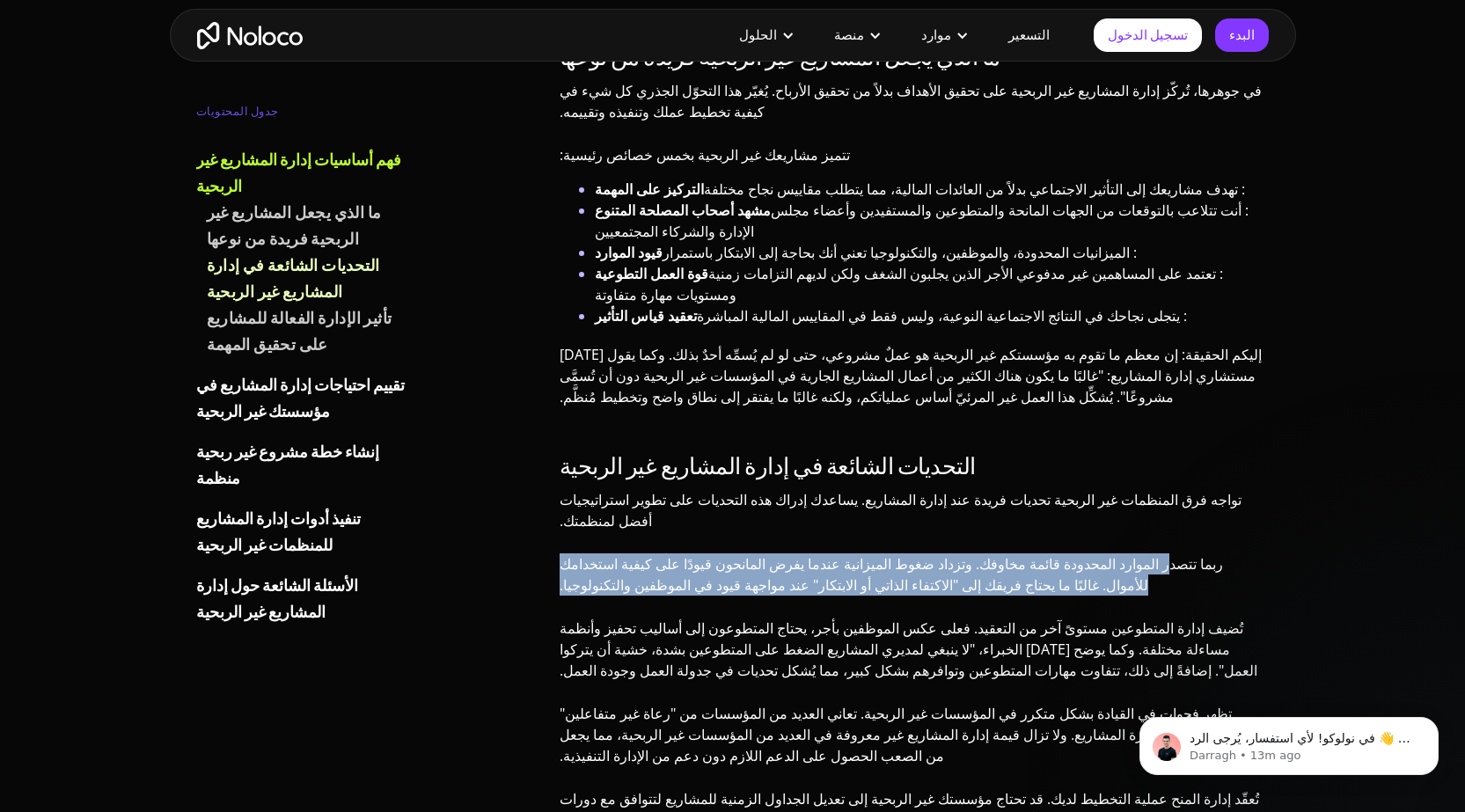
drag, startPoint x: 1194, startPoint y: 420, endPoint x: 811, endPoint y: 434, distance: 383.3
click at [811, 554] on font "ربما تتصدر الموارد المحدودة قائمة مخاوفك. وتزداد ضغوط الميزانية عندما يفرض الما…" at bounding box center [890, 574] width 663 height 40
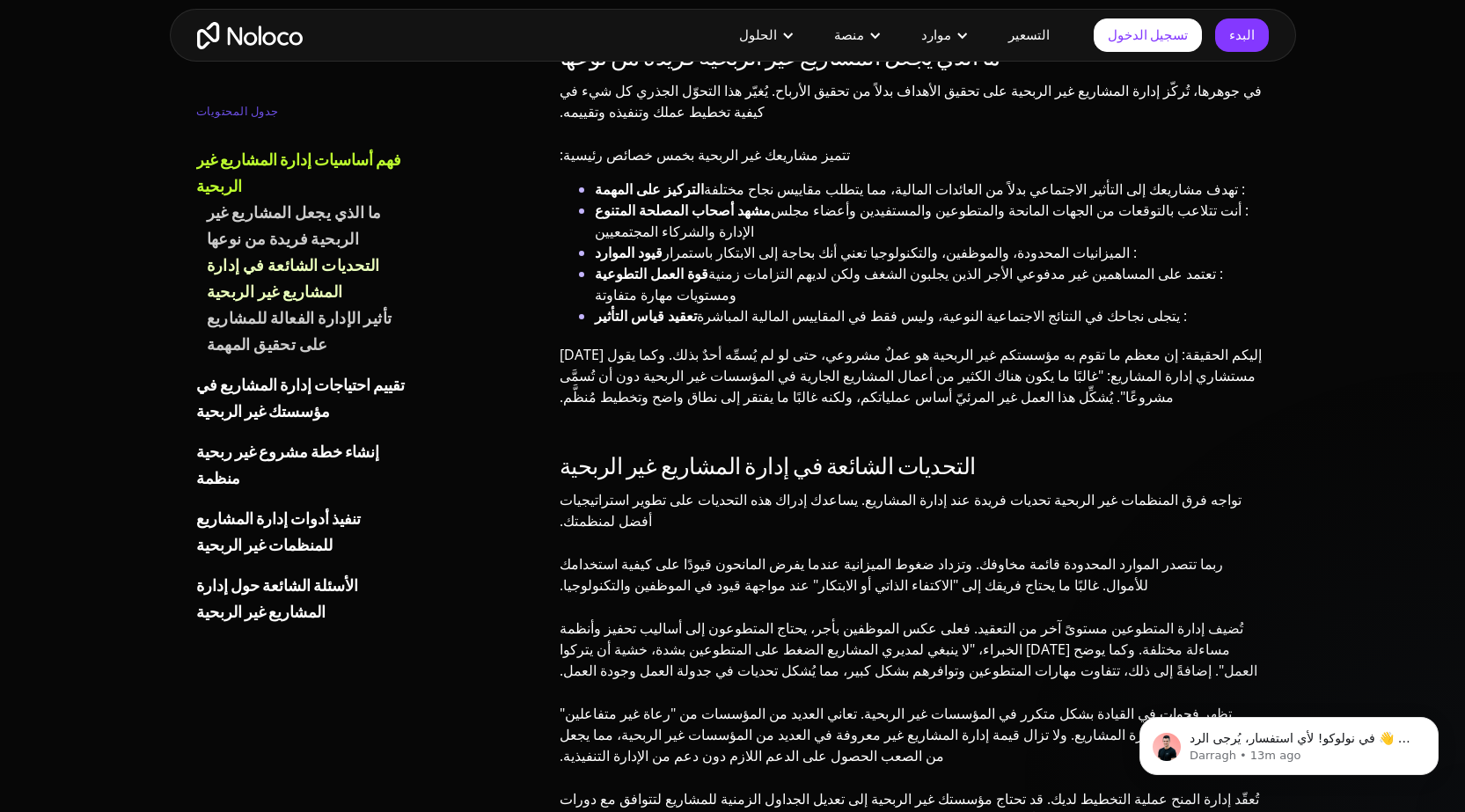
click at [886, 618] on font "تُضيف إدارة المتطوعين مستوىً آخر من التعقيد. فعلى عكس الموظفين بأجر، يحتاج المت…" at bounding box center [908, 648] width 698 height 61
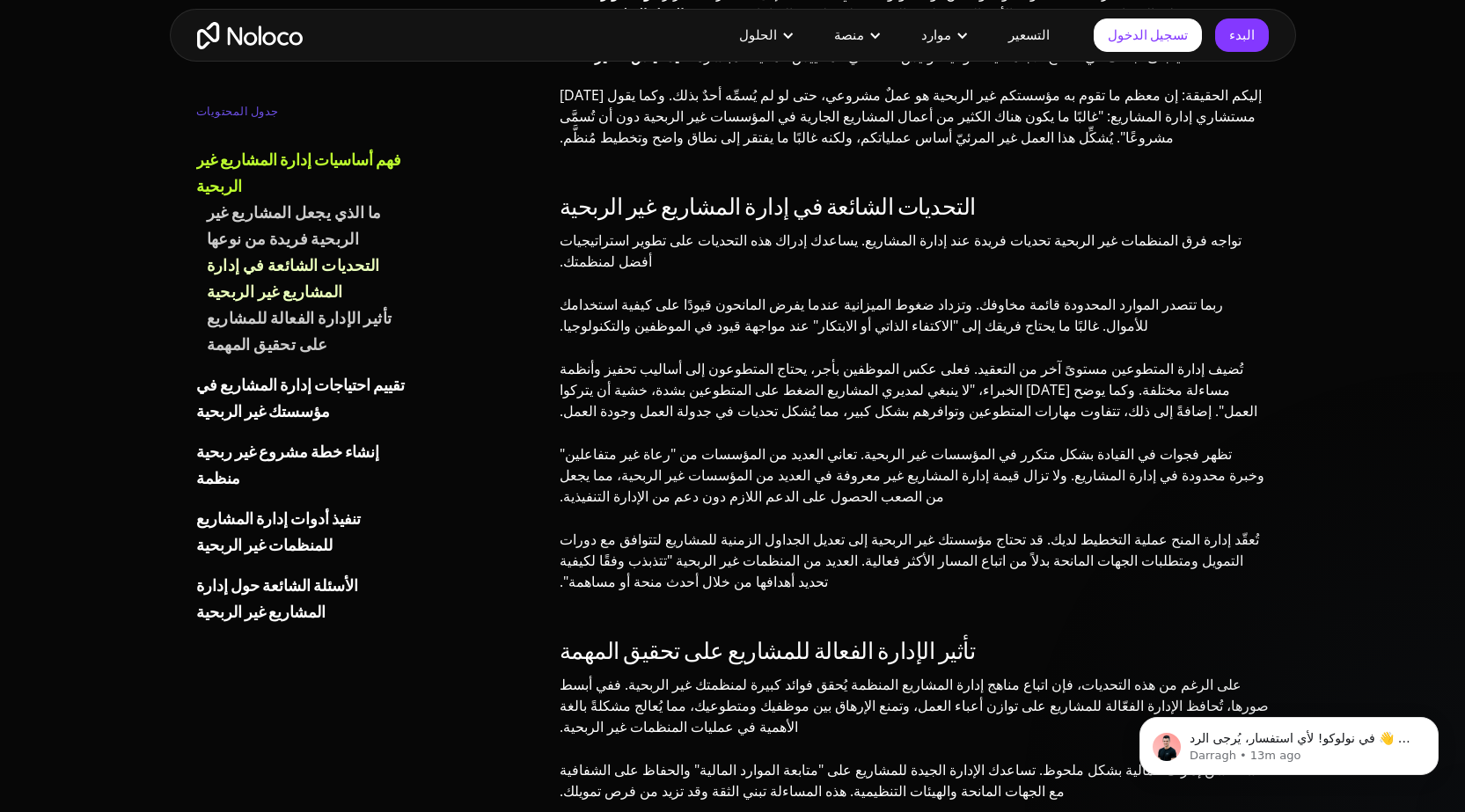
scroll to position [1758, 0]
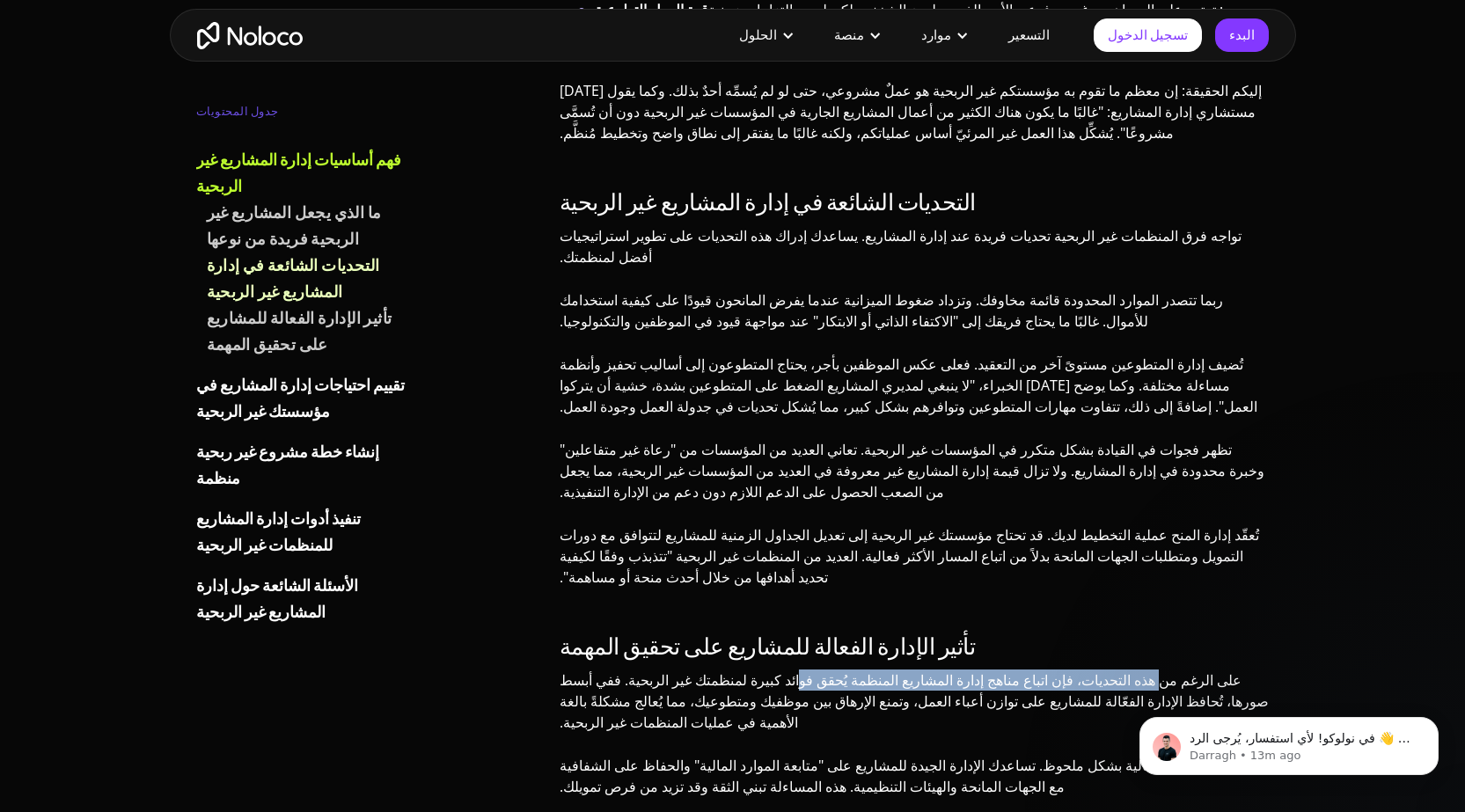
drag, startPoint x: 1208, startPoint y: 494, endPoint x: 922, endPoint y: 494, distance: 286.0
click at [922, 670] on font "على الرغم من هذه التحديات، فإن اتباع مناهج إدارة المشاريع المنظمة يُحقق فوائد ك…" at bounding box center [913, 701] width 709 height 61
click at [929, 669] on p "على الرغم من هذه التحديات، فإن اتباع مناهج إدارة المشاريع المنظمة يُحقق فوائد ك…" at bounding box center [914, 708] width 710 height 77
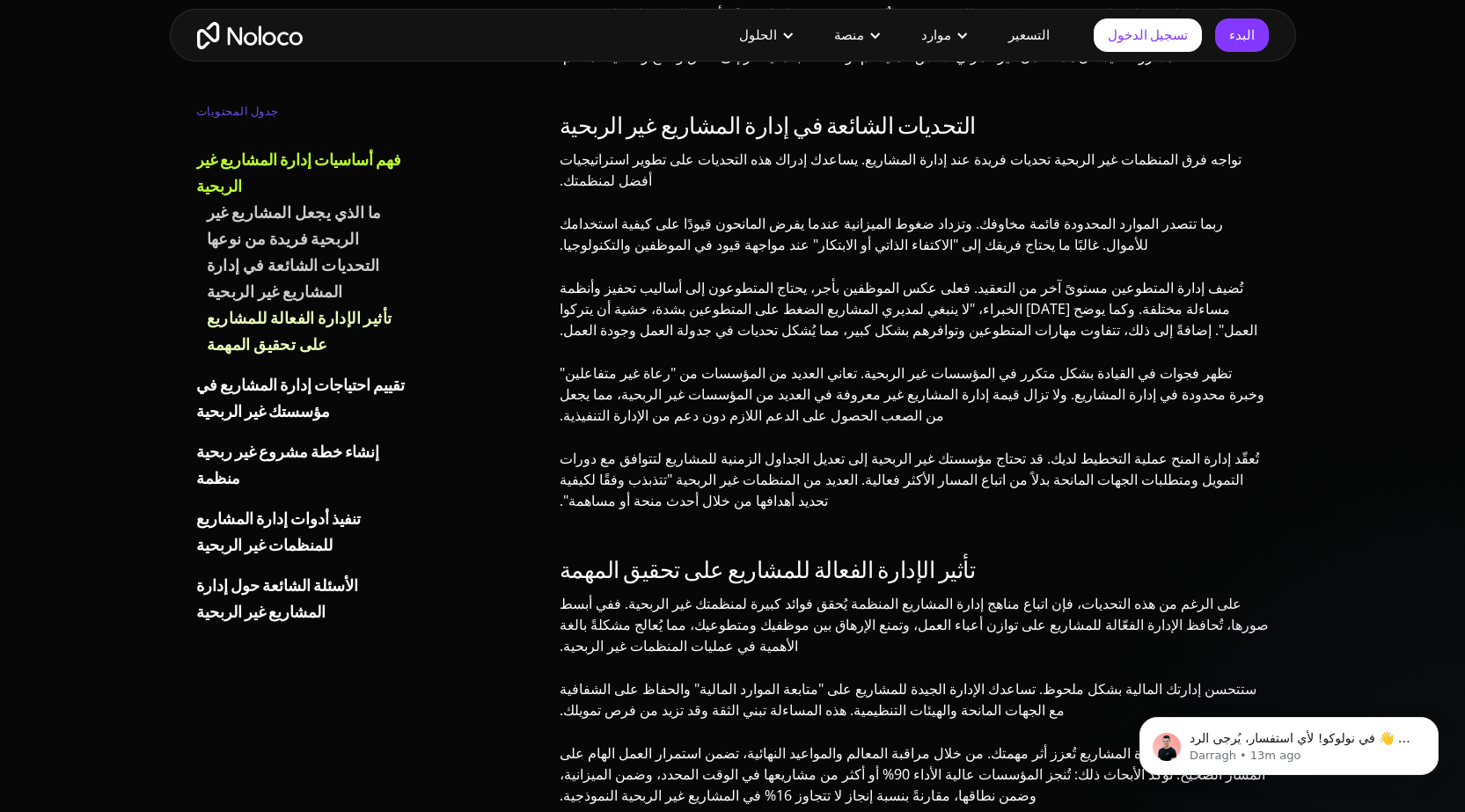
scroll to position [1934, 0]
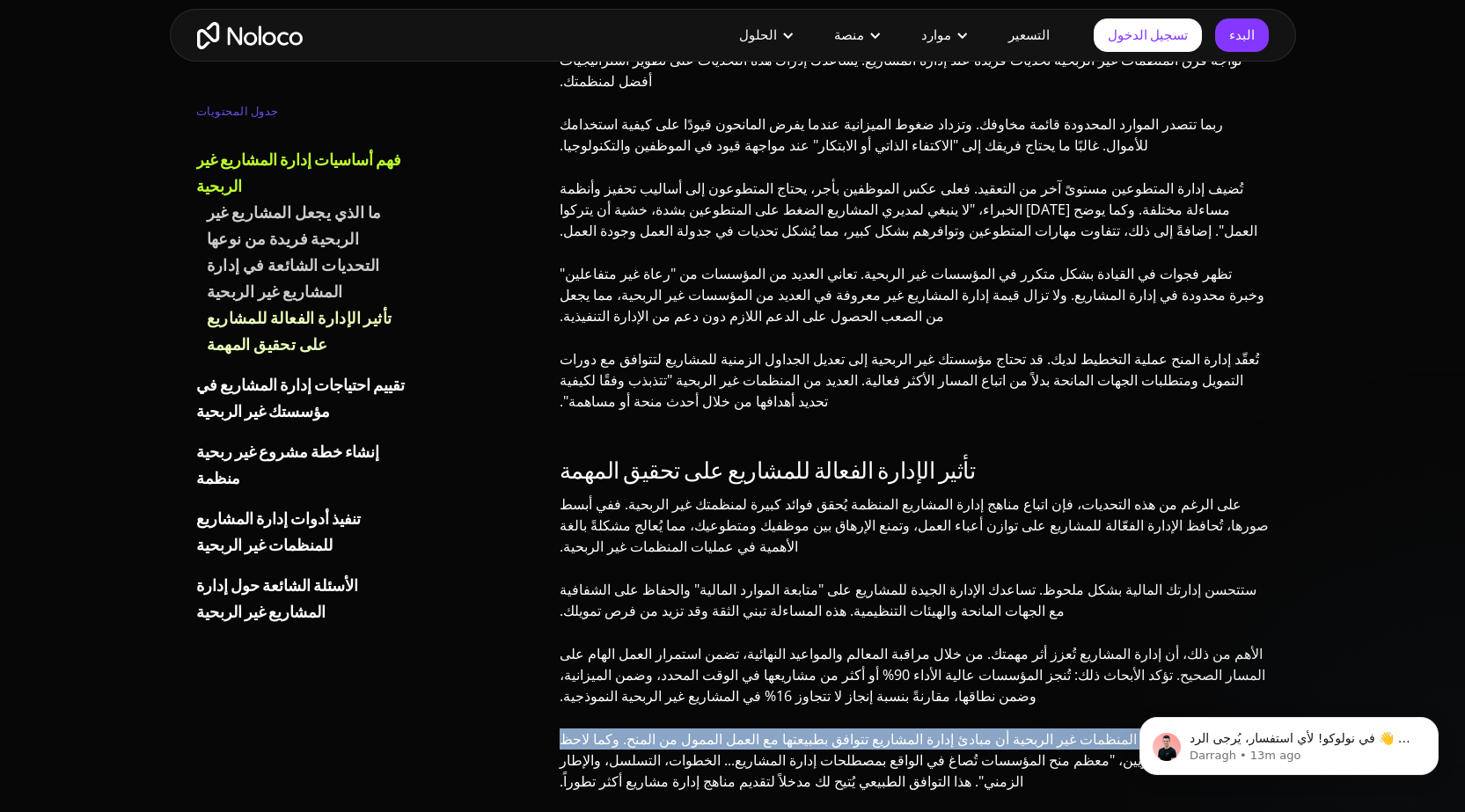
drag, startPoint x: 1155, startPoint y: 522, endPoint x: 661, endPoint y: 527, distance: 494.0
click at [660, 729] on font "تكتشف العديد من المنظمات غير الربحية أن مبادئ إدارة المشاريع تتوافق بطبيعتها مع…" at bounding box center [899, 760] width 681 height 61
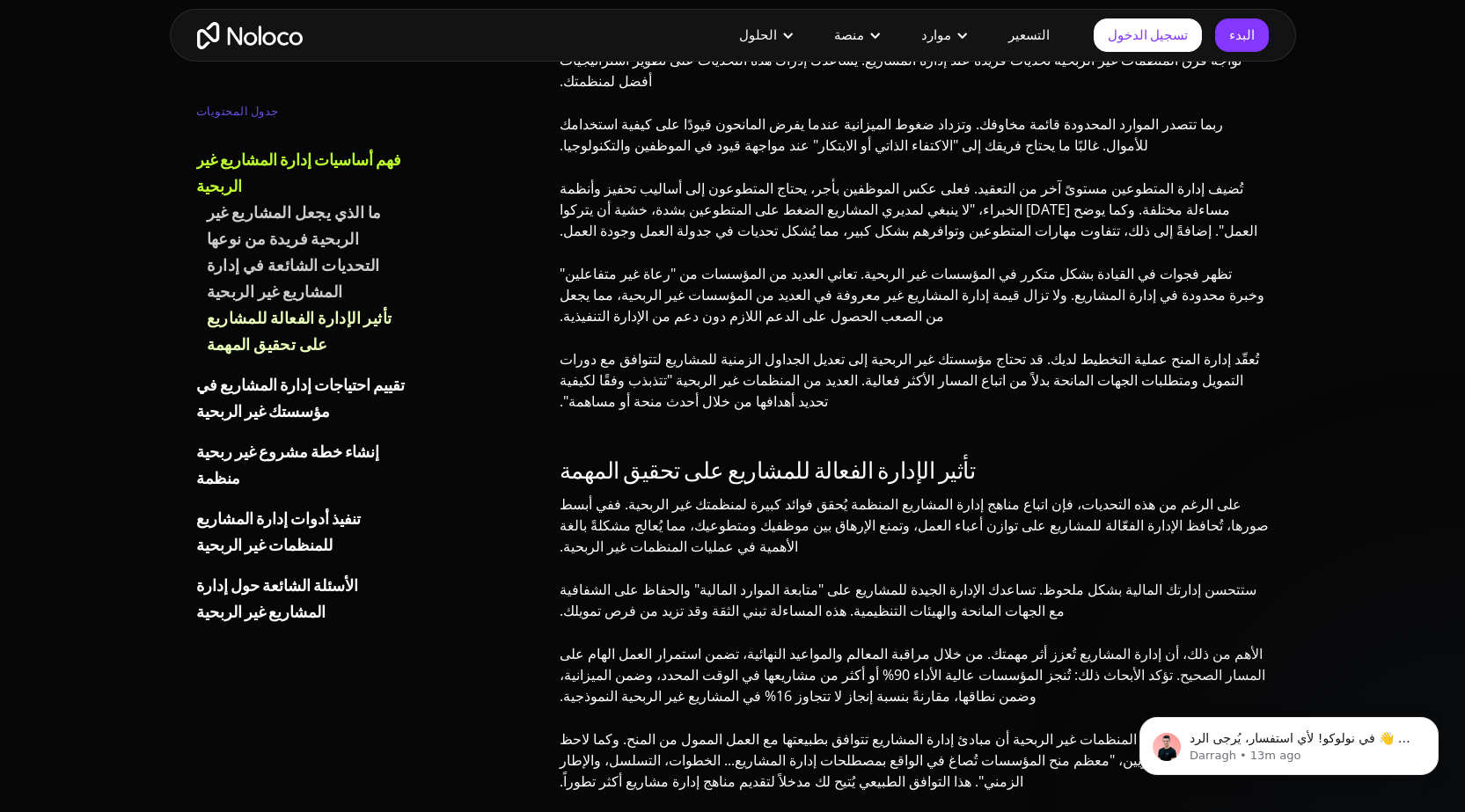
click at [920, 729] on font "تكتشف العديد من المنظمات غير الربحية أن مبادئ إدارة المشاريع تتوافق بطبيعتها مع…" at bounding box center [899, 760] width 681 height 61
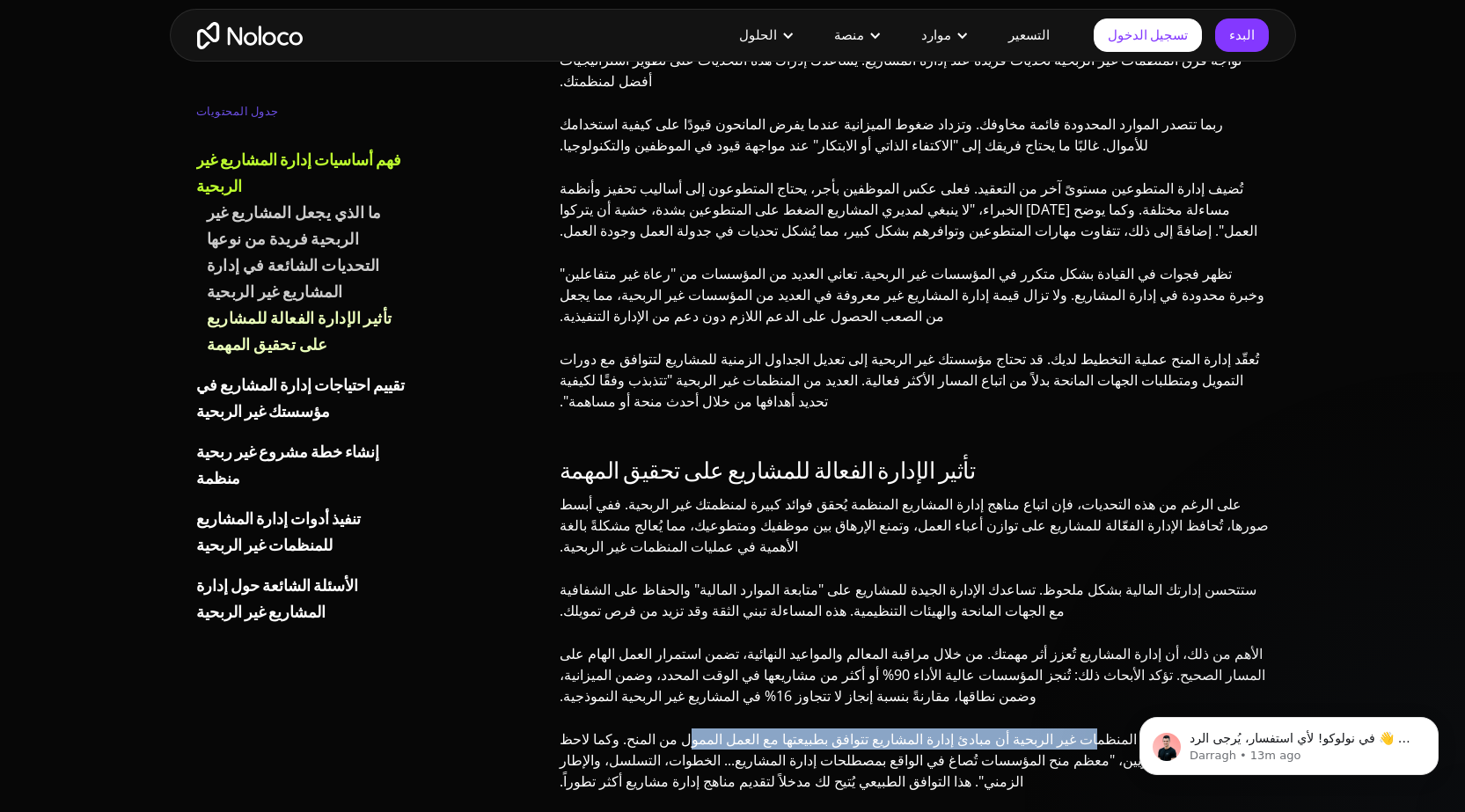
drag, startPoint x: 1119, startPoint y: 535, endPoint x: 793, endPoint y: 535, distance: 326.0
click at [793, 729] on font "تكتشف العديد من المنظمات غير الربحية أن مبادئ إدارة المشاريع تتوافق بطبيعتها مع…" at bounding box center [899, 760] width 681 height 61
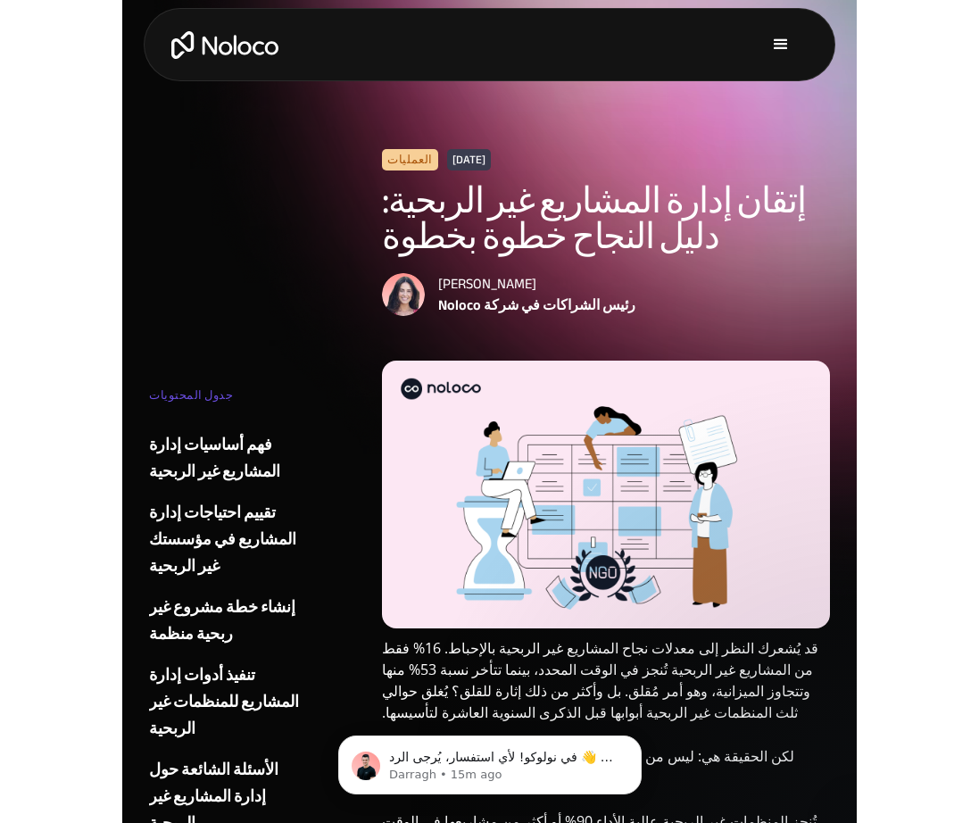
scroll to position [0, 0]
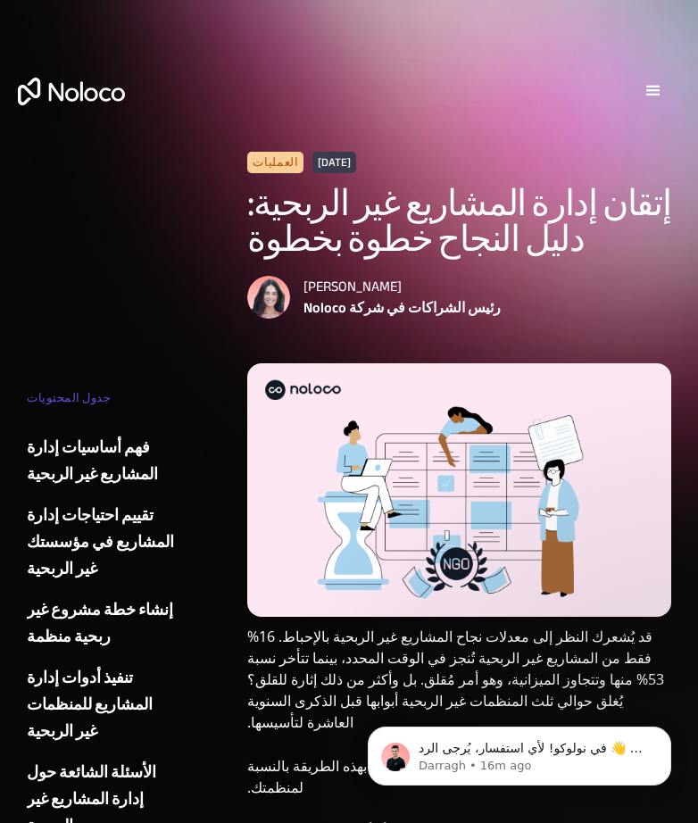
click at [169, 117] on div "الحلول حالات الاستخدام أنواع الأعمال إدارة المشاريع قم بتتبع العملاء أو المستخد…" at bounding box center [349, 108] width 698 height 125
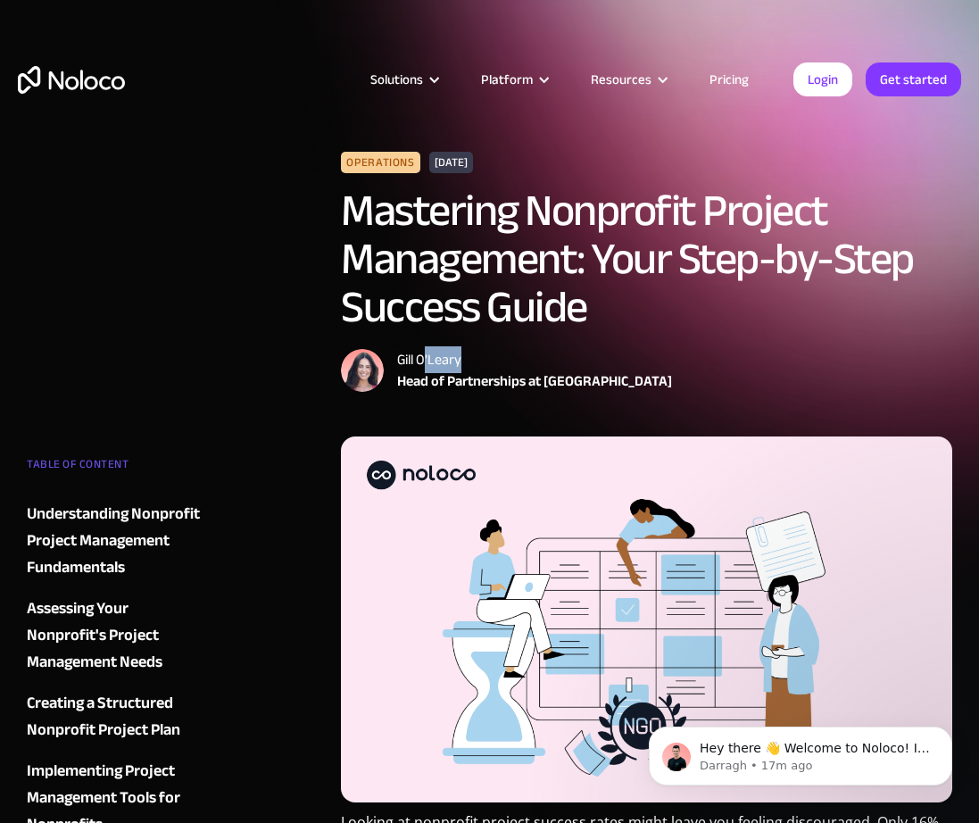
drag, startPoint x: 427, startPoint y: 356, endPoint x: 460, endPoint y: 356, distance: 33.0
click at [460, 356] on div "Gill O'Leary" at bounding box center [534, 359] width 275 height 21
drag, startPoint x: 420, startPoint y: 360, endPoint x: 464, endPoint y: 364, distance: 43.9
click at [464, 364] on div "Gill O'Leary" at bounding box center [534, 359] width 275 height 21
copy div "O'Leary"
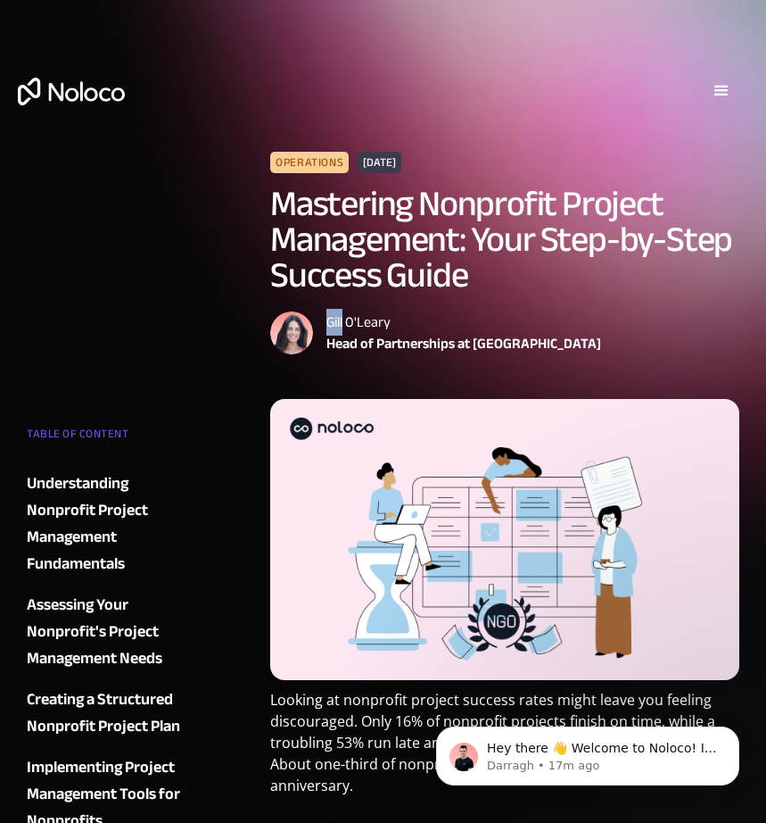
drag, startPoint x: 326, startPoint y: 319, endPoint x: 344, endPoint y: 320, distance: 17.9
click at [344, 320] on div "Gill O'Leary" at bounding box center [464, 321] width 275 height 21
copy div "[PERSON_NAME]"
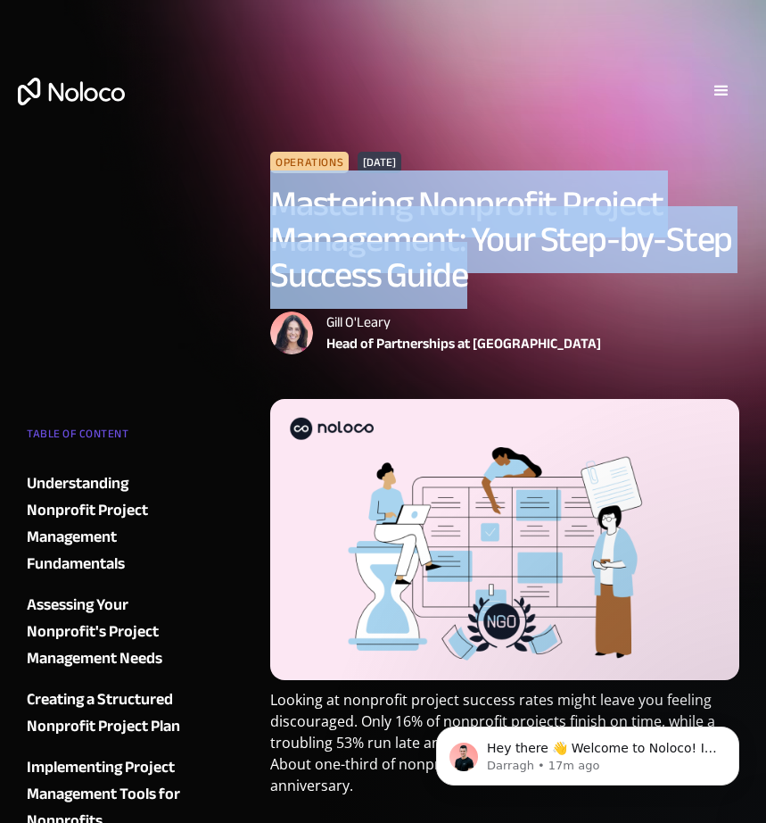
drag, startPoint x: 277, startPoint y: 197, endPoint x: 463, endPoint y: 277, distance: 202.7
click at [463, 277] on h1 "Mastering Nonprofit Project Management: Your Step-by-Step Success Guide" at bounding box center [504, 239] width 469 height 107
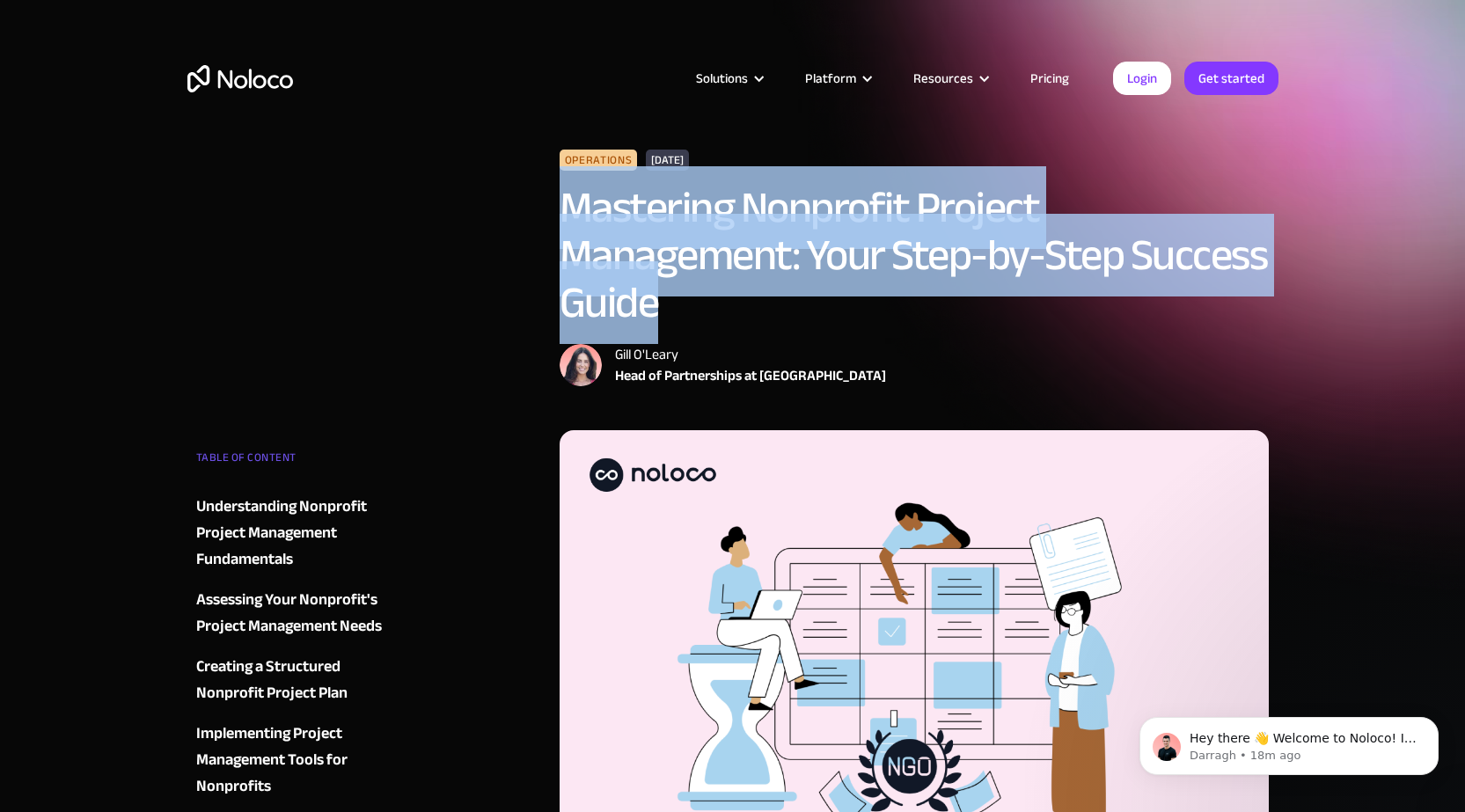
click at [1243, 247] on h1 "Mastering Nonprofit Project Management: Your Step-by-Step Success Guide" at bounding box center [914, 254] width 710 height 143
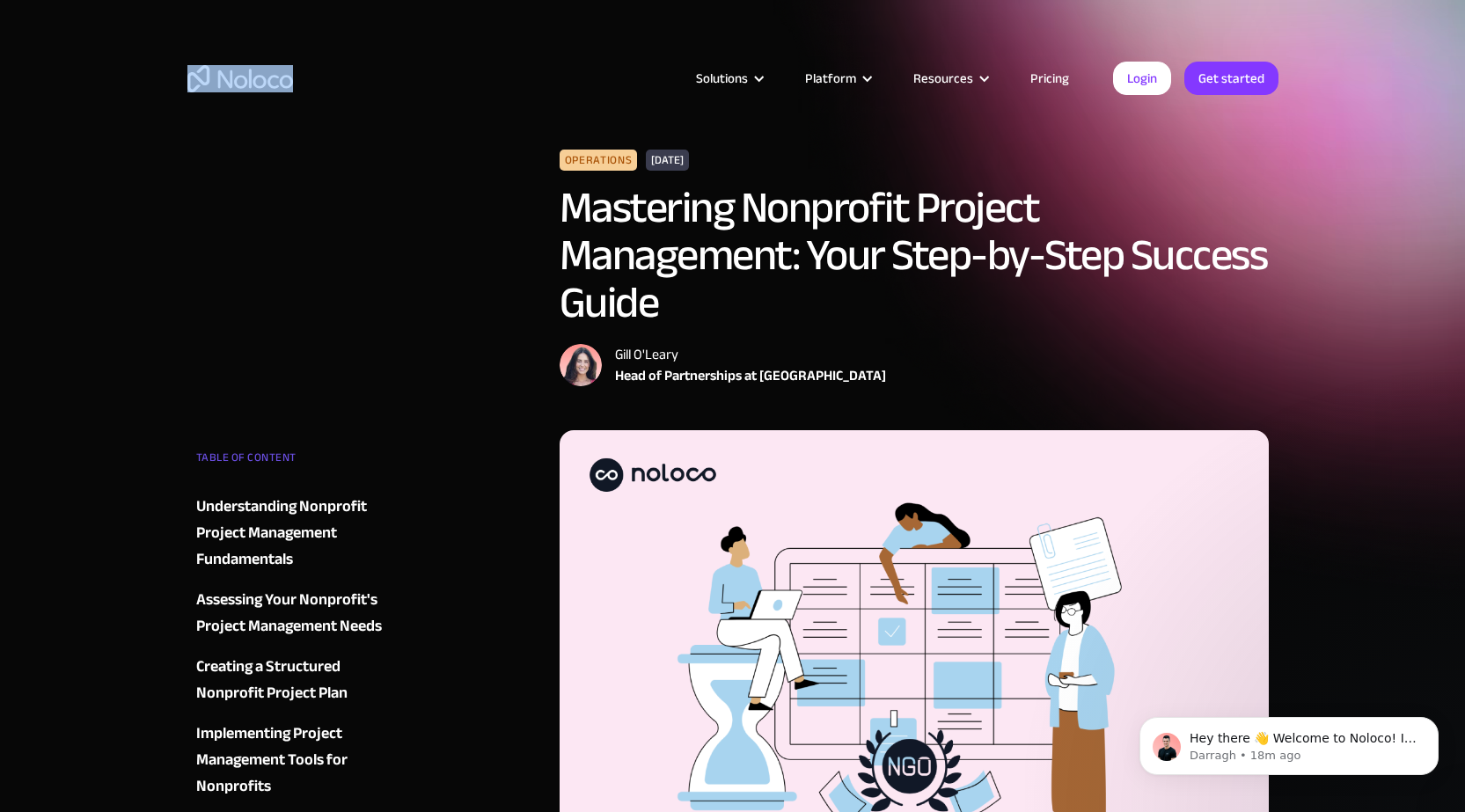
drag, startPoint x: 316, startPoint y: 78, endPoint x: 292, endPoint y: 190, distance: 114.5
click at [240, 124] on div "Solutions Use Cases Business Types Project Management Keep track of customers, …" at bounding box center [732, 96] width 1126 height 103
click at [326, 202] on div "Operations [DATE] Mastering Nonprofit Project Management: Your Step-by-Step Suc…" at bounding box center [732, 290] width 1090 height 281
